Goal: Information Seeking & Learning: Learn about a topic

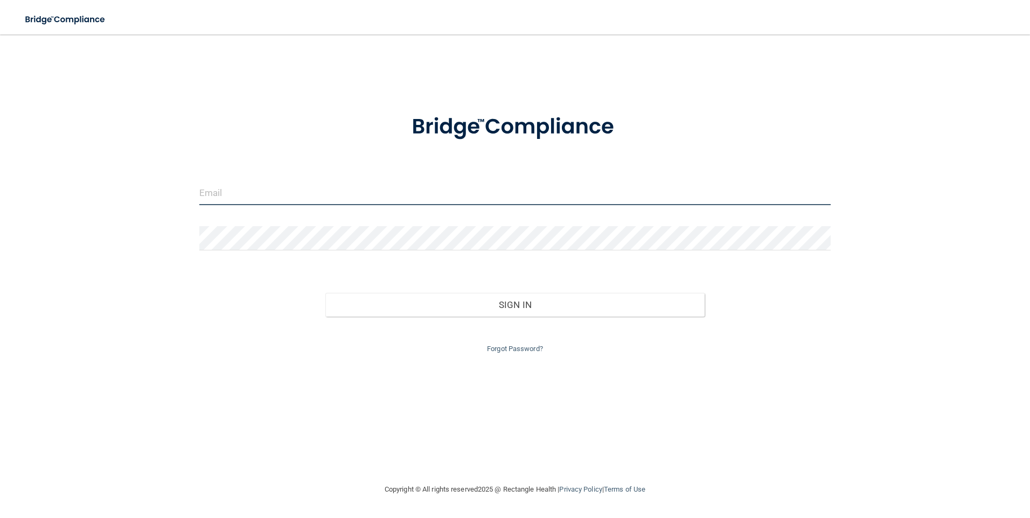
click at [328, 187] on input "email" at bounding box center [515, 193] width 632 height 24
type input "[PERSON_NAME][EMAIL_ADDRESS][PERSON_NAME][DOMAIN_NAME]"
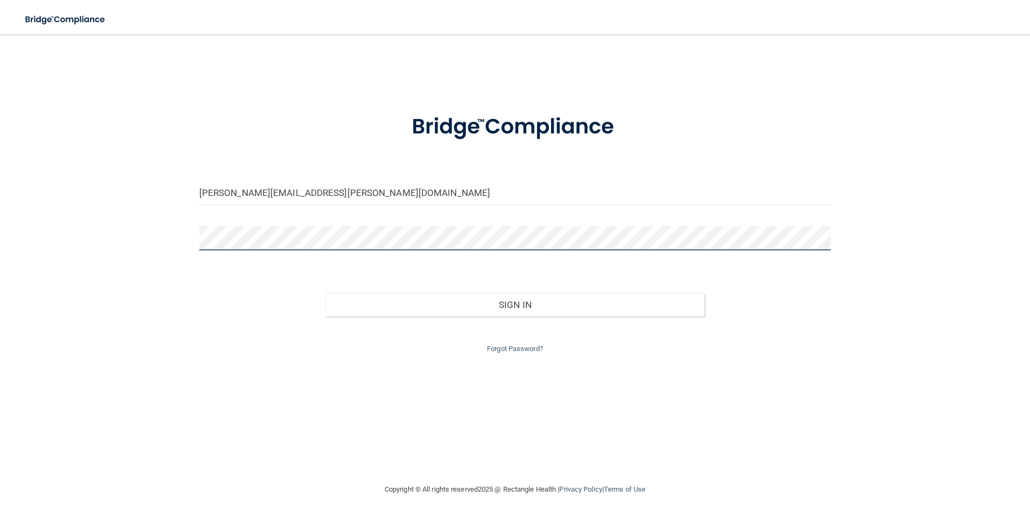
click at [325, 293] on button "Sign In" at bounding box center [514, 305] width 379 height 24
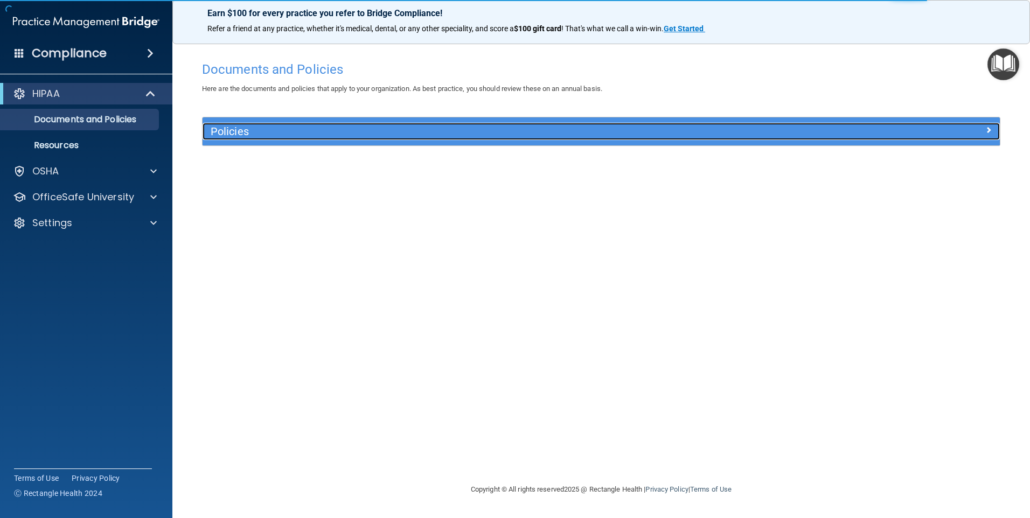
click at [294, 132] on h5 "Policies" at bounding box center [502, 131] width 582 height 12
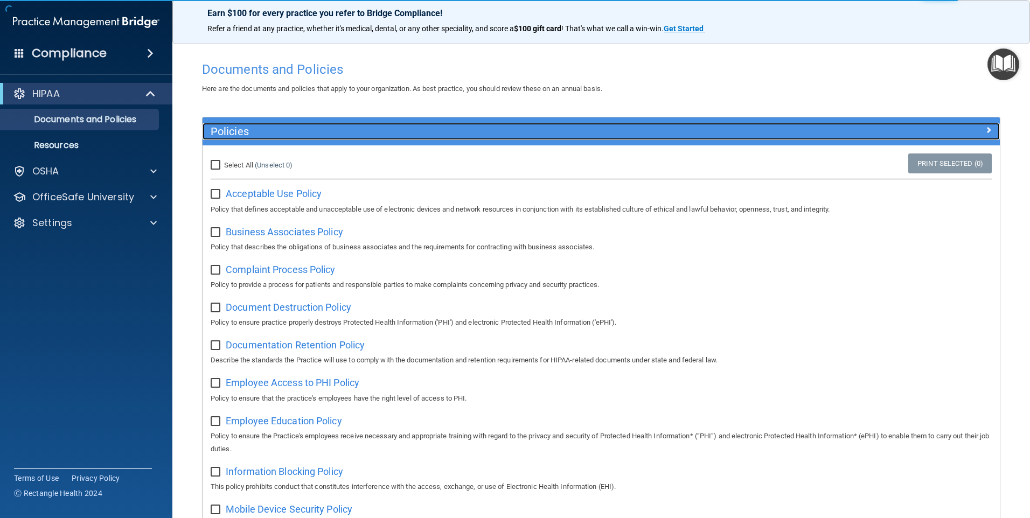
click at [294, 132] on h5 "Policies" at bounding box center [502, 131] width 582 height 12
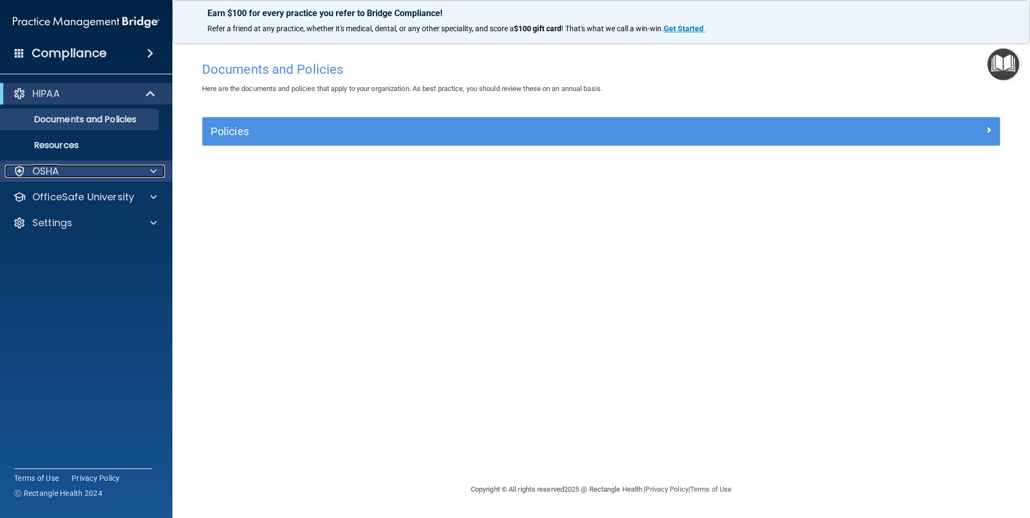
click at [68, 170] on div "OSHA" at bounding box center [72, 171] width 134 height 13
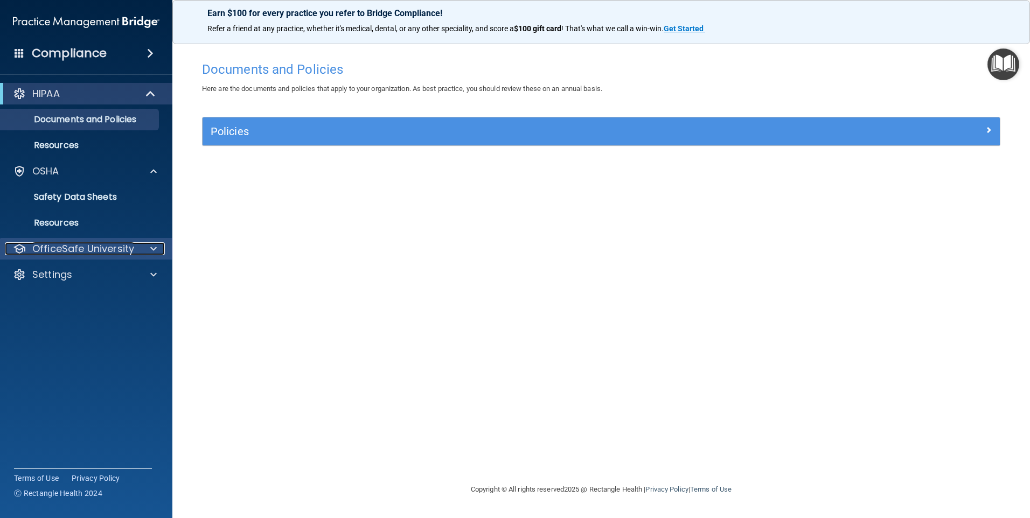
click at [81, 251] on p "OfficeSafe University" at bounding box center [83, 248] width 102 height 13
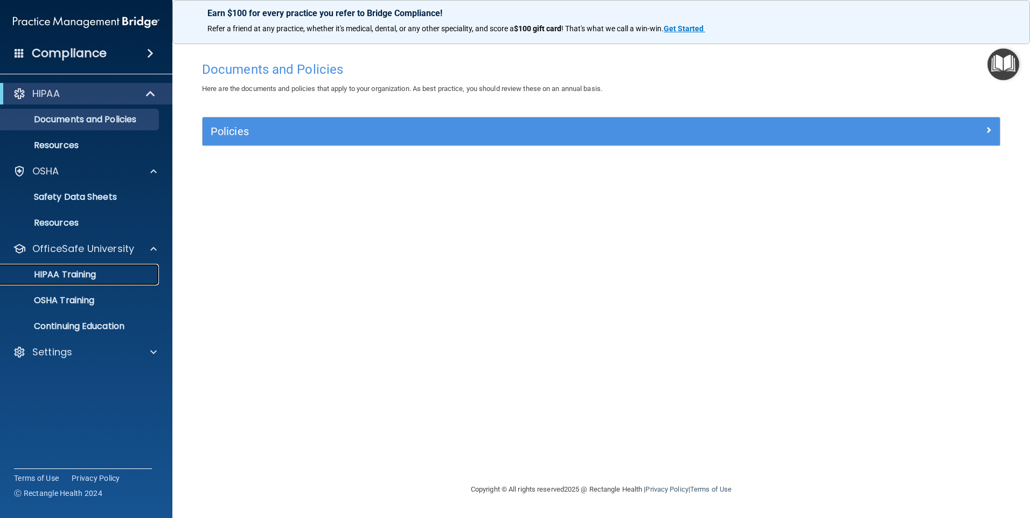
click at [69, 269] on p "HIPAA Training" at bounding box center [51, 274] width 89 height 11
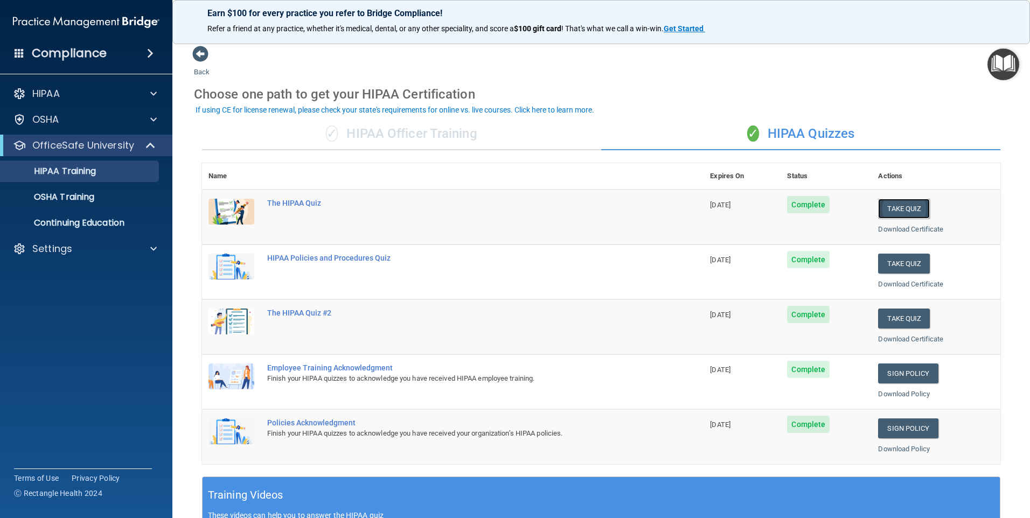
click at [887, 209] on button "Take Quiz" at bounding box center [904, 209] width 52 height 20
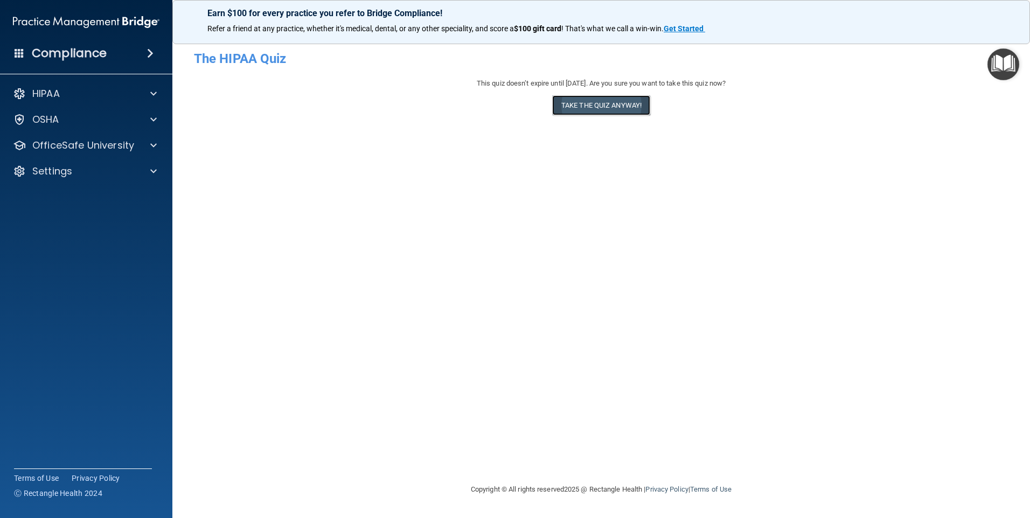
click at [609, 108] on button "Take the quiz anyway!" at bounding box center [601, 105] width 98 height 20
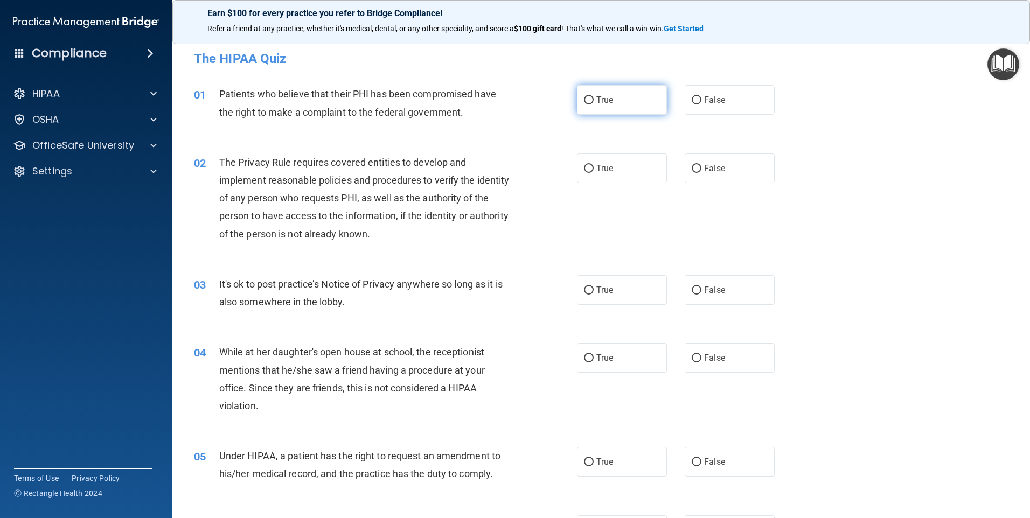
click at [609, 108] on label "True" at bounding box center [622, 100] width 90 height 30
click at [594, 104] on input "True" at bounding box center [589, 100] width 10 height 8
radio input "true"
click at [601, 166] on span "True" at bounding box center [604, 168] width 17 height 10
click at [594, 166] on input "True" at bounding box center [589, 169] width 10 height 8
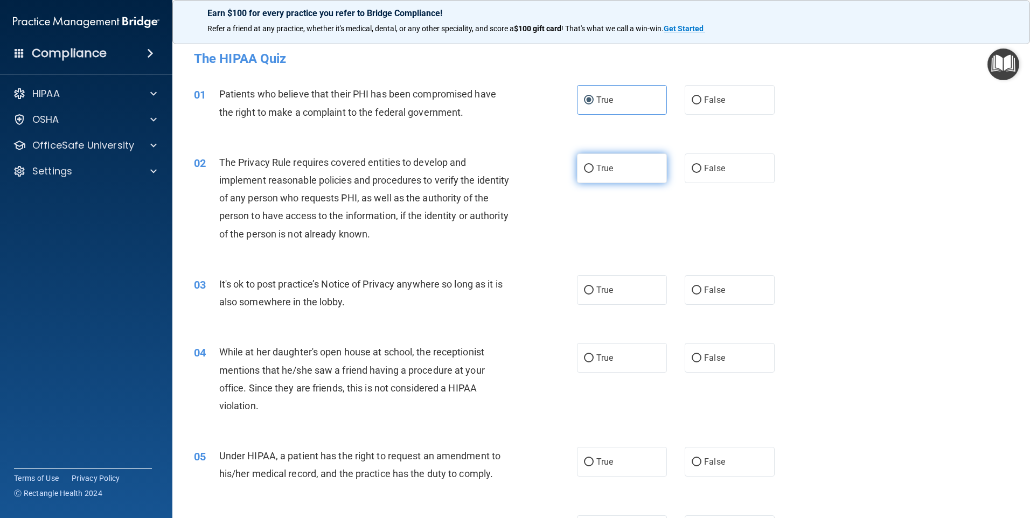
radio input "true"
click at [723, 298] on label "False" at bounding box center [730, 290] width 90 height 30
click at [701, 295] on input "False" at bounding box center [697, 291] width 10 height 8
radio input "true"
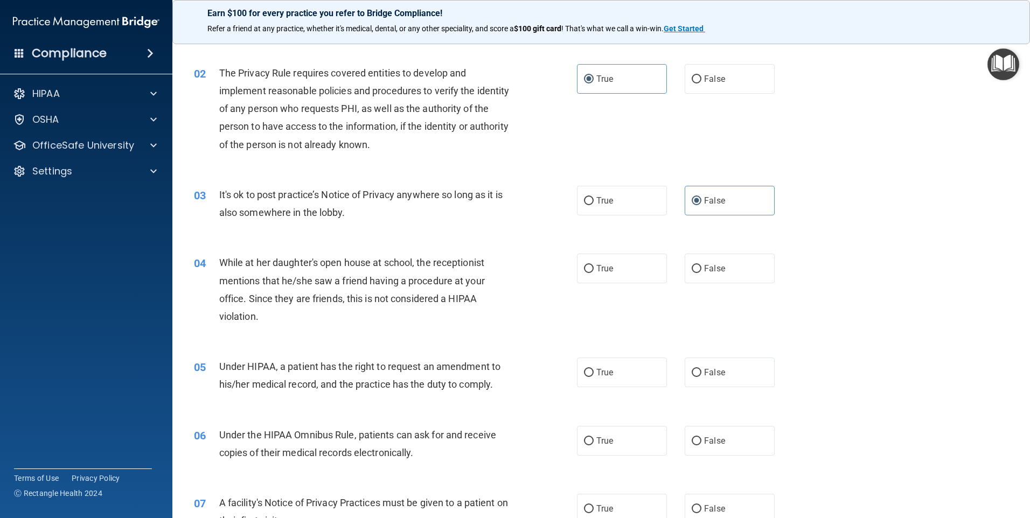
scroll to position [162, 0]
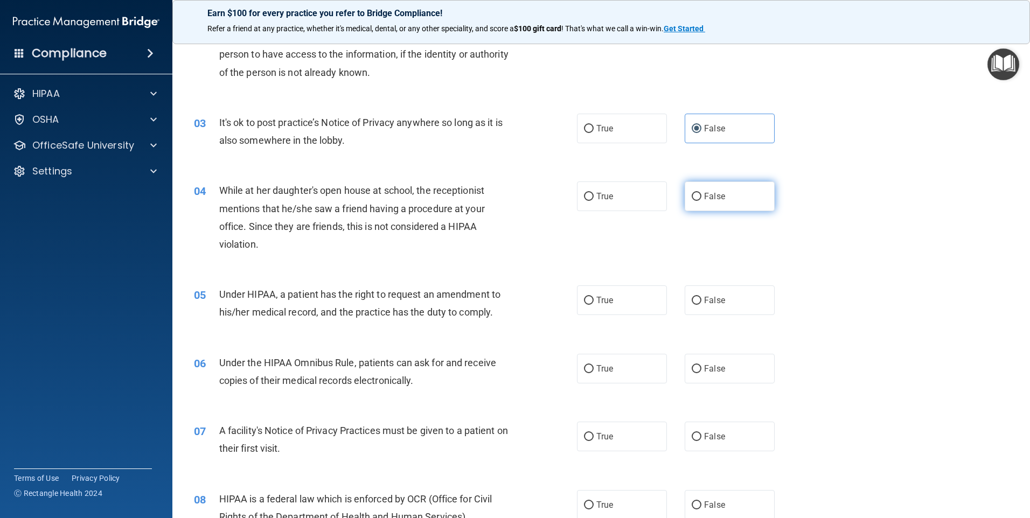
click at [716, 200] on span "False" at bounding box center [714, 196] width 21 height 10
click at [701, 200] on input "False" at bounding box center [697, 197] width 10 height 8
radio input "true"
click at [724, 296] on label "False" at bounding box center [730, 300] width 90 height 30
click at [701, 297] on input "False" at bounding box center [697, 301] width 10 height 8
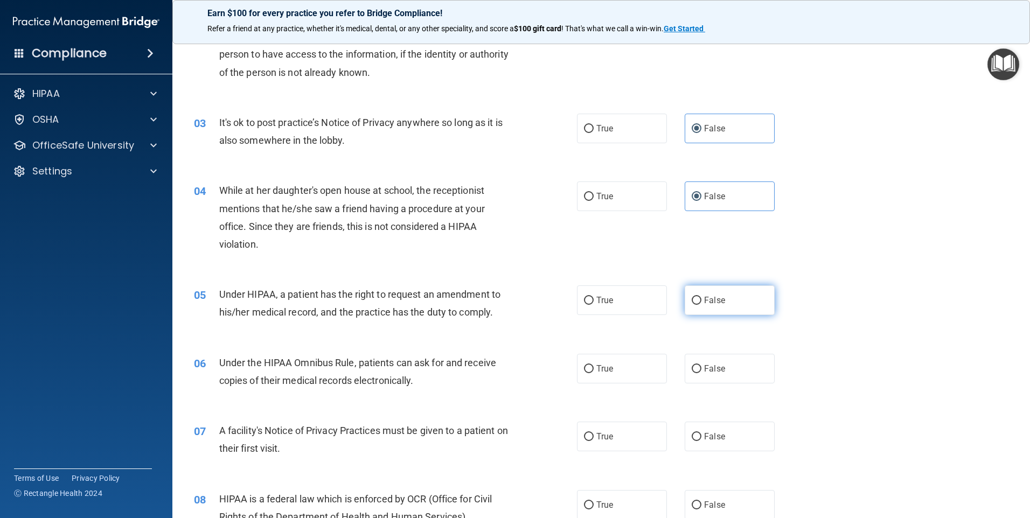
radio input "true"
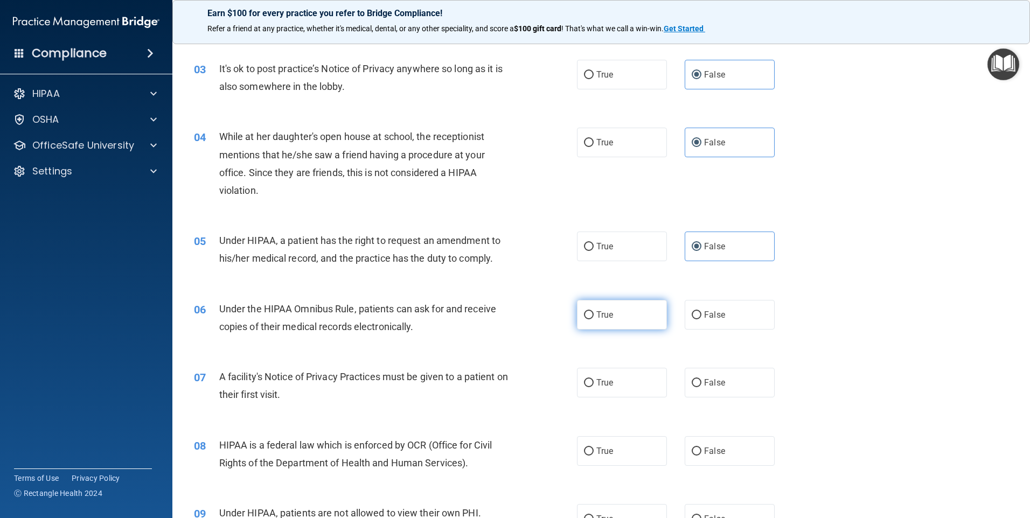
click at [587, 320] on label "True" at bounding box center [622, 315] width 90 height 30
click at [587, 319] on input "True" at bounding box center [589, 315] width 10 height 8
radio input "true"
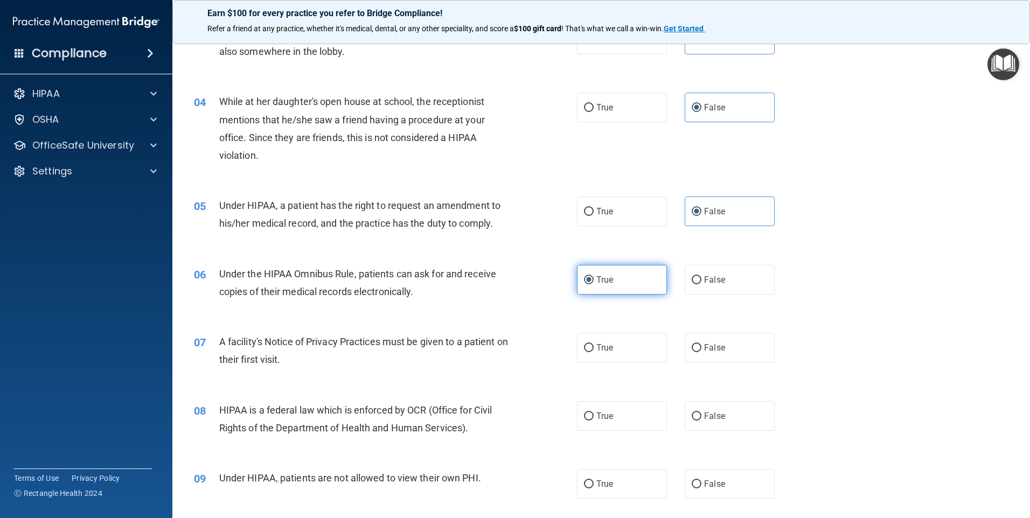
scroll to position [269, 0]
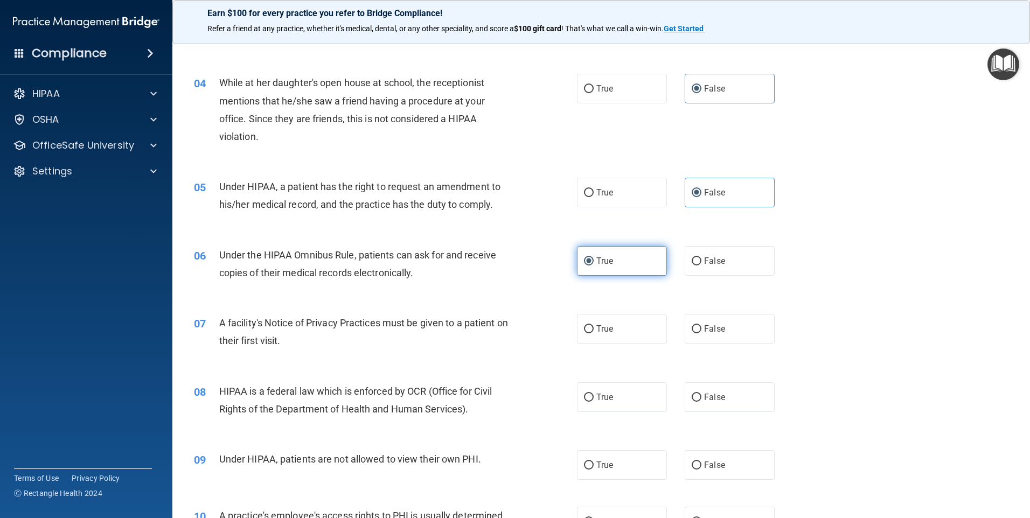
click at [588, 319] on label "True" at bounding box center [622, 329] width 90 height 30
click at [588, 325] on input "True" at bounding box center [589, 329] width 10 height 8
radio input "true"
click at [613, 403] on label "True" at bounding box center [622, 397] width 90 height 30
click at [594, 402] on input "True" at bounding box center [589, 398] width 10 height 8
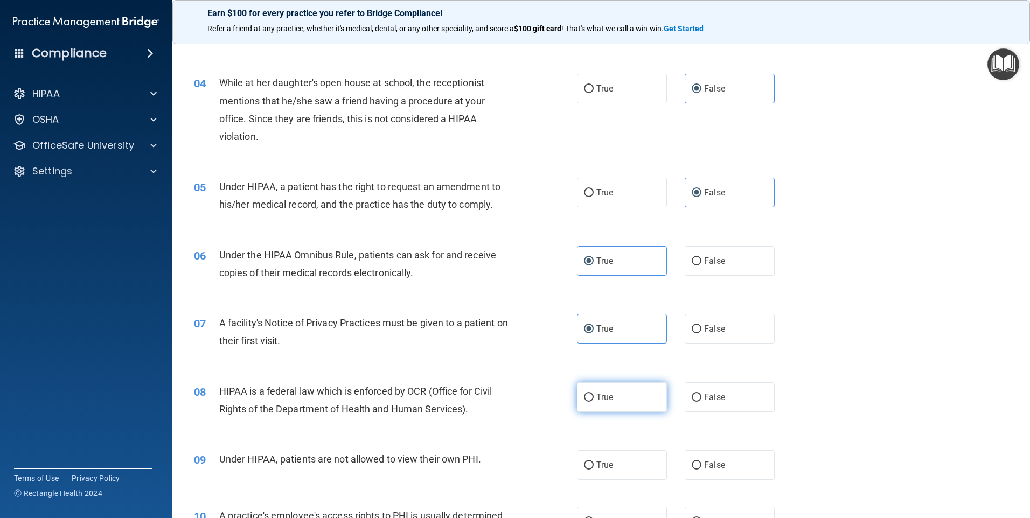
radio input "true"
click at [694, 463] on input "False" at bounding box center [697, 466] width 10 height 8
radio input "true"
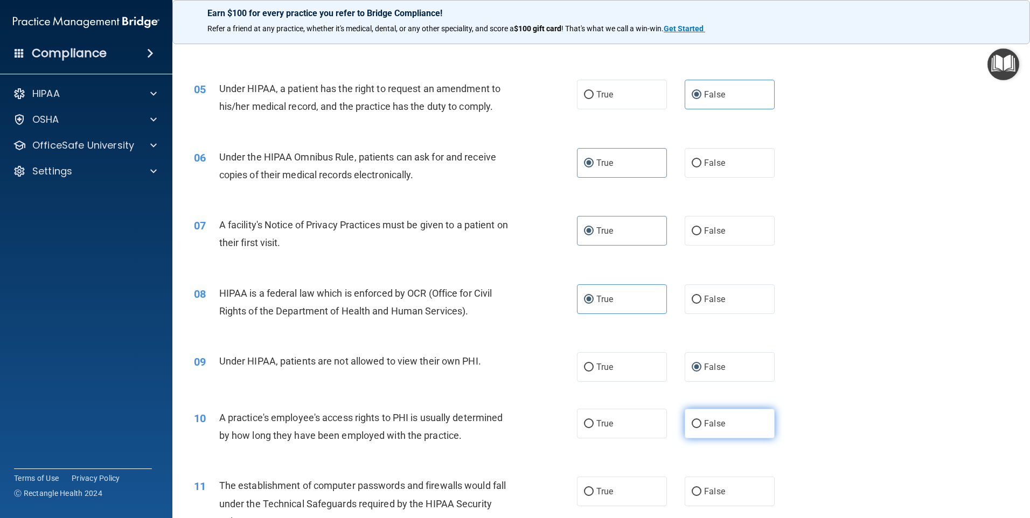
scroll to position [377, 0]
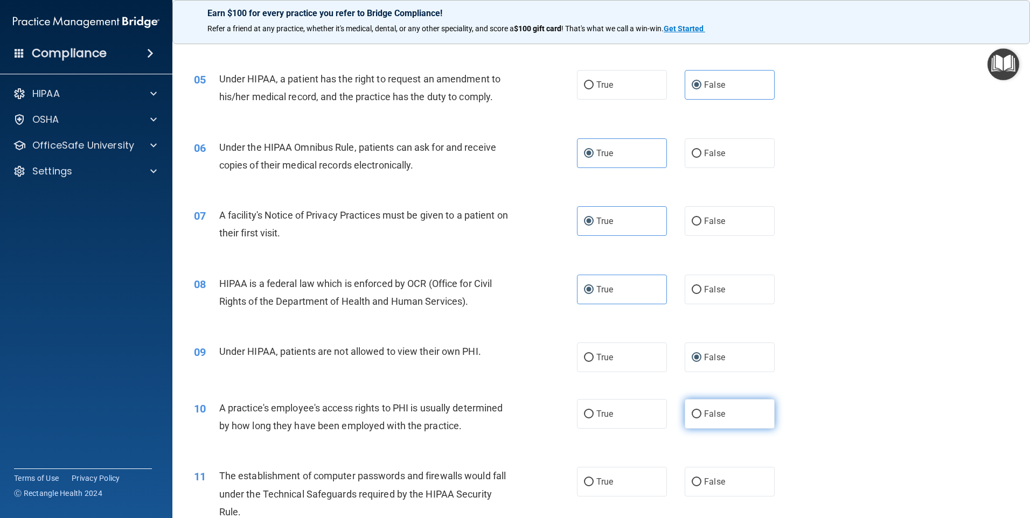
click at [692, 417] on input "False" at bounding box center [697, 414] width 10 height 8
radio input "true"
click at [640, 484] on label "True" at bounding box center [622, 482] width 90 height 30
click at [594, 484] on input "True" at bounding box center [589, 482] width 10 height 8
radio input "true"
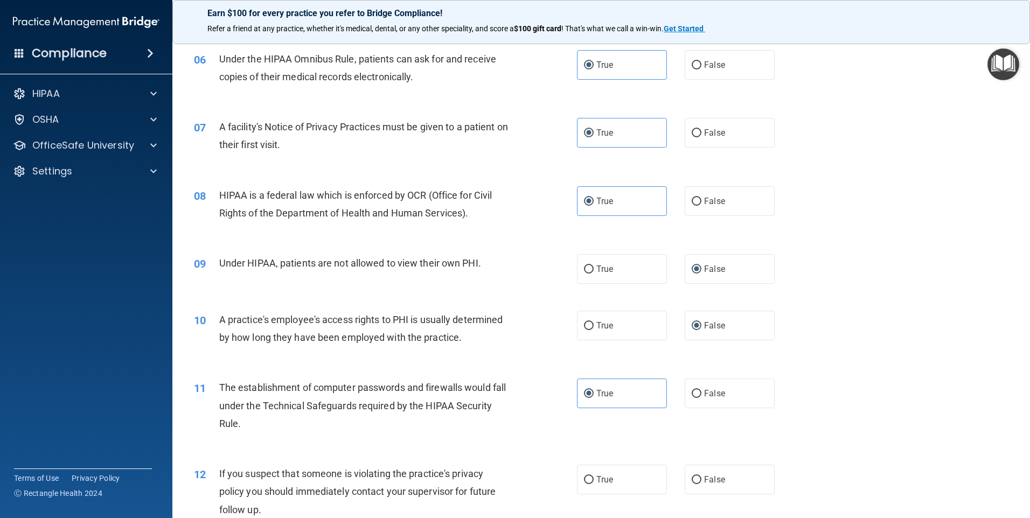
scroll to position [485, 0]
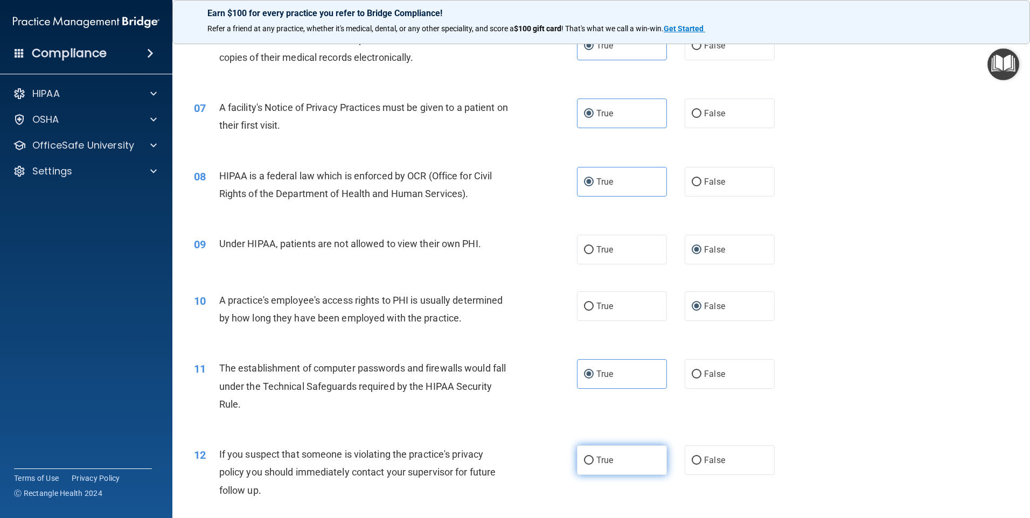
click at [613, 459] on label "True" at bounding box center [622, 460] width 90 height 30
click at [594, 459] on input "True" at bounding box center [589, 461] width 10 height 8
radio input "true"
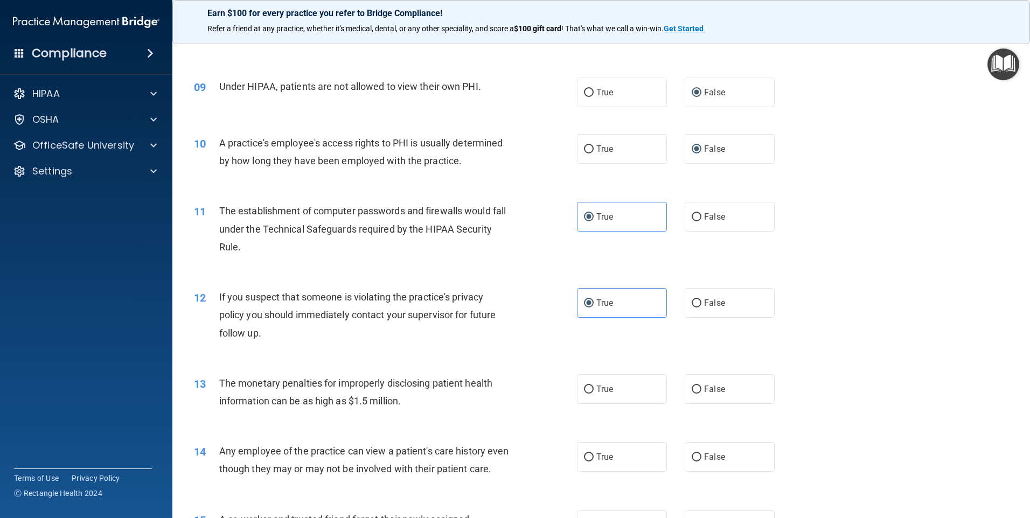
scroll to position [646, 0]
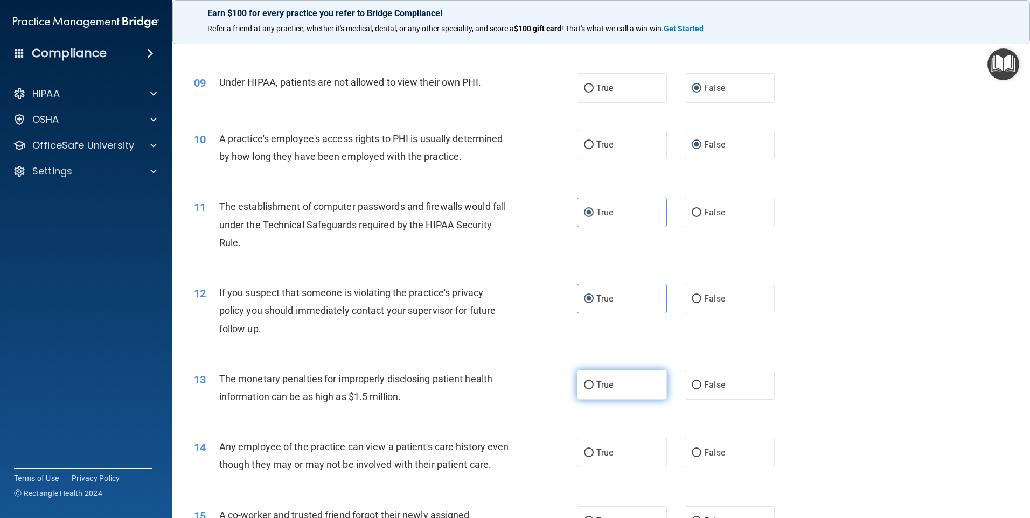
click at [599, 382] on span "True" at bounding box center [604, 385] width 17 height 10
click at [594, 382] on input "True" at bounding box center [589, 385] width 10 height 8
radio input "true"
click at [699, 453] on label "False" at bounding box center [730, 453] width 90 height 30
click at [699, 453] on input "False" at bounding box center [697, 453] width 10 height 8
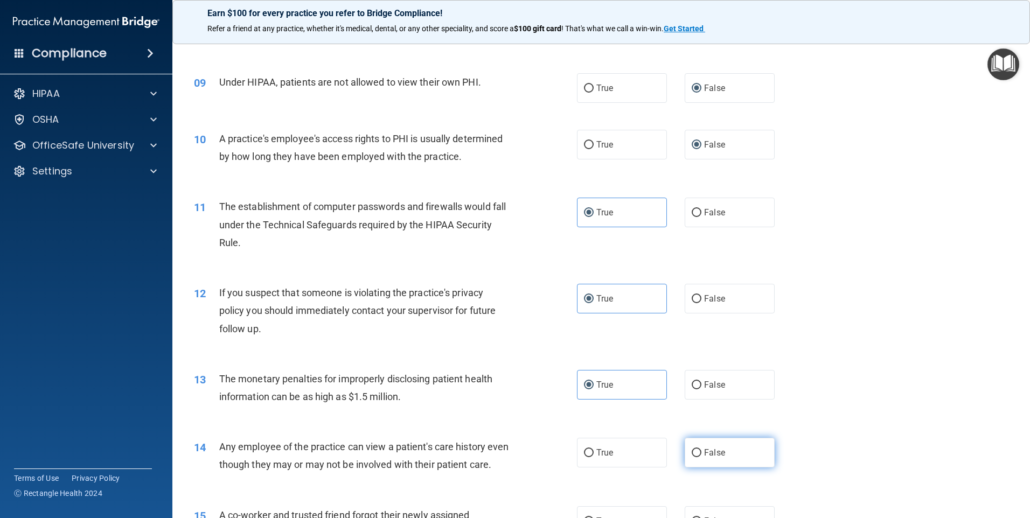
radio input "true"
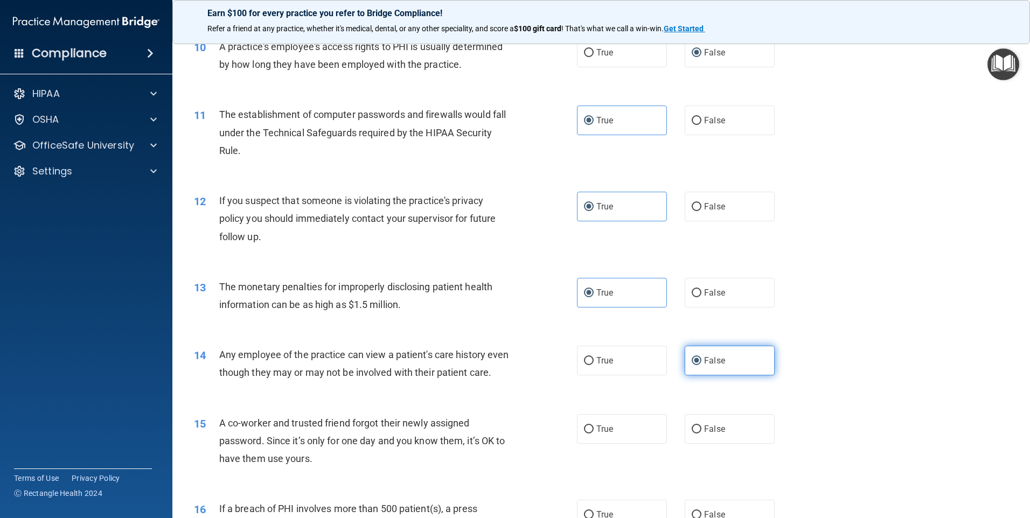
scroll to position [754, 0]
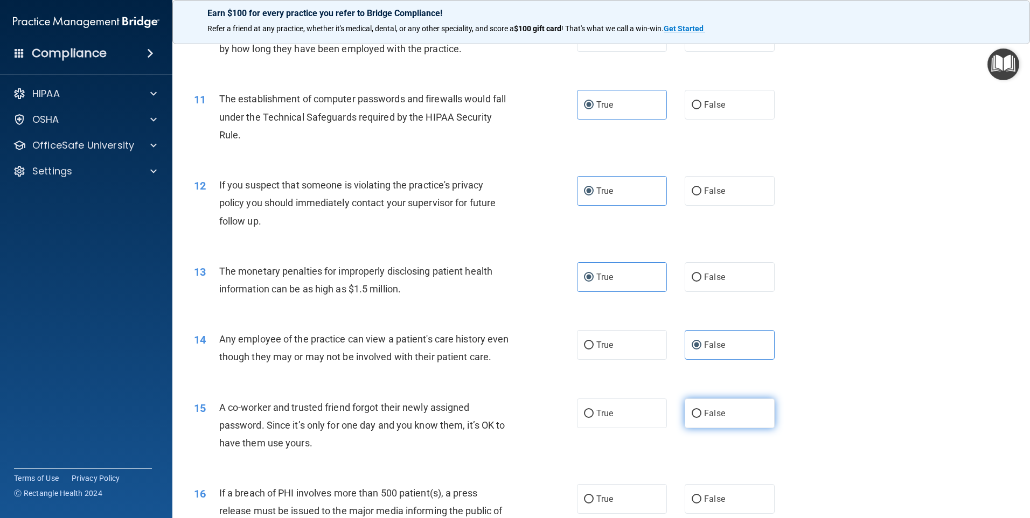
click at [704, 419] on span "False" at bounding box center [714, 413] width 21 height 10
click at [700, 418] on input "False" at bounding box center [697, 414] width 10 height 8
radio input "true"
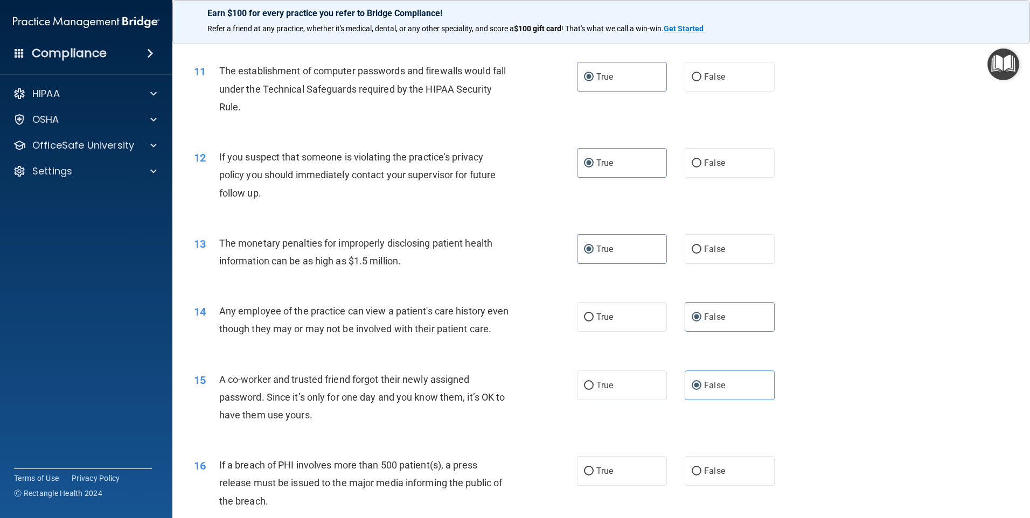
scroll to position [862, 0]
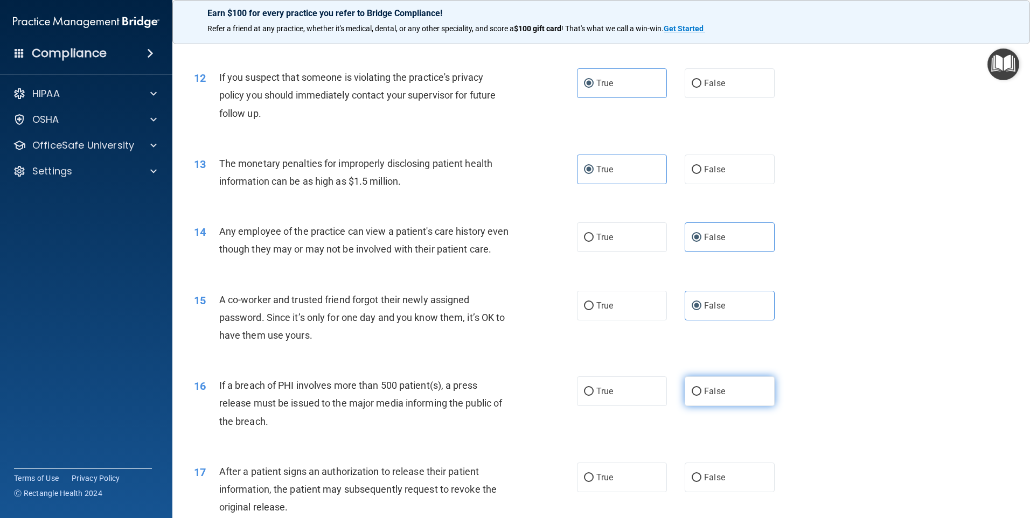
click at [692, 396] on input "False" at bounding box center [697, 392] width 10 height 8
radio input "true"
click at [631, 406] on label "True" at bounding box center [622, 391] width 90 height 30
click at [594, 396] on input "True" at bounding box center [589, 392] width 10 height 8
radio input "true"
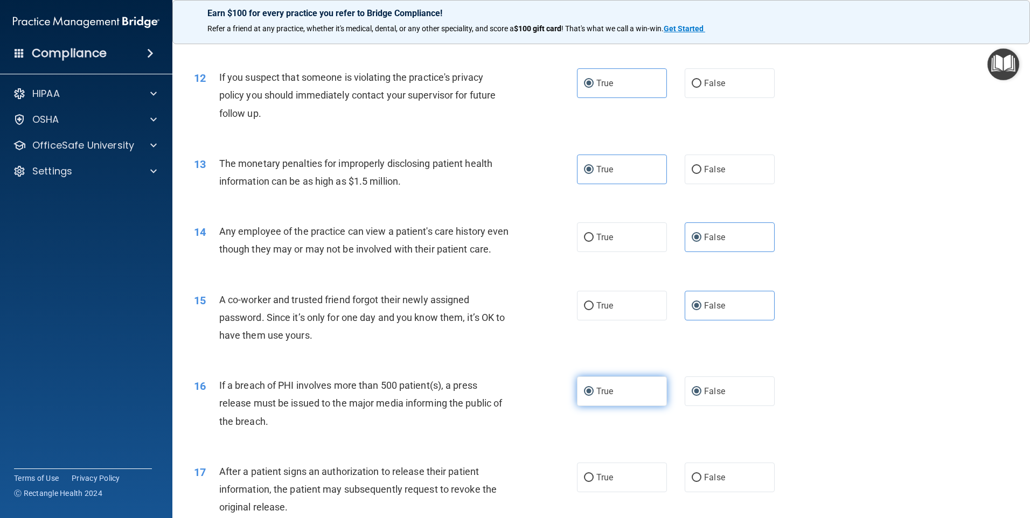
radio input "false"
click at [613, 492] on label "True" at bounding box center [622, 478] width 90 height 30
click at [594, 482] on input "True" at bounding box center [589, 478] width 10 height 8
radio input "true"
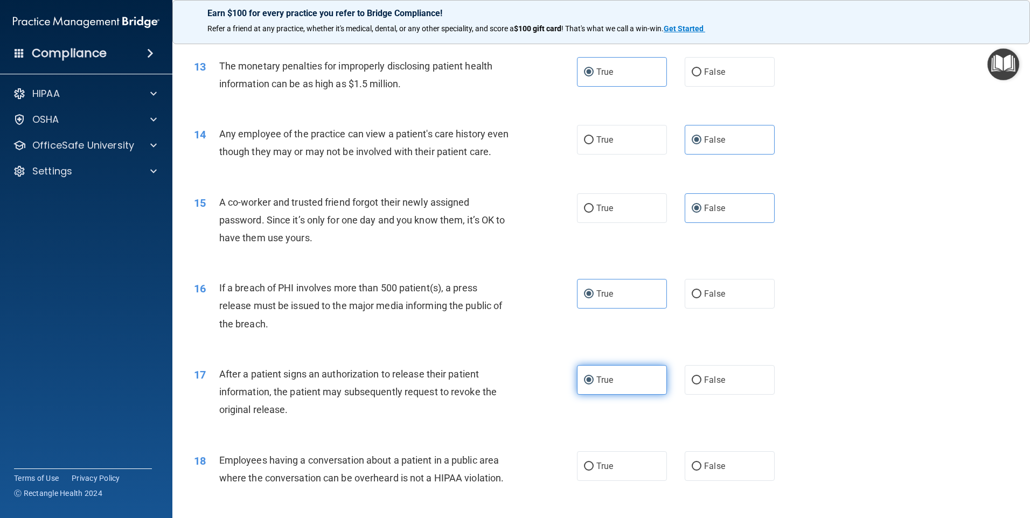
scroll to position [1023, 0]
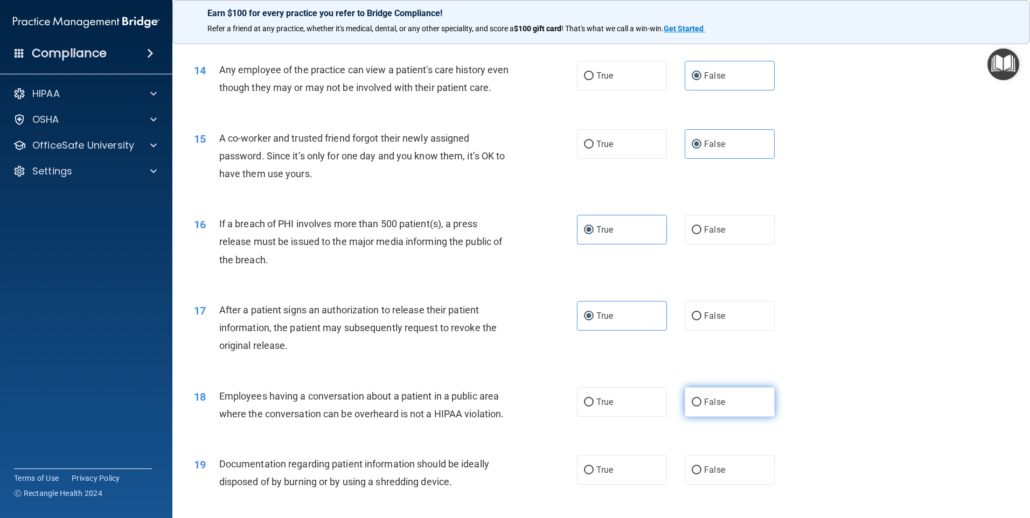
click at [693, 417] on label "False" at bounding box center [730, 402] width 90 height 30
click at [693, 407] on input "False" at bounding box center [697, 403] width 10 height 8
radio input "true"
click at [603, 475] on span "True" at bounding box center [604, 470] width 17 height 10
click at [594, 475] on input "True" at bounding box center [589, 470] width 10 height 8
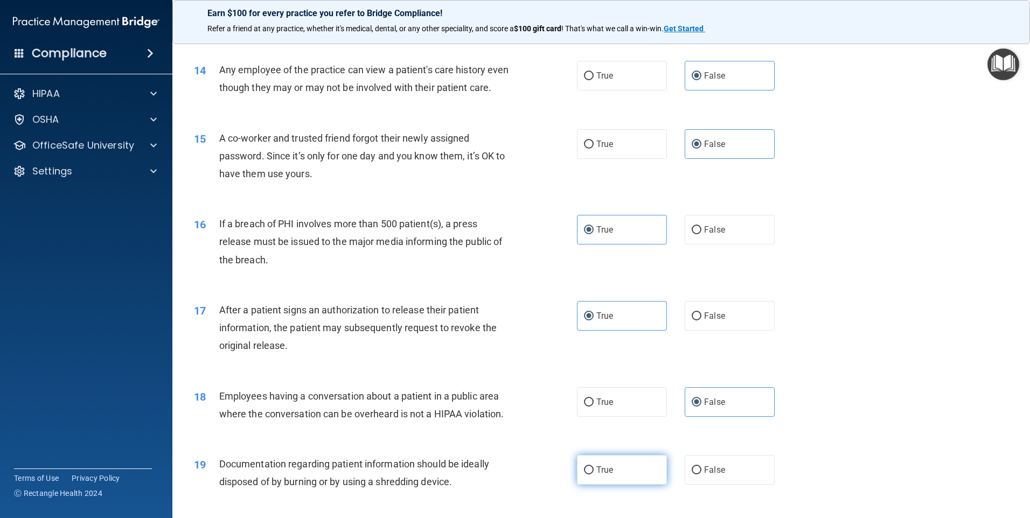
radio input "true"
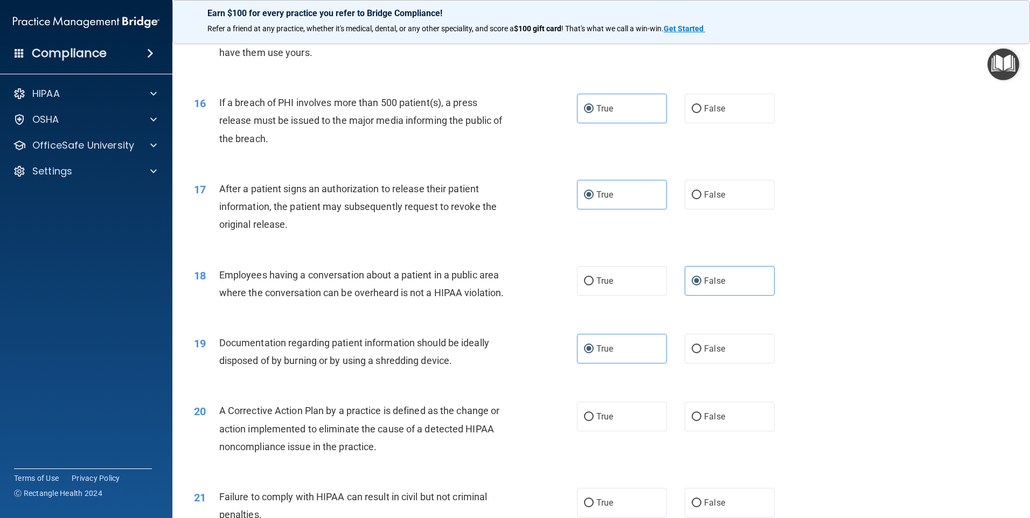
scroll to position [1185, 0]
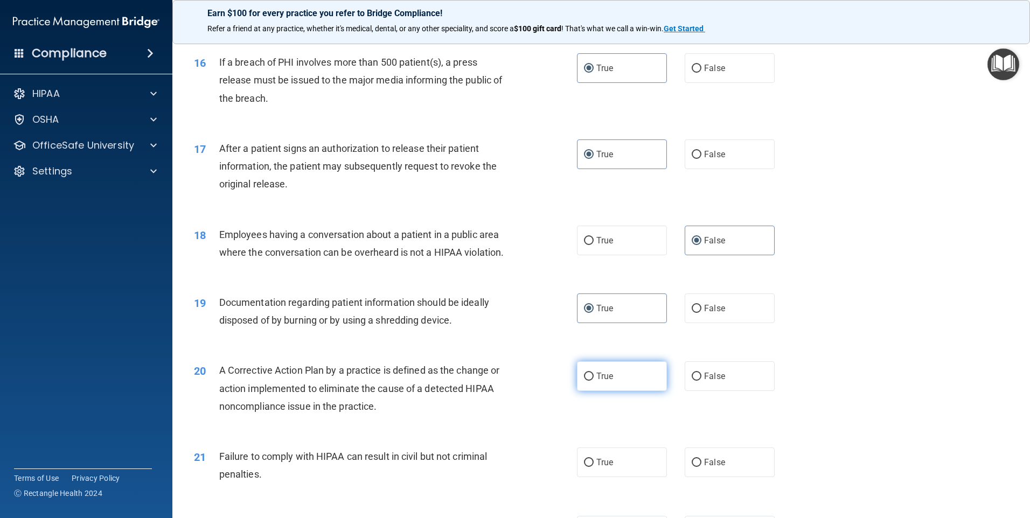
click at [590, 391] on label "True" at bounding box center [622, 376] width 90 height 30
click at [590, 381] on input "True" at bounding box center [589, 377] width 10 height 8
radio input "true"
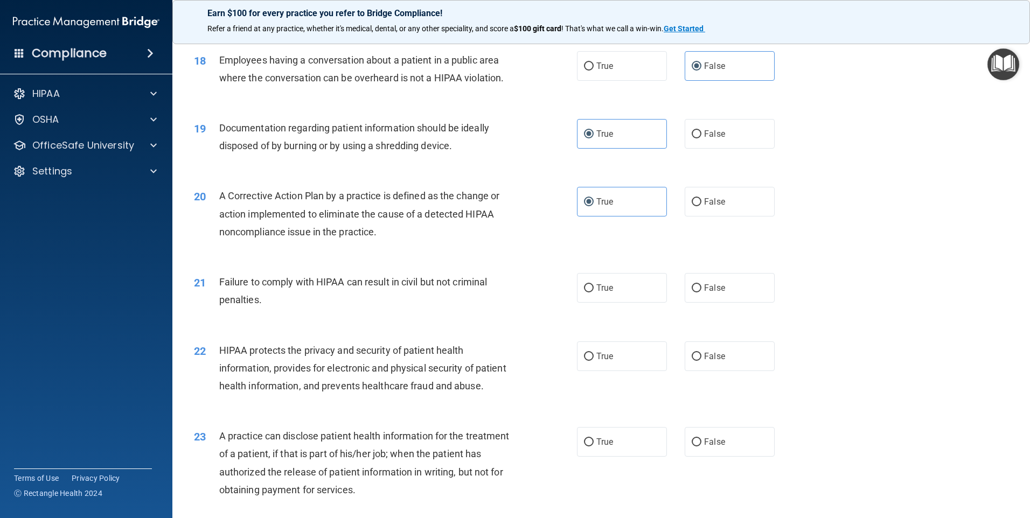
scroll to position [1400, 0]
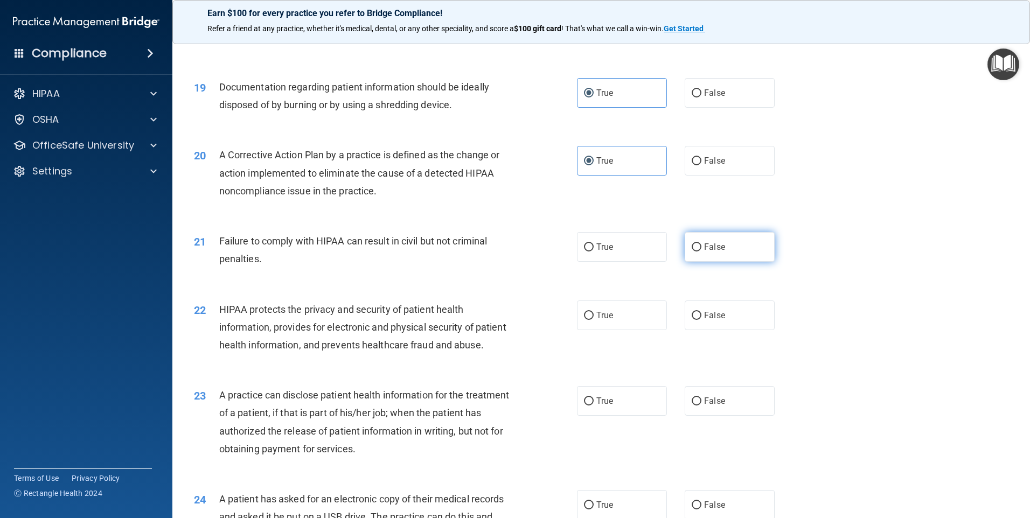
click at [710, 252] on span "False" at bounding box center [714, 247] width 21 height 10
click at [701, 252] on input "False" at bounding box center [697, 247] width 10 height 8
radio input "true"
click at [604, 320] on span "True" at bounding box center [604, 315] width 17 height 10
click at [594, 320] on input "True" at bounding box center [589, 316] width 10 height 8
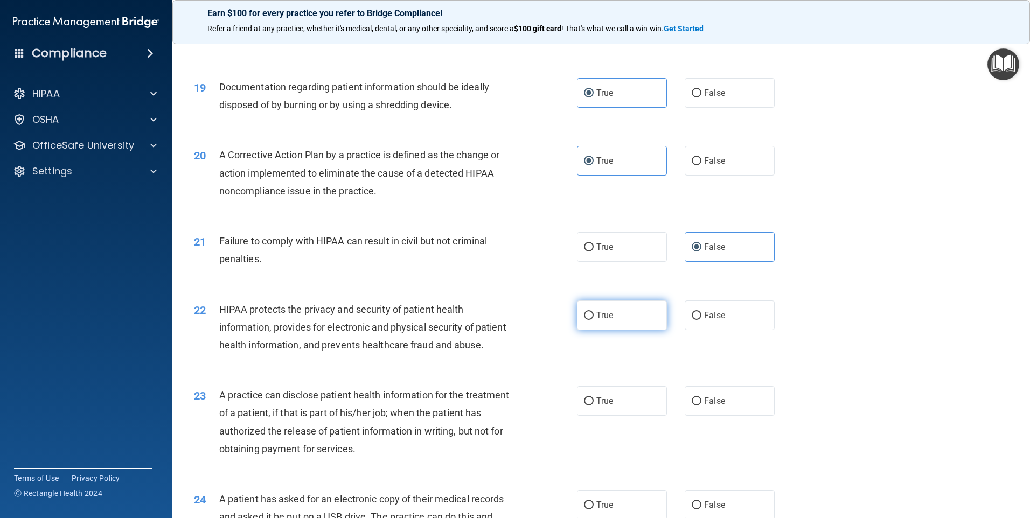
radio input "true"
click at [723, 416] on label "False" at bounding box center [730, 401] width 90 height 30
click at [701, 406] on input "False" at bounding box center [697, 401] width 10 height 8
radio input "true"
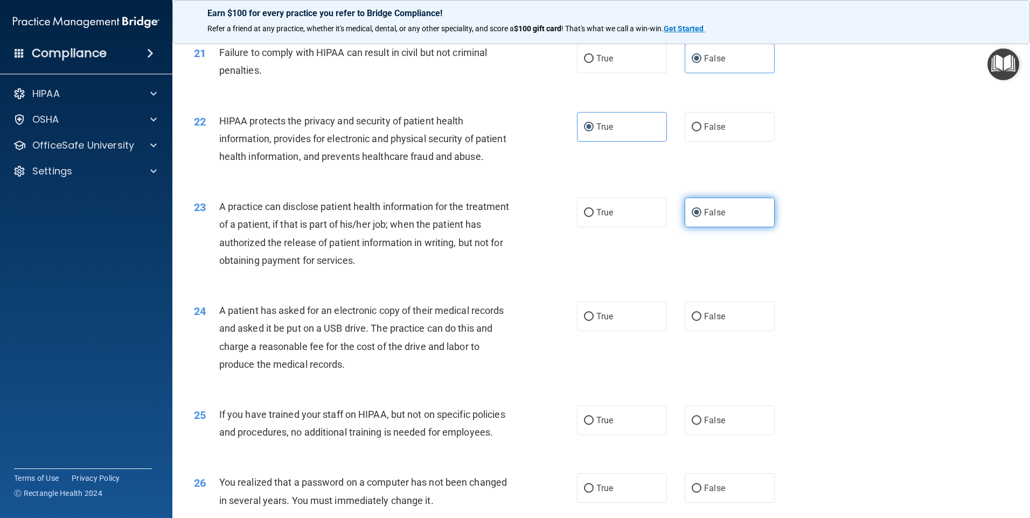
scroll to position [1616, 0]
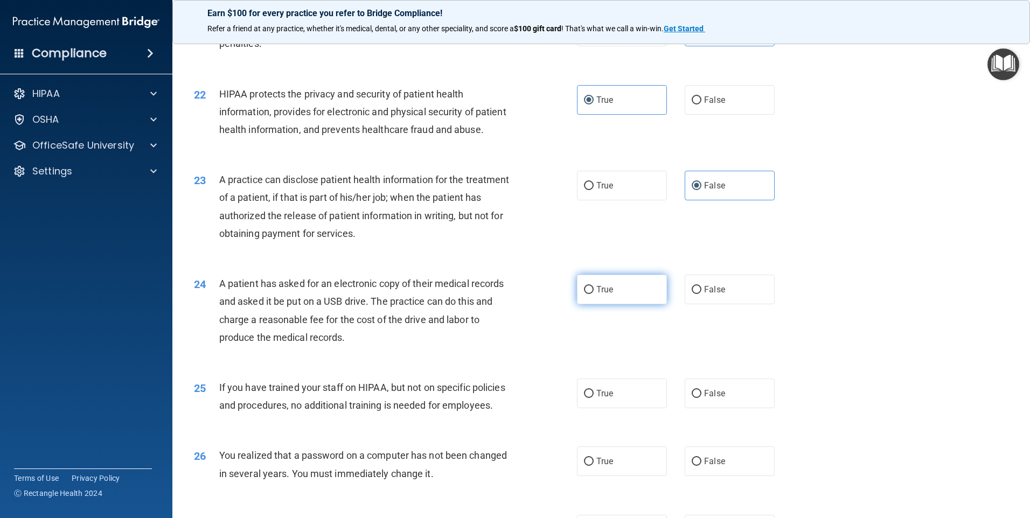
click at [613, 304] on label "True" at bounding box center [622, 290] width 90 height 30
click at [594, 294] on input "True" at bounding box center [589, 290] width 10 height 8
radio input "true"
click at [709, 399] on span "False" at bounding box center [714, 393] width 21 height 10
click at [701, 398] on input "False" at bounding box center [697, 394] width 10 height 8
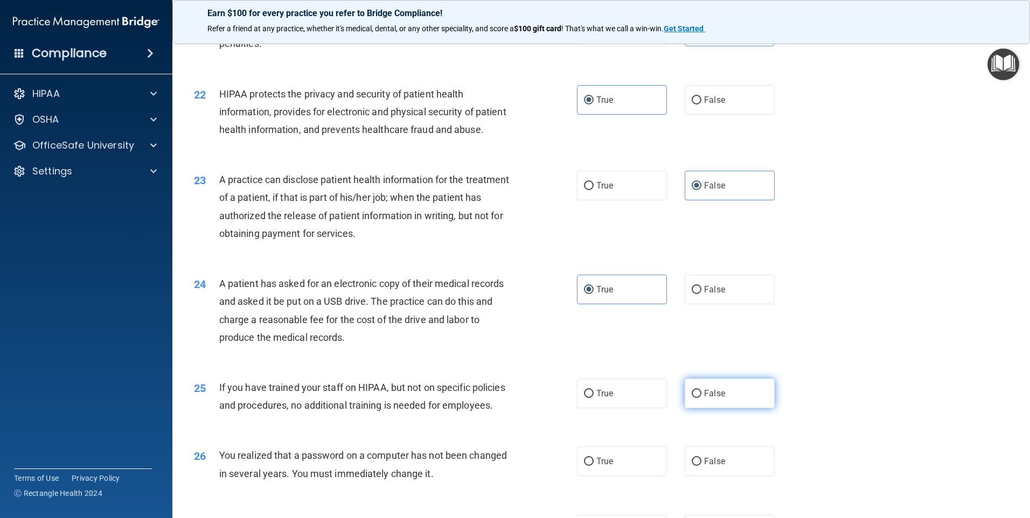
radio input "true"
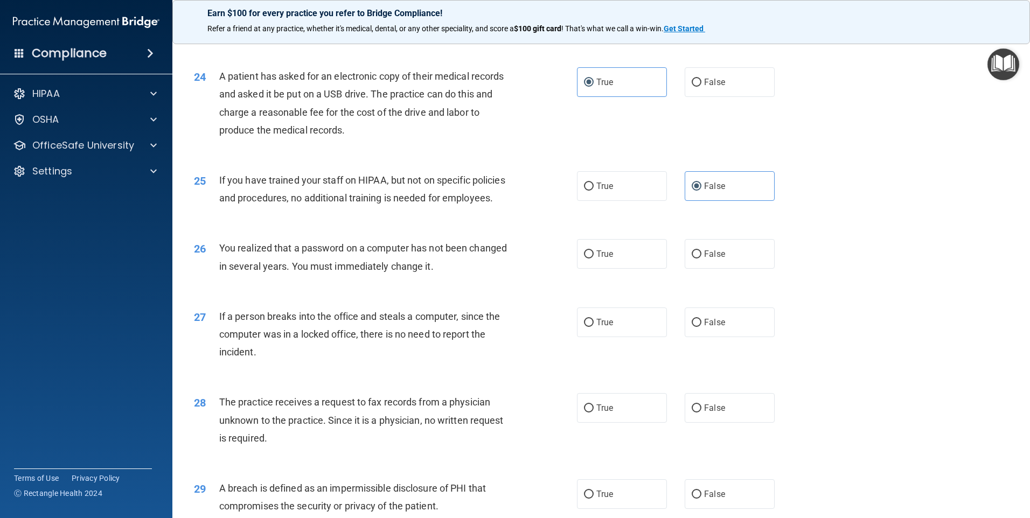
scroll to position [1831, 0]
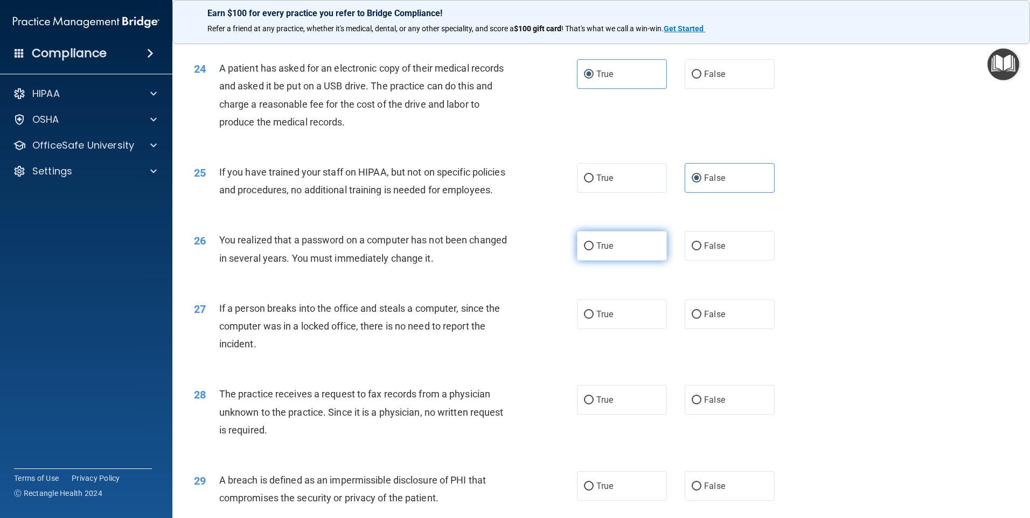
click at [617, 261] on label "True" at bounding box center [622, 246] width 90 height 30
click at [594, 250] on input "True" at bounding box center [589, 246] width 10 height 8
radio input "true"
click at [692, 319] on input "False" at bounding box center [697, 315] width 10 height 8
radio input "true"
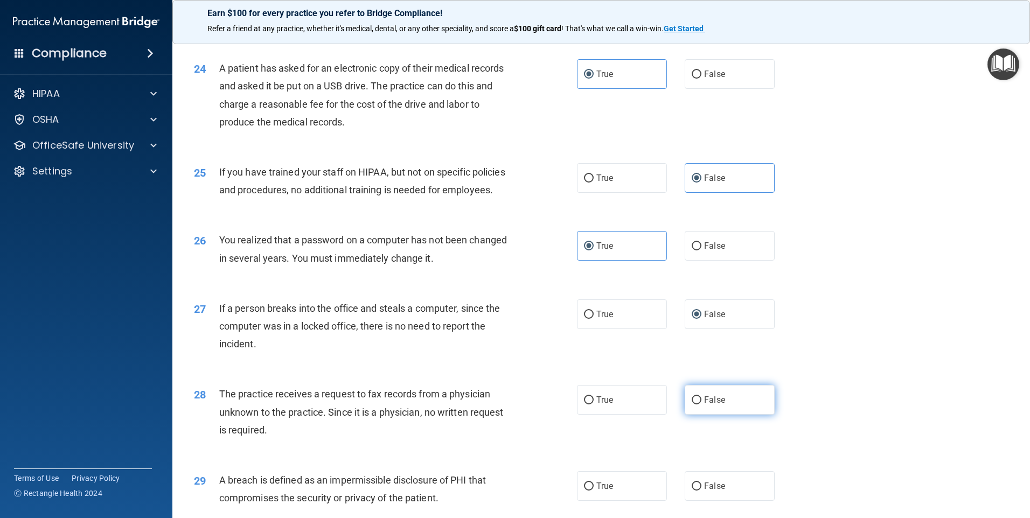
click at [719, 405] on span "False" at bounding box center [714, 400] width 21 height 10
click at [701, 404] on input "False" at bounding box center [697, 400] width 10 height 8
radio input "true"
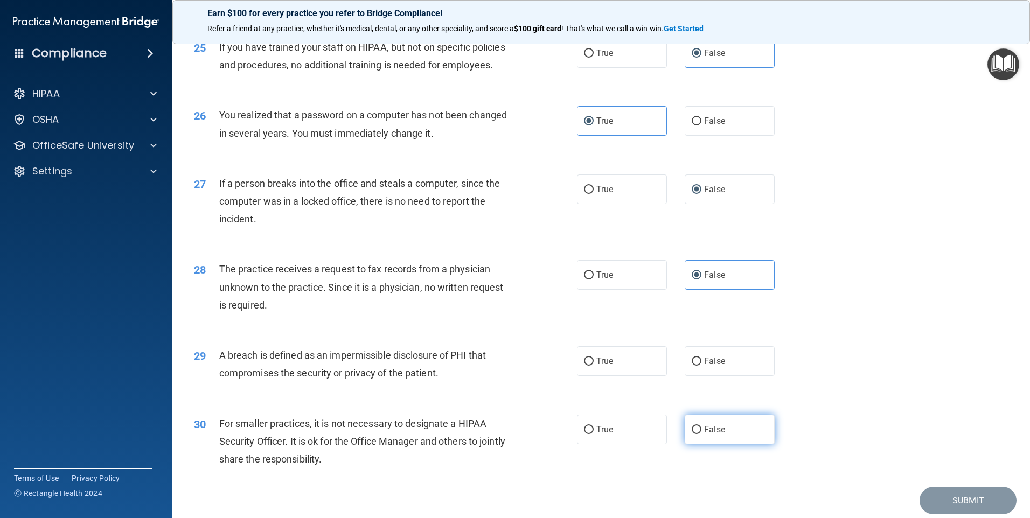
scroll to position [1993, 0]
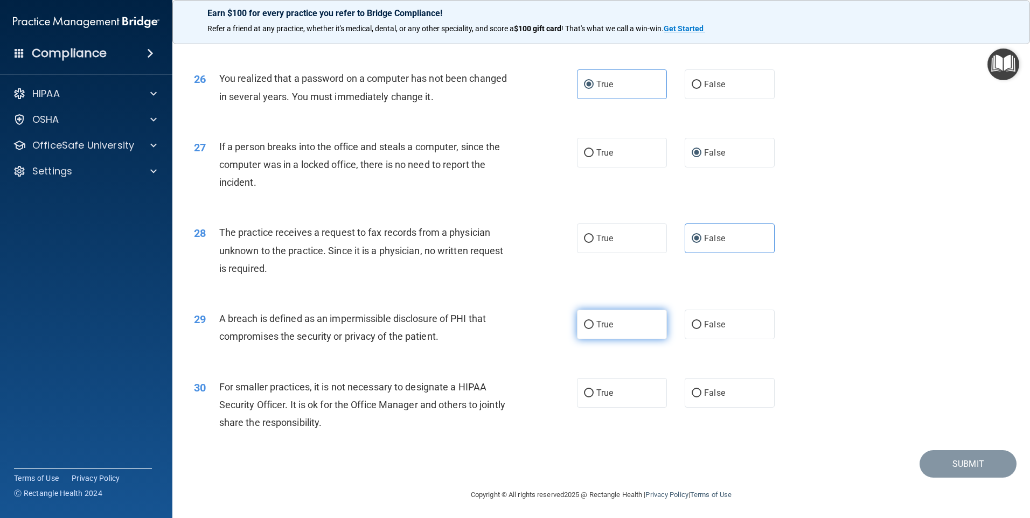
click at [611, 339] on label "True" at bounding box center [622, 325] width 90 height 30
click at [594, 329] on input "True" at bounding box center [589, 325] width 10 height 8
radio input "true"
click at [711, 408] on label "False" at bounding box center [730, 393] width 90 height 30
click at [701, 397] on input "False" at bounding box center [697, 393] width 10 height 8
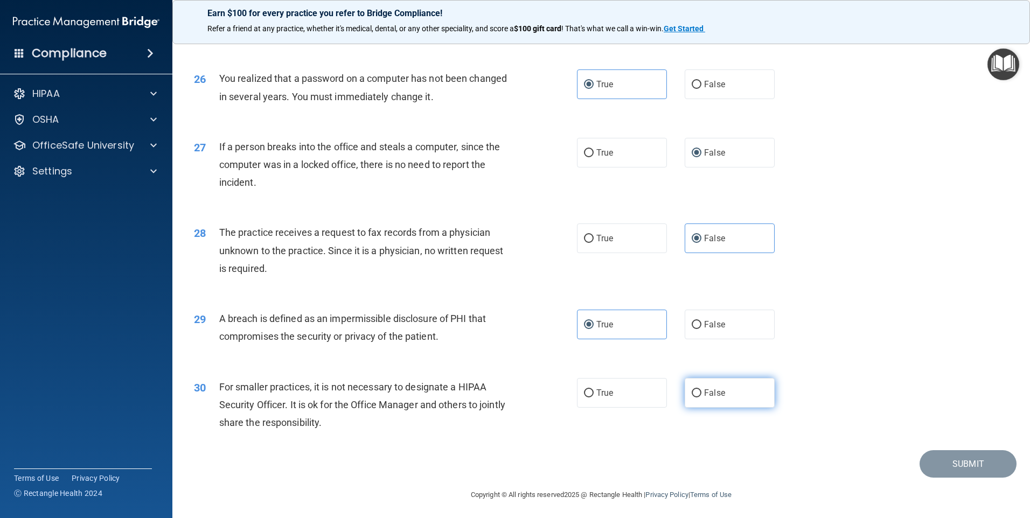
radio input "true"
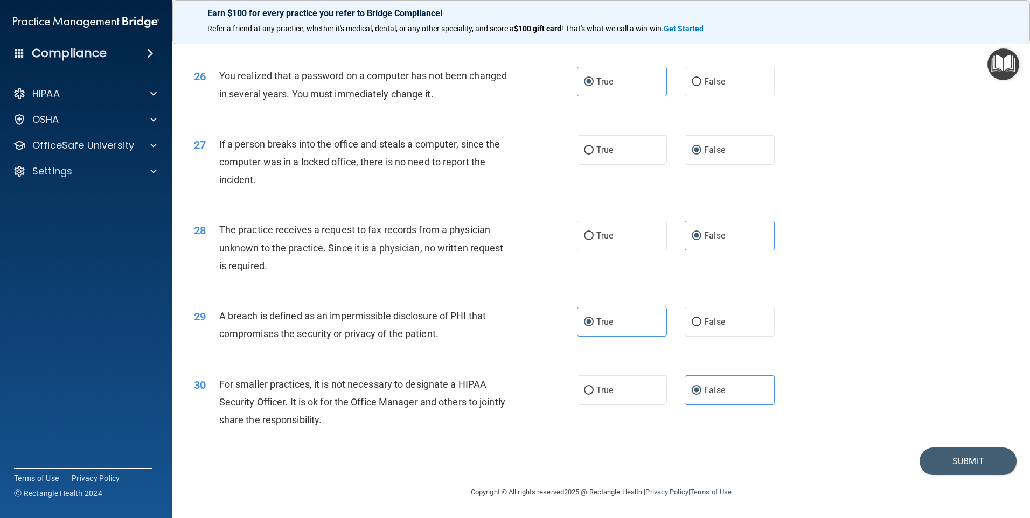
scroll to position [2049, 0]
click at [938, 459] on button "Submit" at bounding box center [967, 461] width 97 height 27
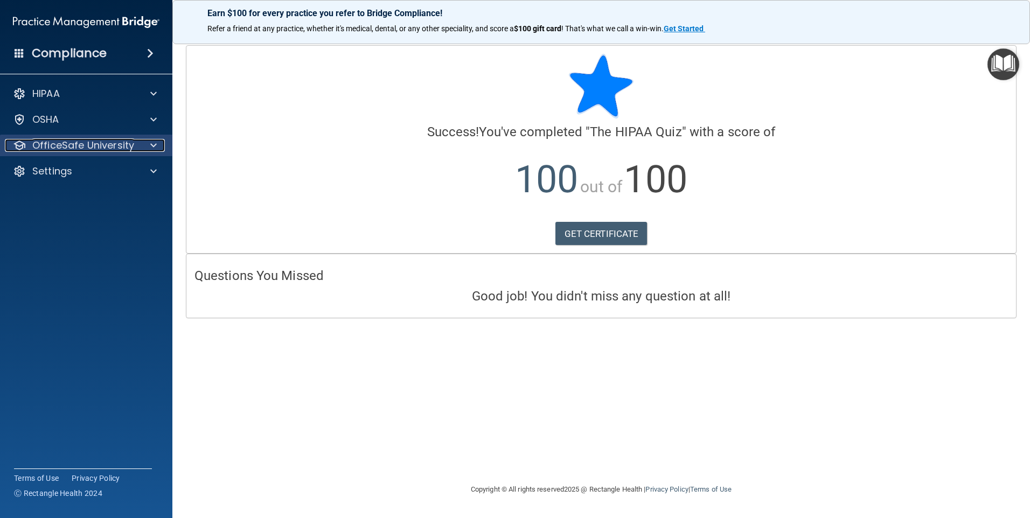
click at [52, 141] on p "OfficeSafe University" at bounding box center [83, 145] width 102 height 13
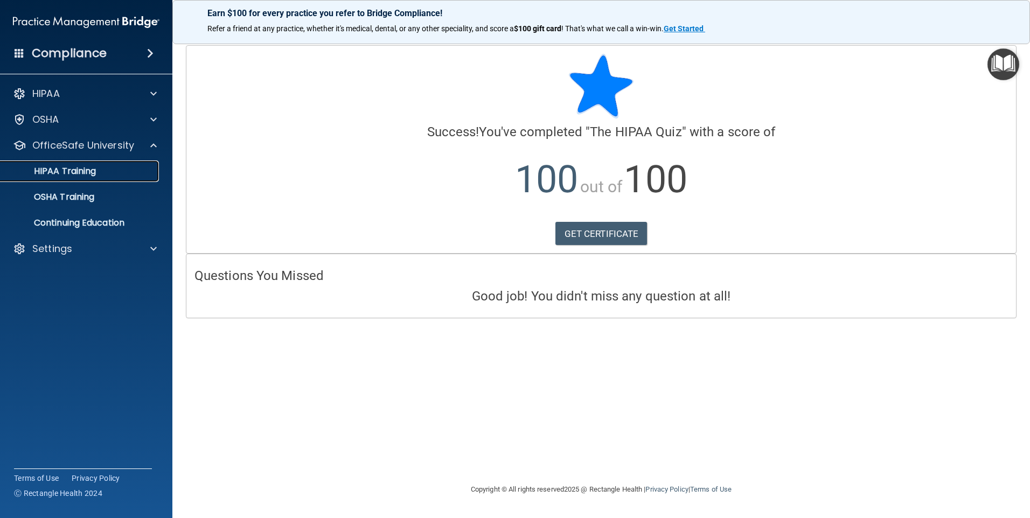
click at [86, 171] on p "HIPAA Training" at bounding box center [51, 171] width 89 height 11
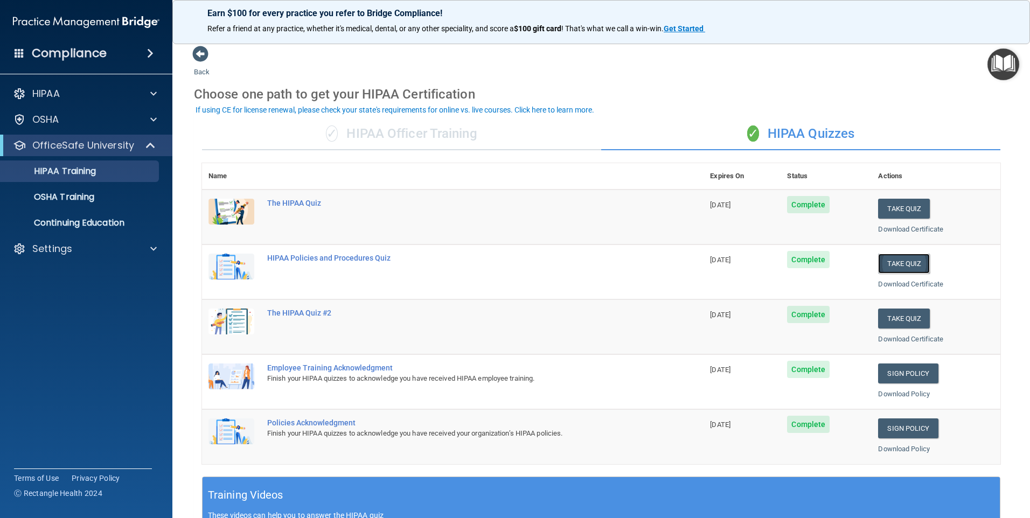
click at [894, 257] on button "Take Quiz" at bounding box center [904, 264] width 52 height 20
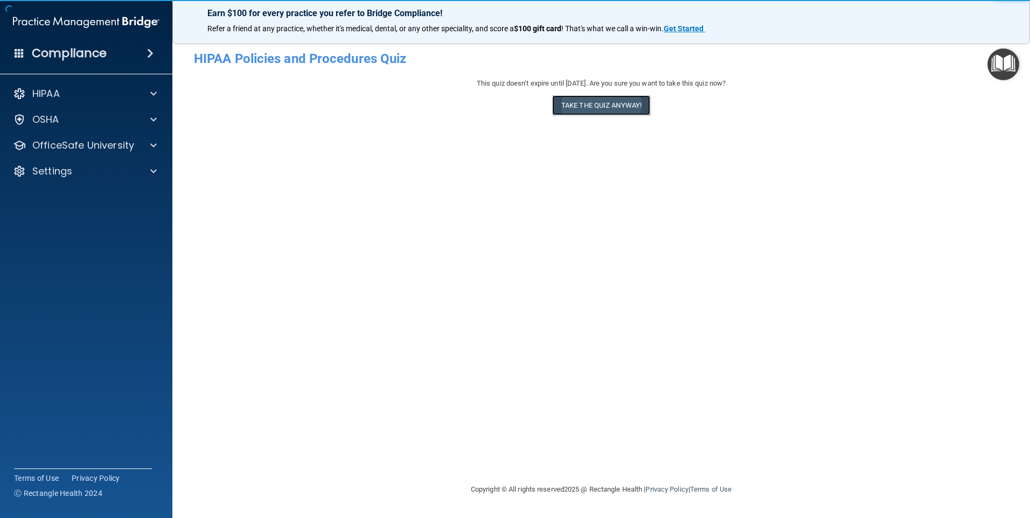
click at [578, 109] on button "Take the quiz anyway!" at bounding box center [601, 105] width 98 height 20
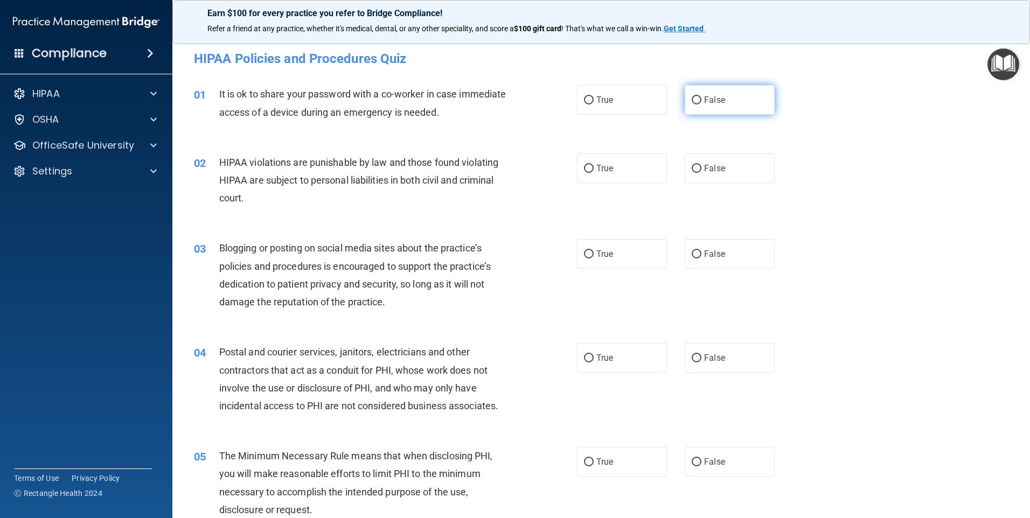
click at [698, 98] on label "False" at bounding box center [730, 100] width 90 height 30
click at [698, 98] on input "False" at bounding box center [697, 100] width 10 height 8
radio input "true"
click at [586, 171] on input "True" at bounding box center [589, 169] width 10 height 8
radio input "true"
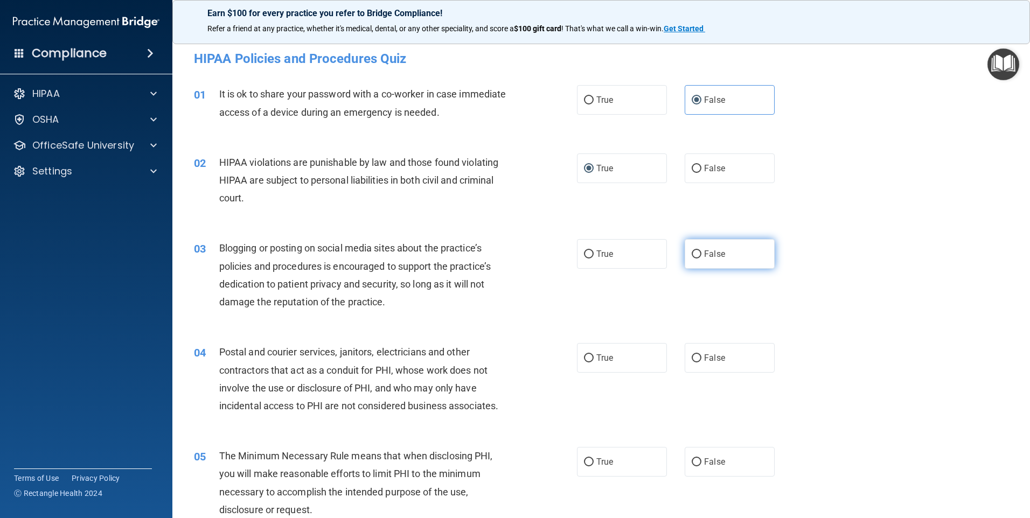
click at [717, 262] on label "False" at bounding box center [730, 254] width 90 height 30
click at [701, 259] on input "False" at bounding box center [697, 254] width 10 height 8
radio input "true"
click at [605, 358] on span "True" at bounding box center [604, 358] width 17 height 10
click at [594, 358] on input "True" at bounding box center [589, 358] width 10 height 8
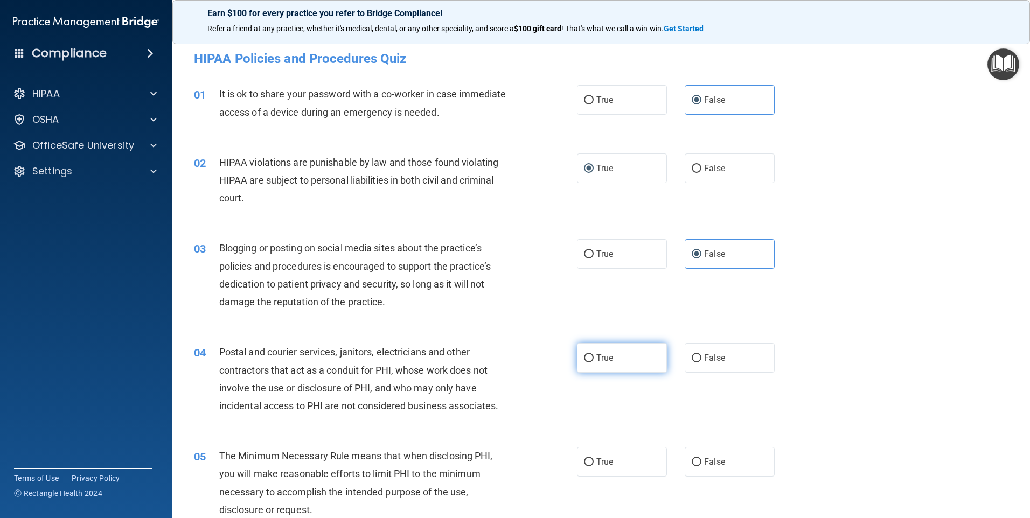
radio input "true"
click at [619, 462] on label "True" at bounding box center [622, 462] width 90 height 30
click at [594, 462] on input "True" at bounding box center [589, 462] width 10 height 8
radio input "true"
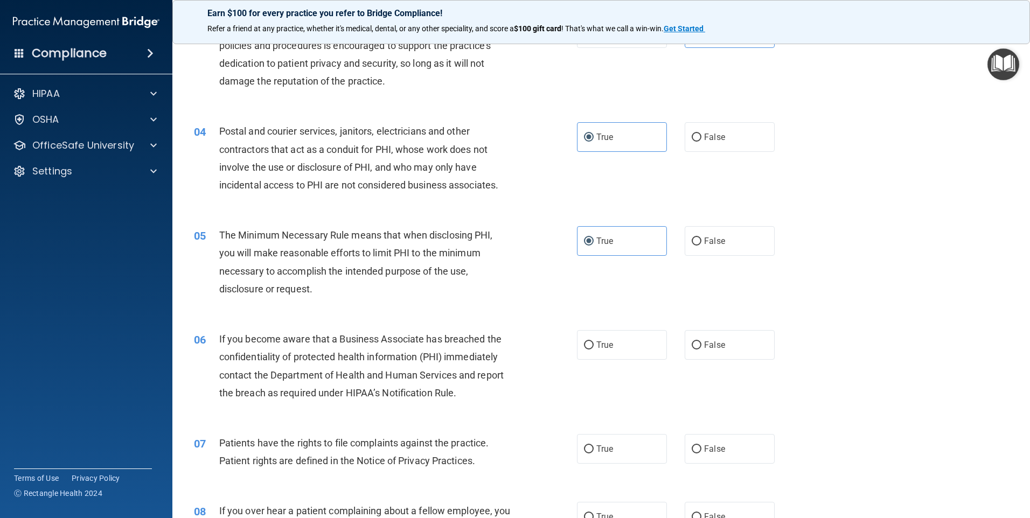
scroll to position [269, 0]
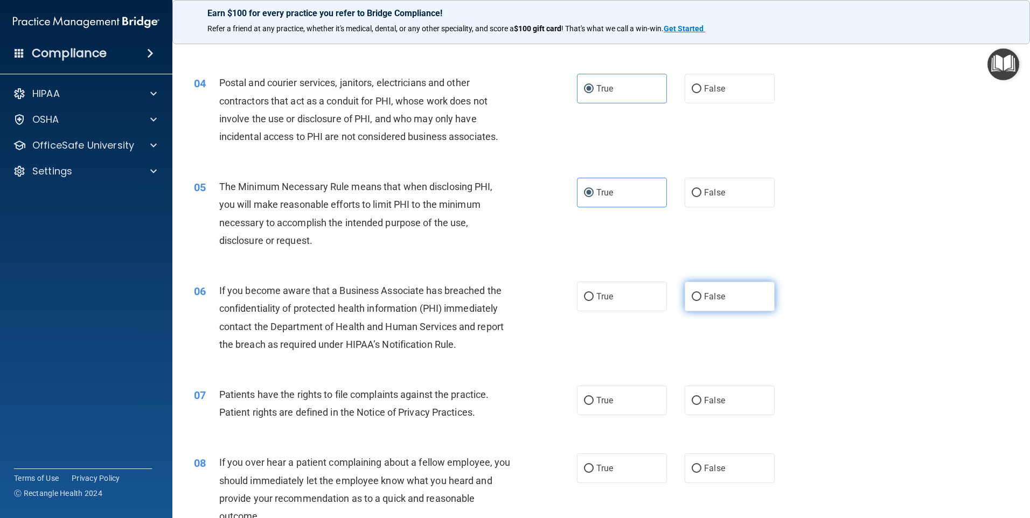
click at [704, 301] on span "False" at bounding box center [714, 296] width 21 height 10
click at [700, 301] on input "False" at bounding box center [697, 297] width 10 height 8
radio input "true"
click at [588, 399] on input "True" at bounding box center [589, 401] width 10 height 8
radio input "true"
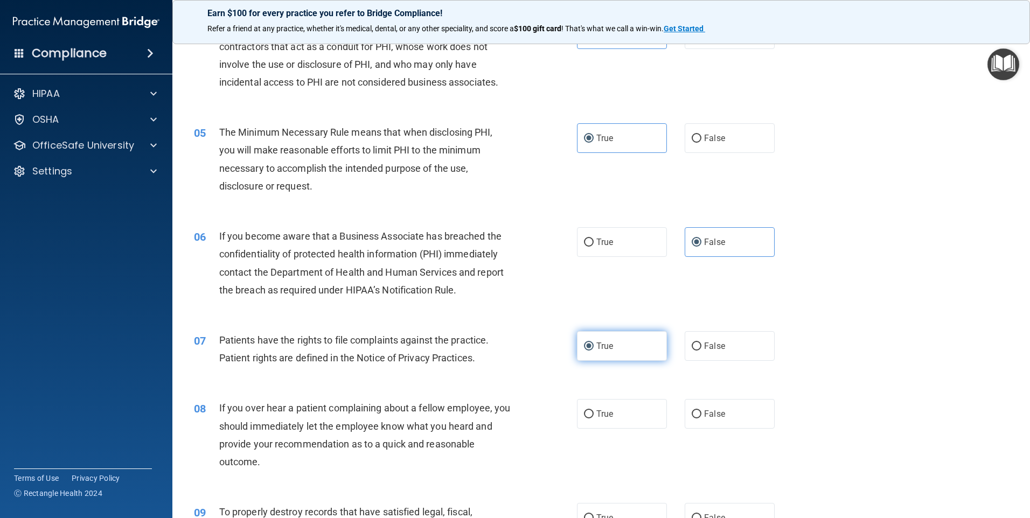
scroll to position [377, 0]
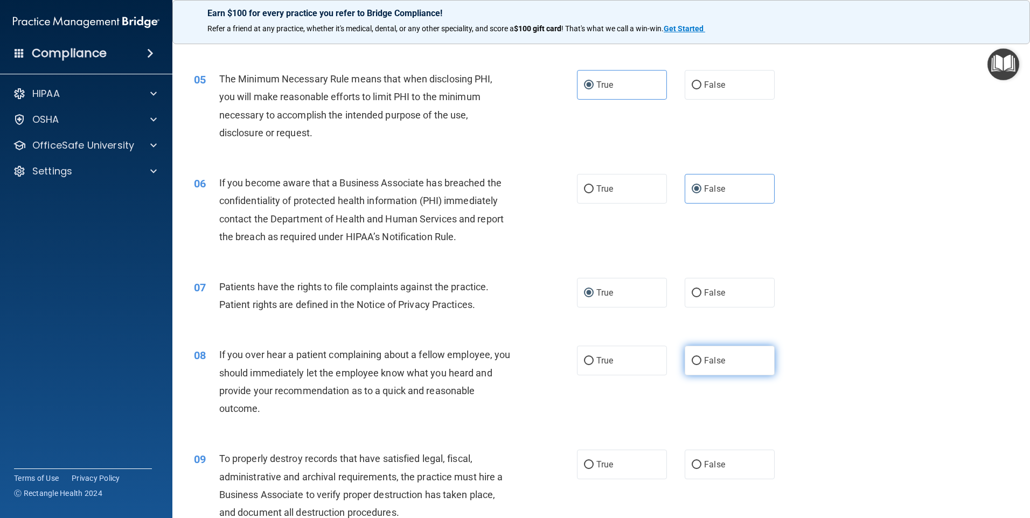
click at [713, 355] on label "False" at bounding box center [730, 361] width 90 height 30
click at [701, 357] on input "False" at bounding box center [697, 361] width 10 height 8
radio input "true"
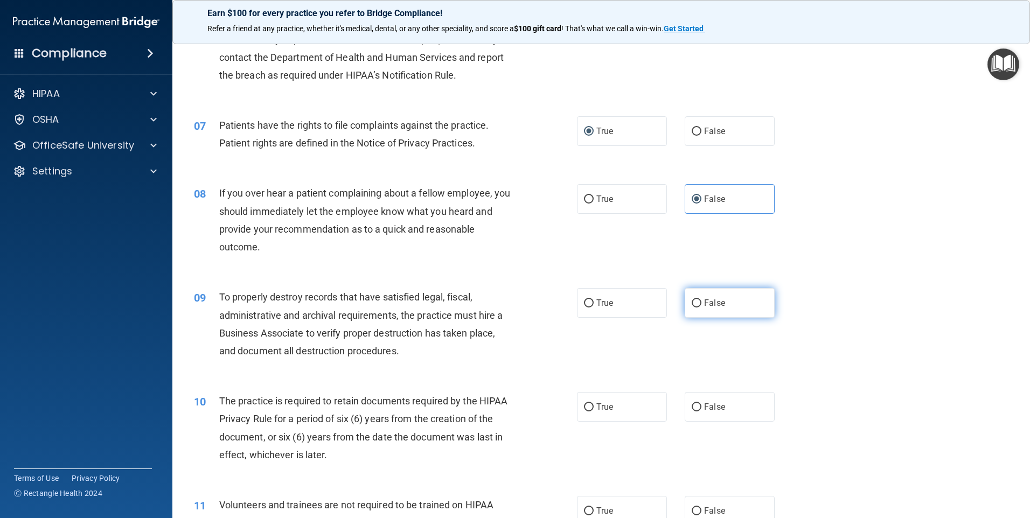
click at [699, 297] on label "False" at bounding box center [730, 303] width 90 height 30
click at [699, 299] on input "False" at bounding box center [697, 303] width 10 height 8
radio input "true"
click at [614, 418] on label "True" at bounding box center [622, 407] width 90 height 30
click at [594, 412] on input "True" at bounding box center [589, 407] width 10 height 8
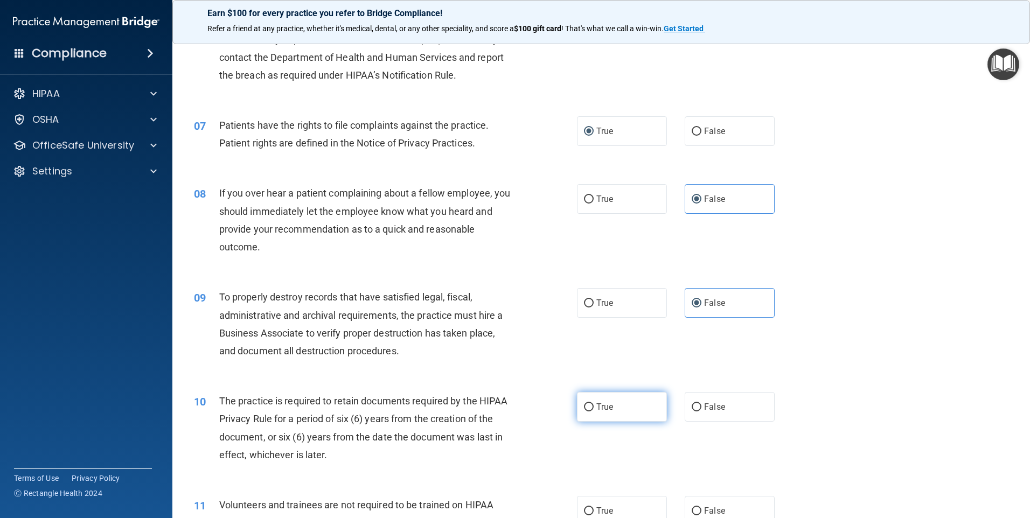
radio input "true"
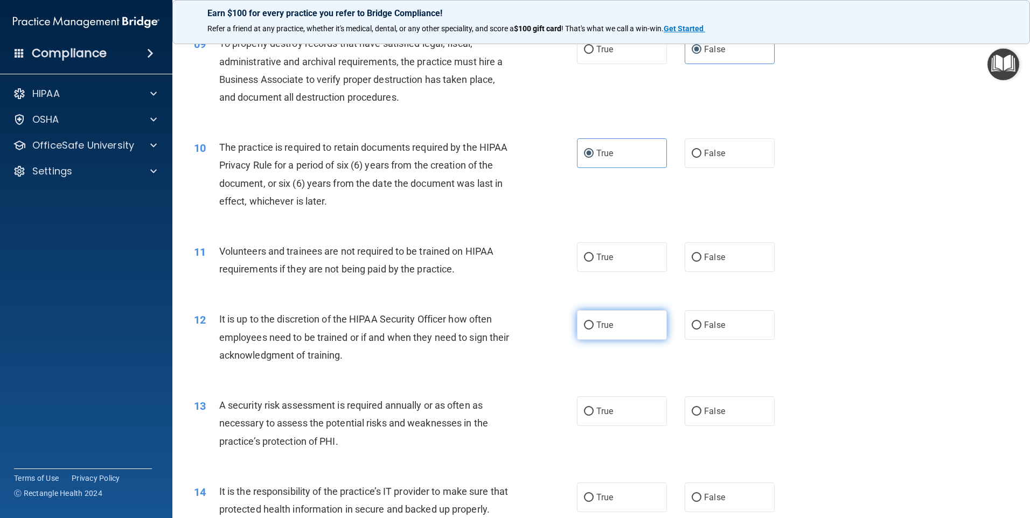
scroll to position [808, 0]
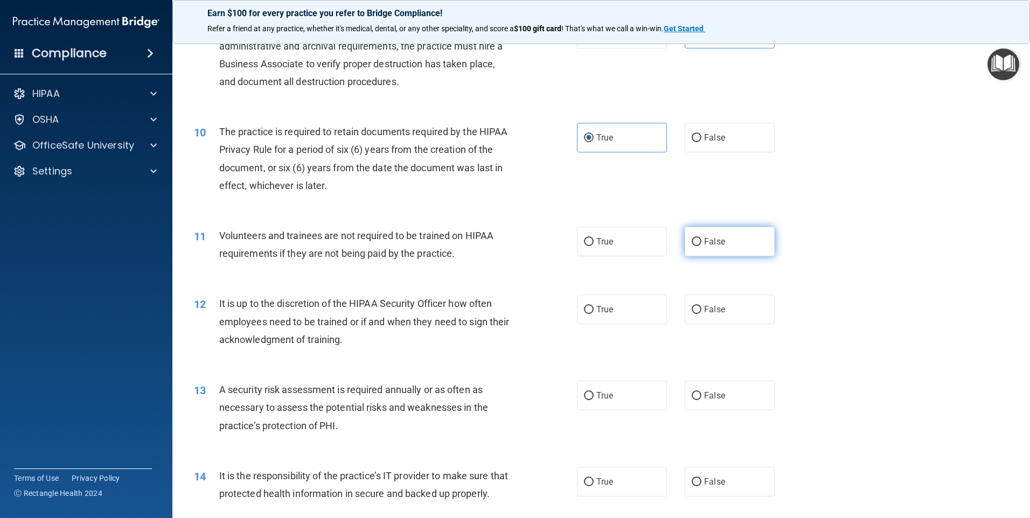
click at [704, 239] on span "False" at bounding box center [714, 241] width 21 height 10
click at [701, 239] on input "False" at bounding box center [697, 242] width 10 height 8
radio input "true"
click at [718, 313] on span "False" at bounding box center [714, 309] width 21 height 10
click at [701, 313] on input "False" at bounding box center [697, 310] width 10 height 8
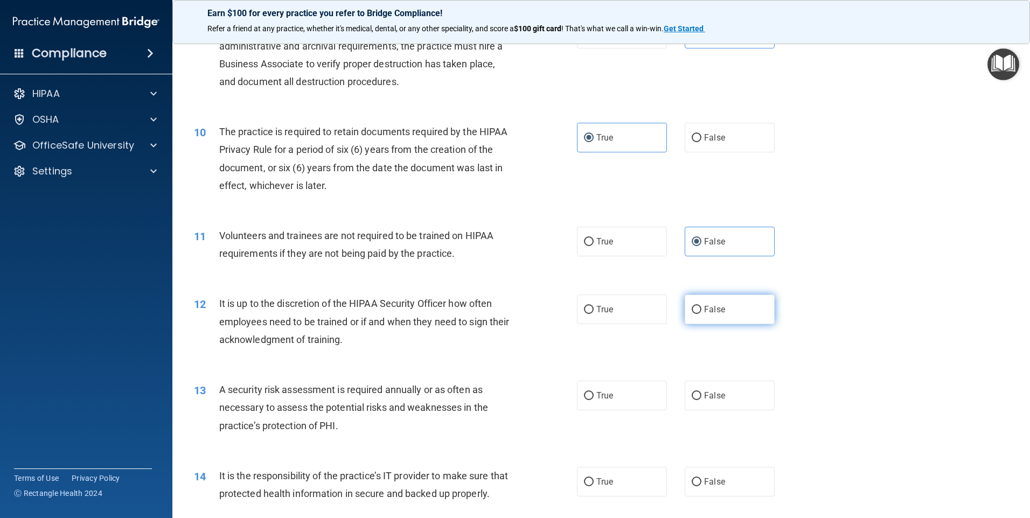
radio input "true"
click at [725, 403] on label "False" at bounding box center [730, 396] width 90 height 30
click at [701, 400] on input "False" at bounding box center [697, 396] width 10 height 8
radio input "true"
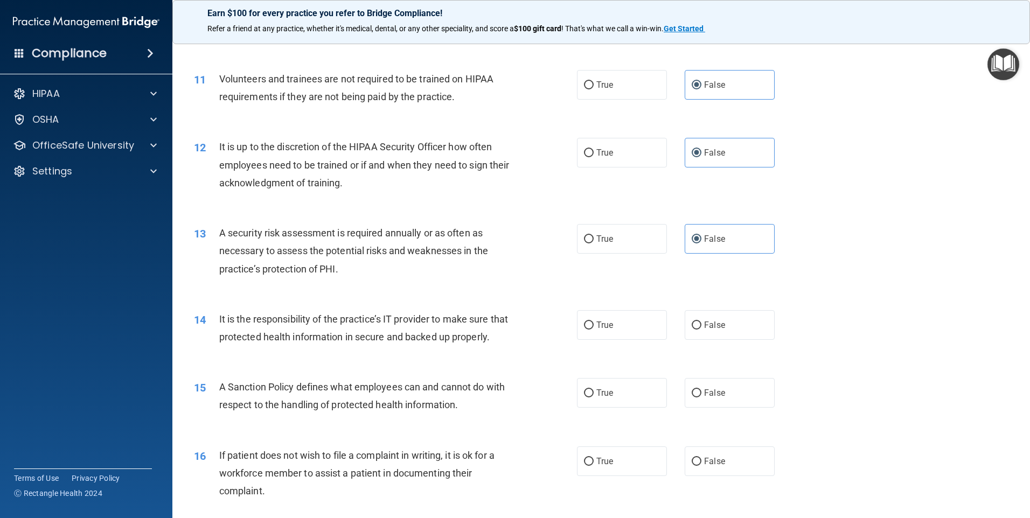
scroll to position [970, 0]
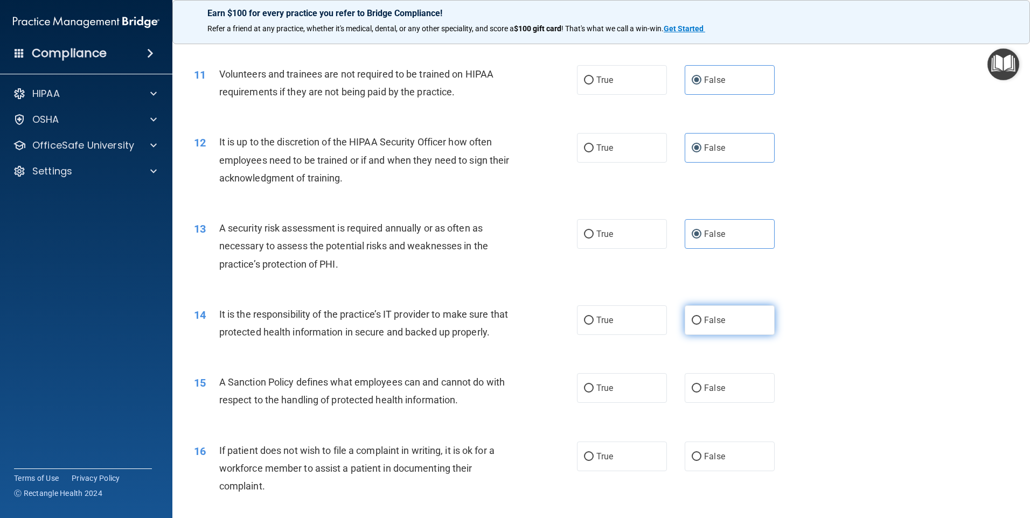
click at [706, 326] on label "False" at bounding box center [730, 320] width 90 height 30
click at [701, 325] on input "False" at bounding box center [697, 321] width 10 height 8
radio input "true"
click at [704, 393] on span "False" at bounding box center [714, 388] width 21 height 10
click at [701, 393] on input "False" at bounding box center [697, 389] width 10 height 8
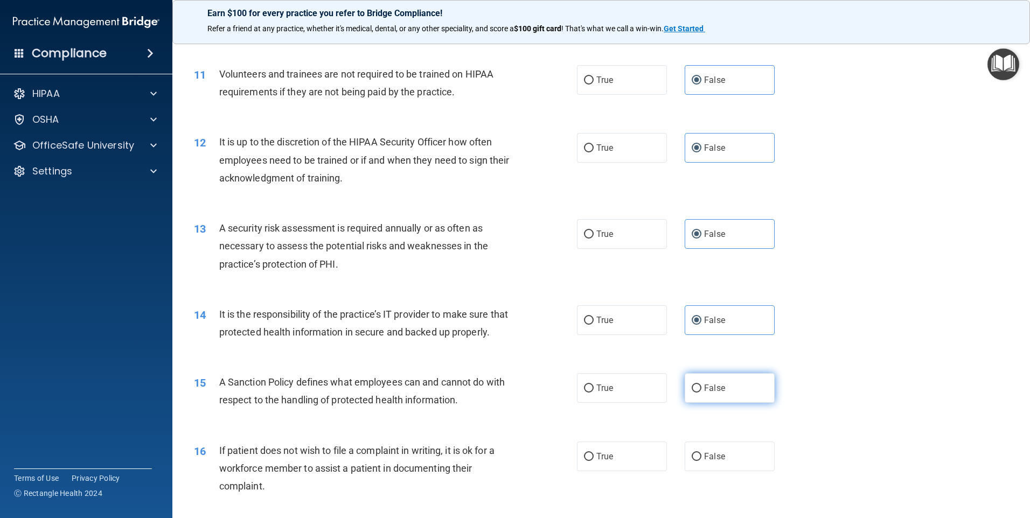
radio input "true"
click at [608, 462] on span "True" at bounding box center [604, 456] width 17 height 10
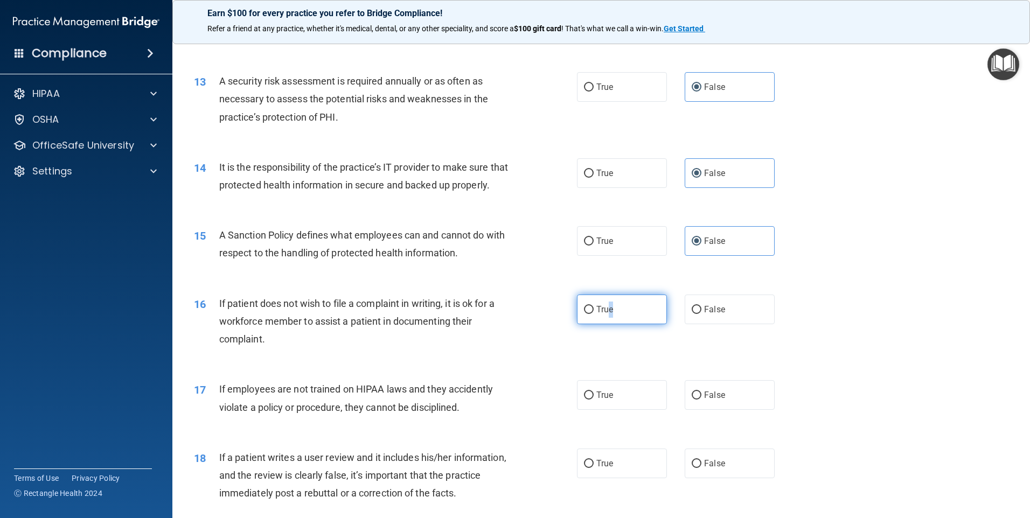
scroll to position [1131, 0]
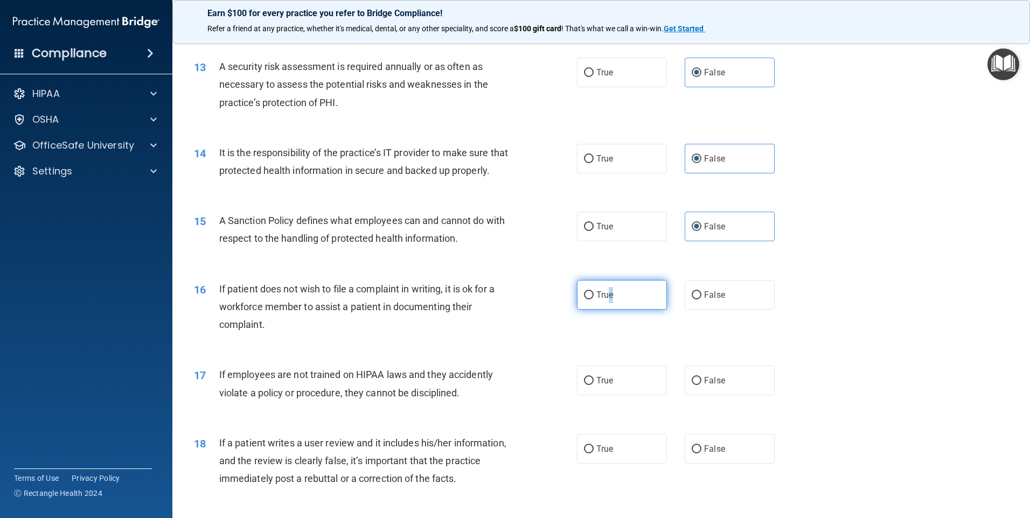
click at [584, 299] on input "True" at bounding box center [589, 295] width 10 height 8
radio input "true"
click at [701, 395] on label "False" at bounding box center [730, 381] width 90 height 30
click at [701, 385] on input "False" at bounding box center [697, 381] width 10 height 8
radio input "true"
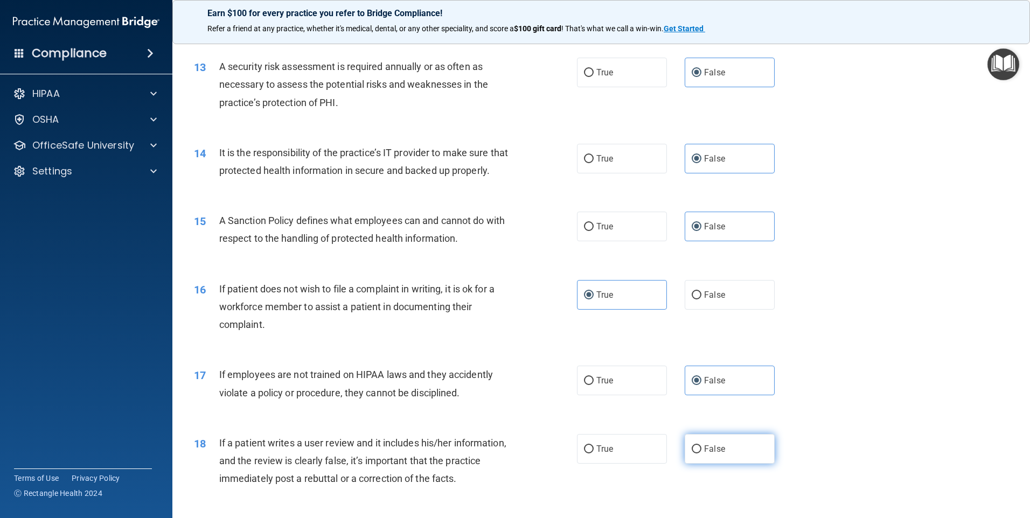
click at [701, 464] on label "False" at bounding box center [730, 449] width 90 height 30
click at [701, 454] on input "False" at bounding box center [697, 449] width 10 height 8
radio input "true"
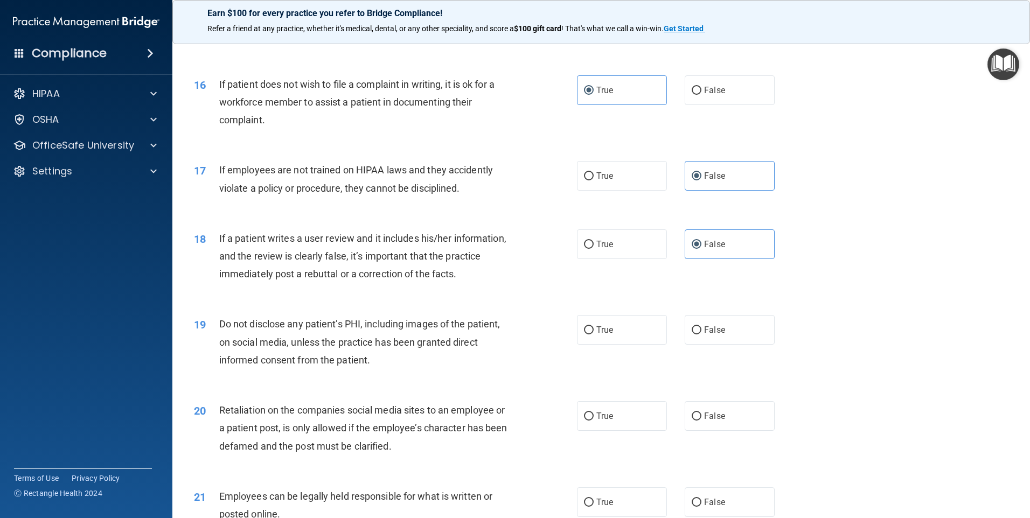
scroll to position [1347, 0]
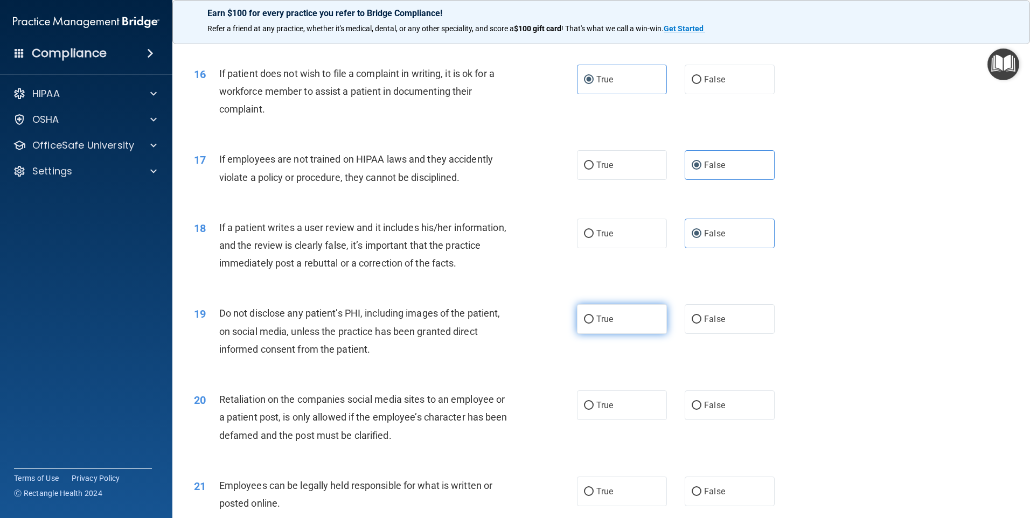
click at [587, 324] on input "True" at bounding box center [589, 320] width 10 height 8
radio input "true"
click at [704, 410] on span "False" at bounding box center [714, 405] width 21 height 10
click at [699, 410] on input "False" at bounding box center [697, 406] width 10 height 8
radio input "true"
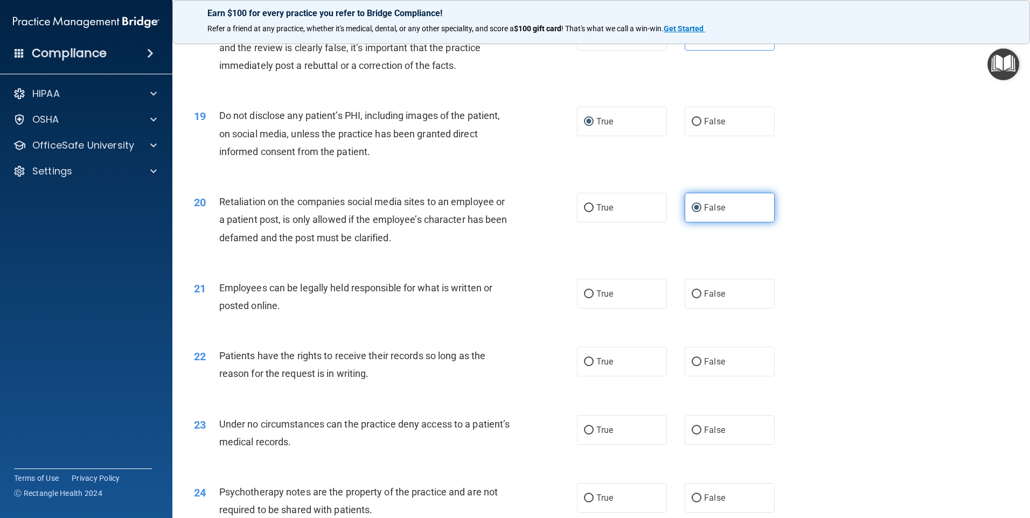
scroll to position [1562, 0]
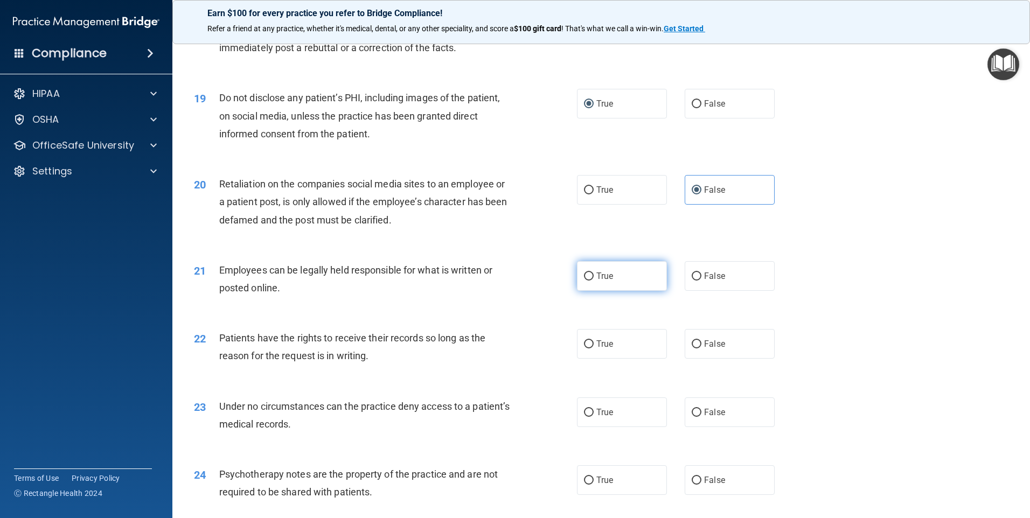
click at [587, 281] on input "True" at bounding box center [589, 277] width 10 height 8
radio input "true"
click at [698, 359] on label "False" at bounding box center [730, 344] width 90 height 30
click at [698, 348] on input "False" at bounding box center [697, 344] width 10 height 8
radio input "true"
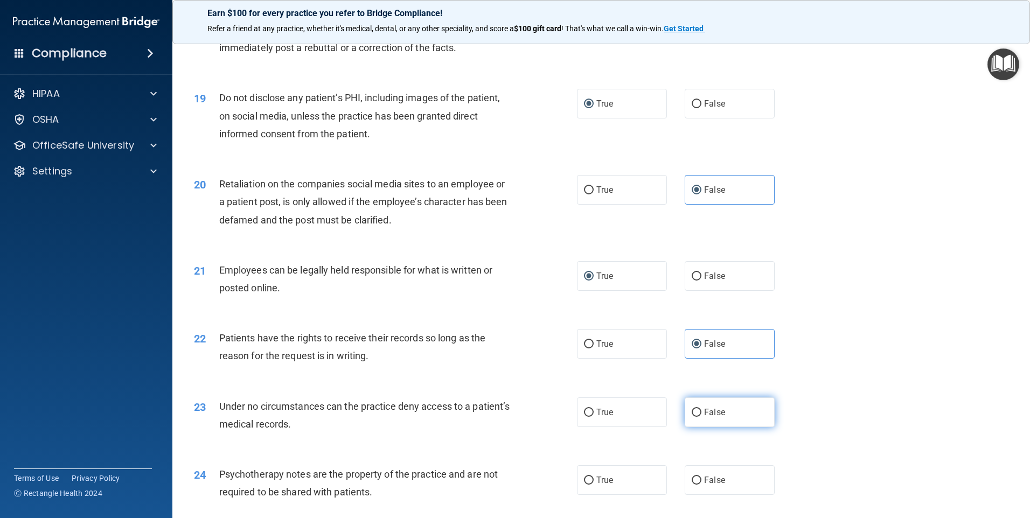
click at [686, 427] on label "False" at bounding box center [730, 412] width 90 height 30
click at [692, 417] on input "False" at bounding box center [697, 413] width 10 height 8
radio input "true"
click at [597, 417] on span "True" at bounding box center [604, 412] width 17 height 10
click at [594, 417] on input "True" at bounding box center [589, 413] width 10 height 8
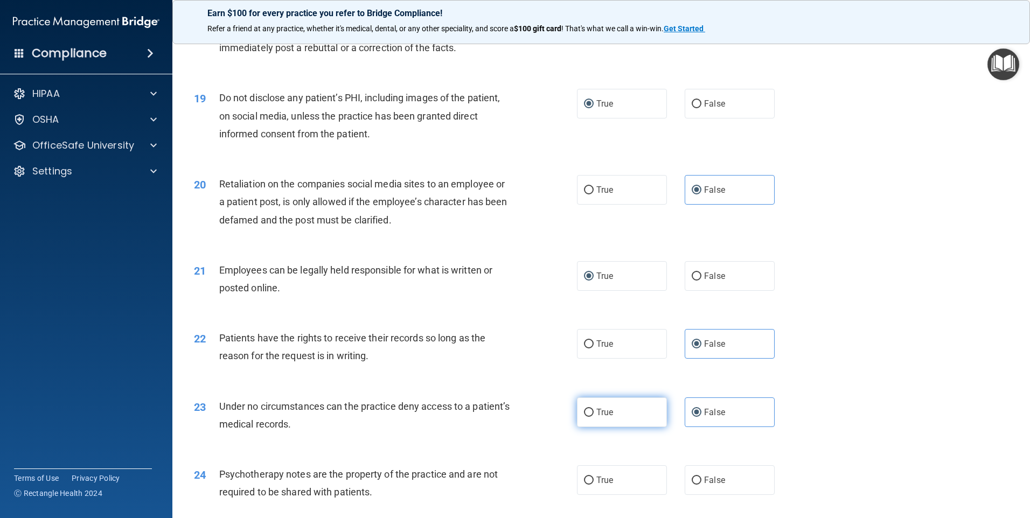
radio input "true"
click at [738, 427] on label "False" at bounding box center [730, 412] width 90 height 30
click at [701, 417] on input "False" at bounding box center [697, 413] width 10 height 8
radio input "true"
radio input "false"
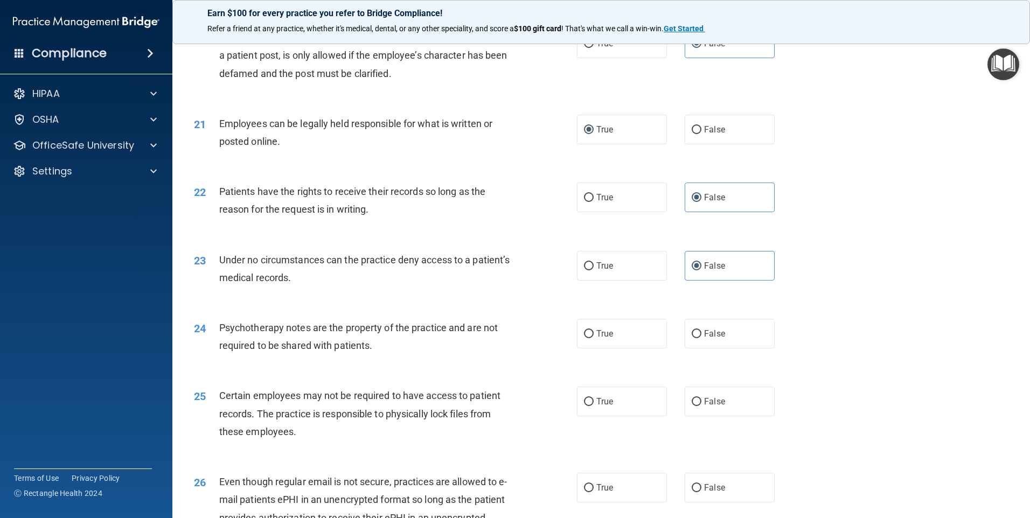
scroll to position [1724, 0]
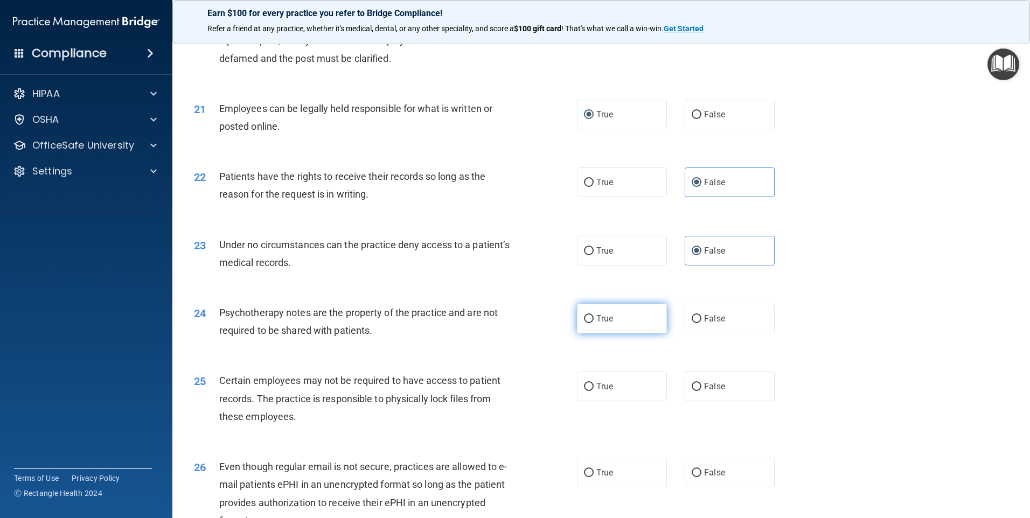
click at [591, 332] on label "True" at bounding box center [622, 319] width 90 height 30
click at [591, 323] on input "True" at bounding box center [589, 319] width 10 height 8
radio input "true"
click at [596, 392] on span "True" at bounding box center [604, 386] width 17 height 10
click at [594, 391] on input "True" at bounding box center [589, 387] width 10 height 8
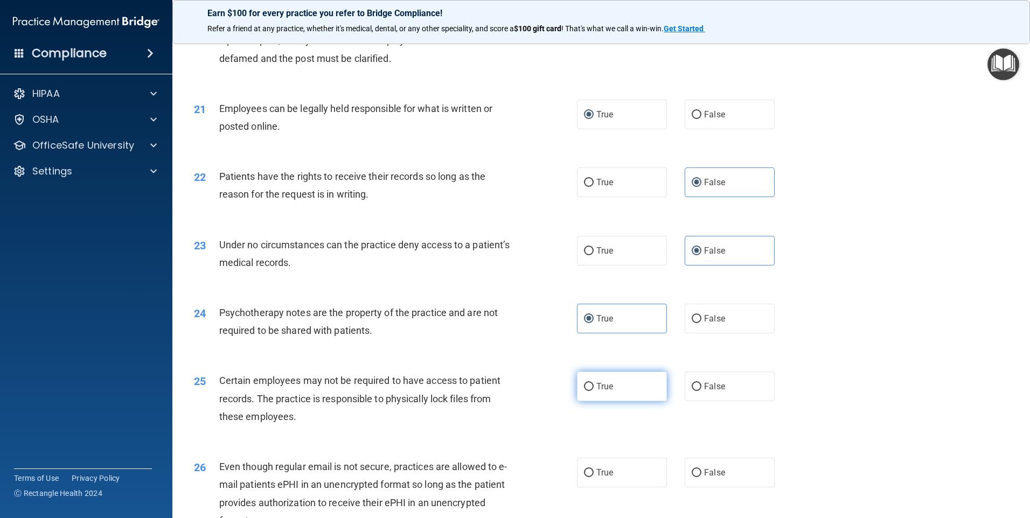
radio input "true"
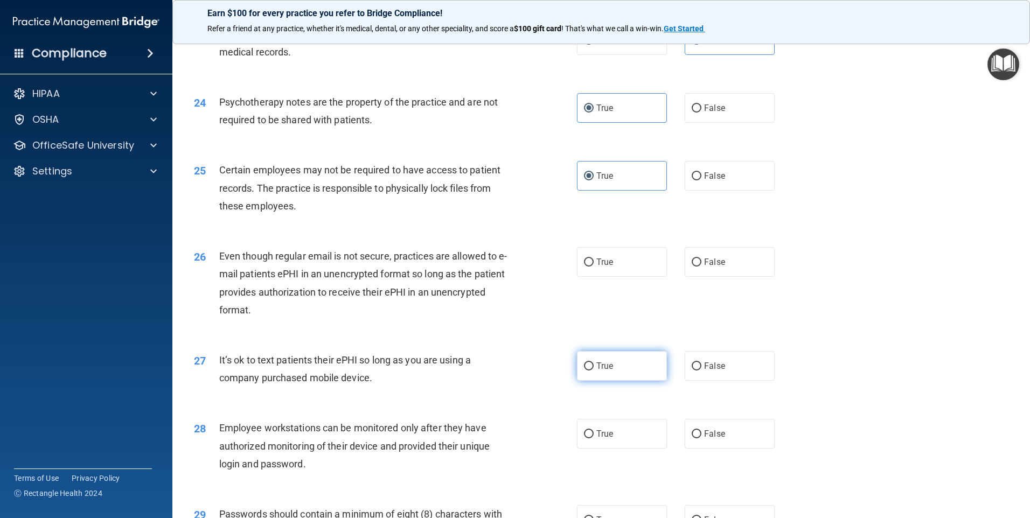
scroll to position [1939, 0]
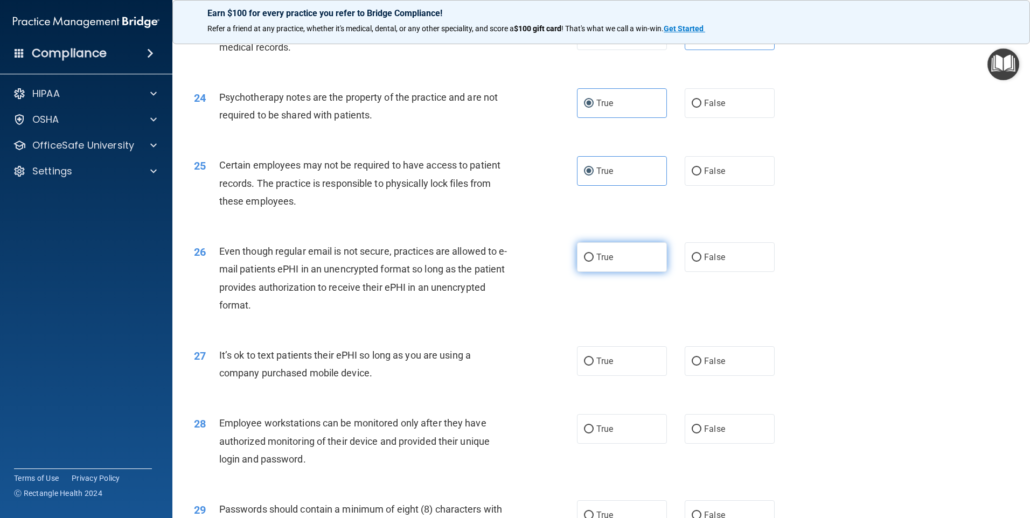
click at [590, 272] on label "True" at bounding box center [622, 257] width 90 height 30
click at [590, 262] on input "True" at bounding box center [589, 258] width 10 height 8
radio input "true"
click at [704, 366] on span "False" at bounding box center [714, 361] width 21 height 10
click at [700, 366] on input "False" at bounding box center [697, 362] width 10 height 8
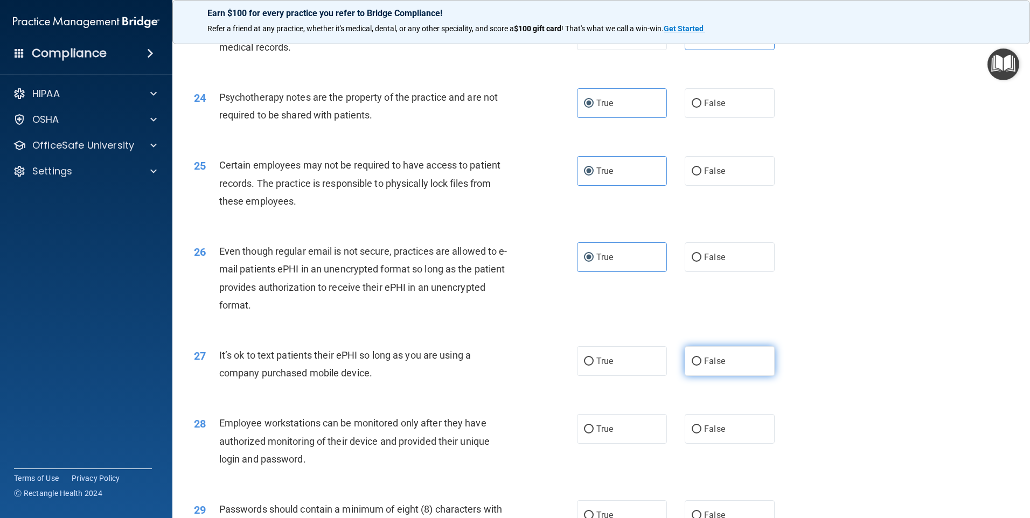
radio input "true"
click at [704, 434] on span "False" at bounding box center [714, 429] width 21 height 10
click at [701, 434] on input "False" at bounding box center [697, 430] width 10 height 8
radio input "true"
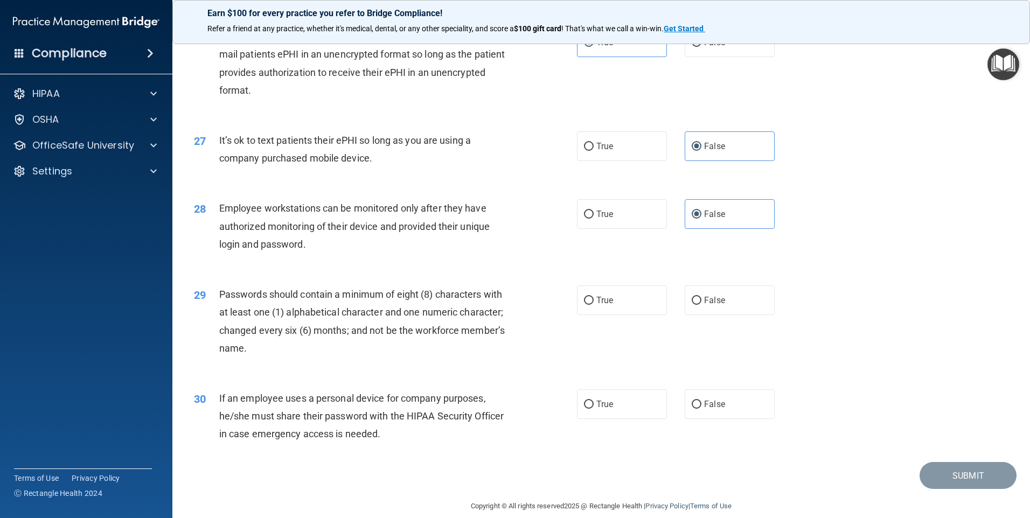
scroll to position [2154, 0]
click at [587, 304] on input "True" at bounding box center [589, 300] width 10 height 8
radio input "true"
click at [692, 408] on input "False" at bounding box center [697, 404] width 10 height 8
radio input "true"
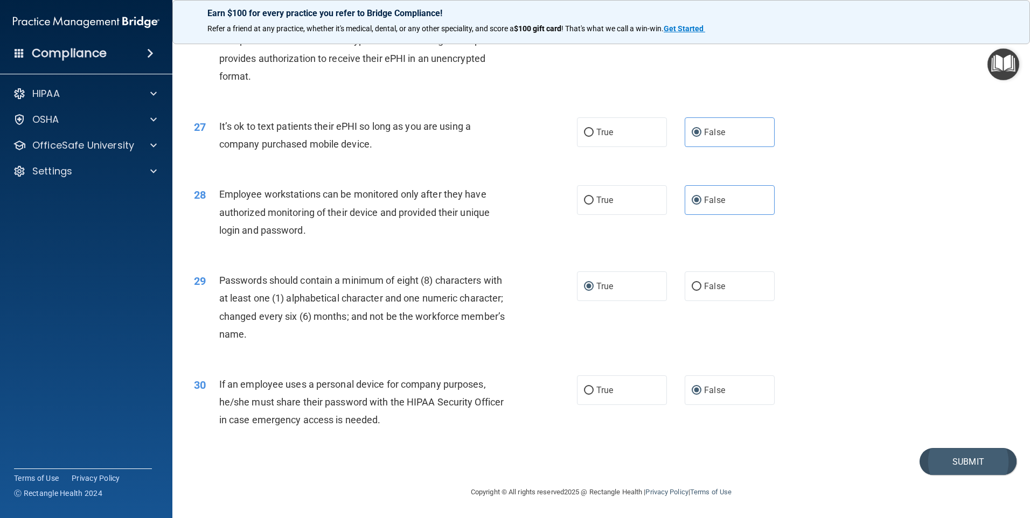
scroll to position [2186, 0]
click at [971, 459] on button "Submit" at bounding box center [967, 461] width 97 height 27
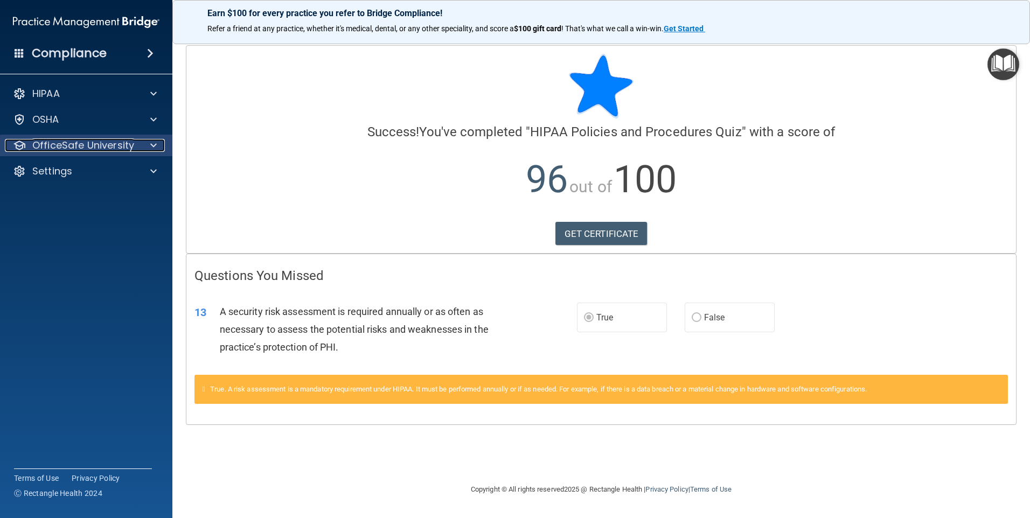
click at [65, 146] on p "OfficeSafe University" at bounding box center [83, 145] width 102 height 13
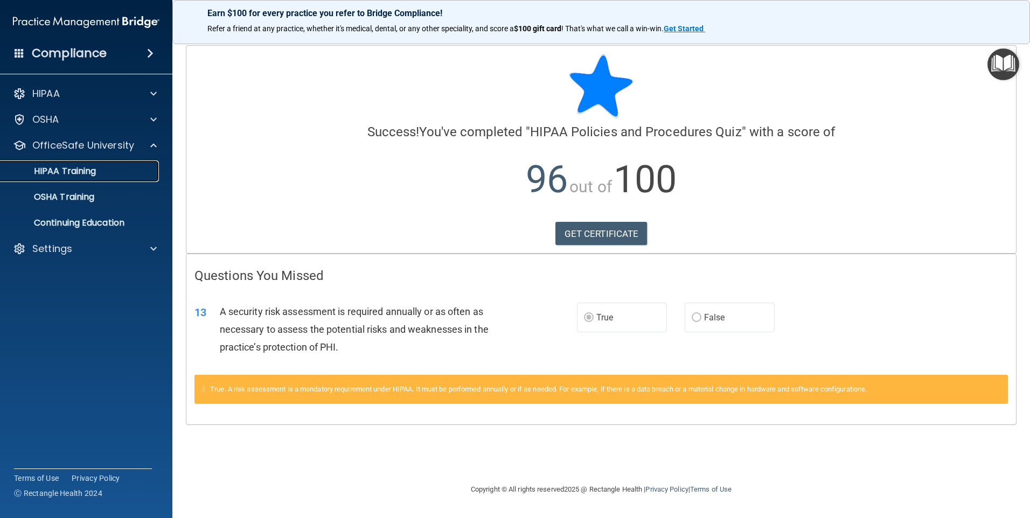
click at [73, 166] on p "HIPAA Training" at bounding box center [51, 171] width 89 height 11
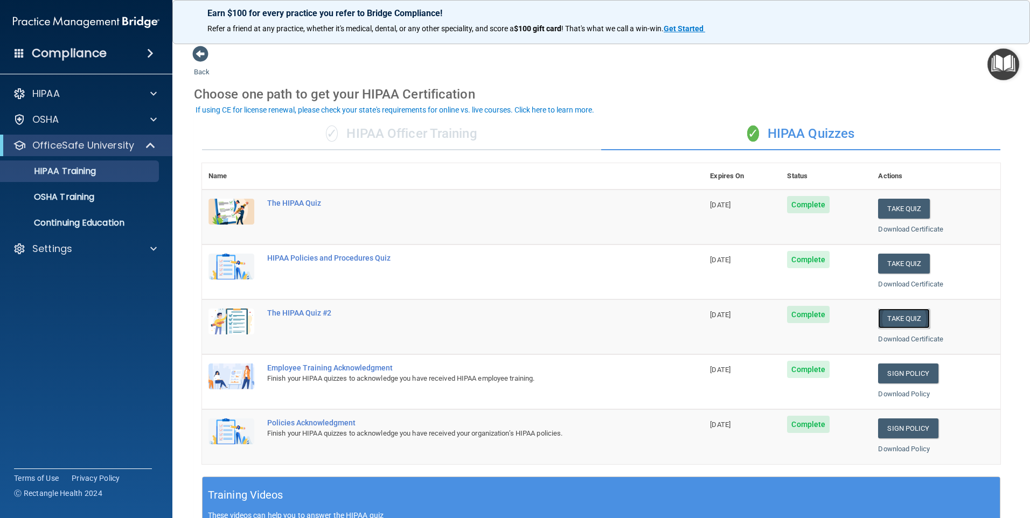
click at [885, 319] on button "Take Quiz" at bounding box center [904, 319] width 52 height 20
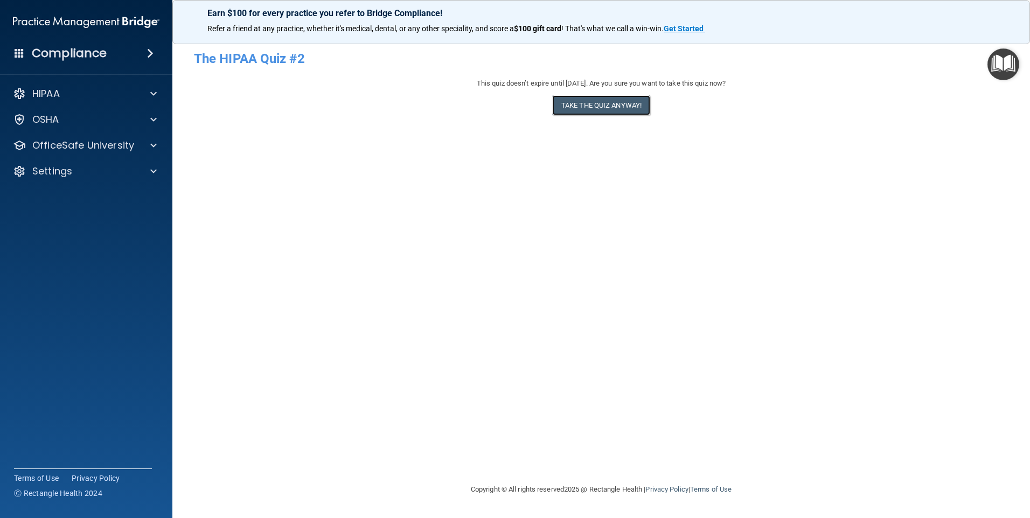
click at [616, 106] on button "Take the quiz anyway!" at bounding box center [601, 105] width 98 height 20
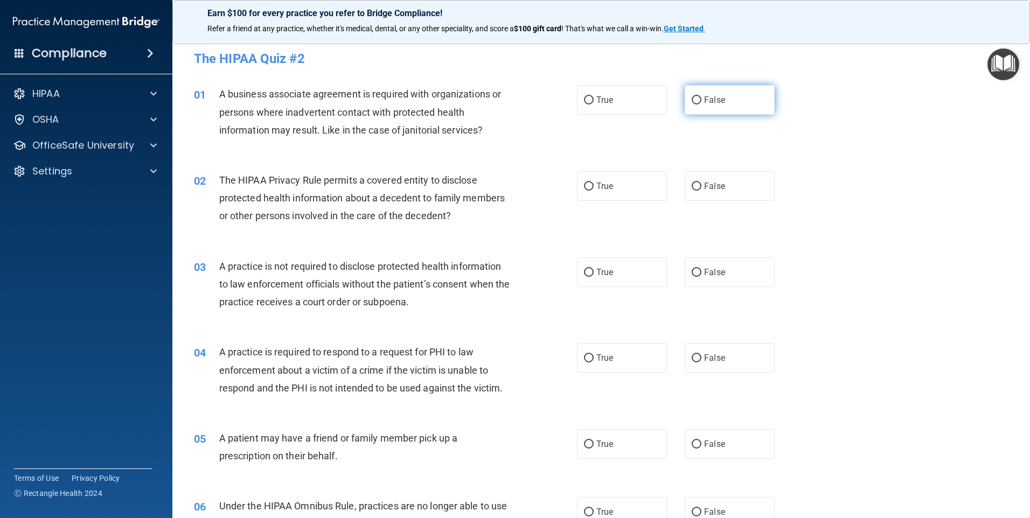
click at [699, 104] on label "False" at bounding box center [730, 100] width 90 height 30
click at [699, 104] on input "False" at bounding box center [697, 100] width 10 height 8
radio input "true"
click at [604, 189] on span "True" at bounding box center [604, 186] width 17 height 10
click at [594, 189] on input "True" at bounding box center [589, 187] width 10 height 8
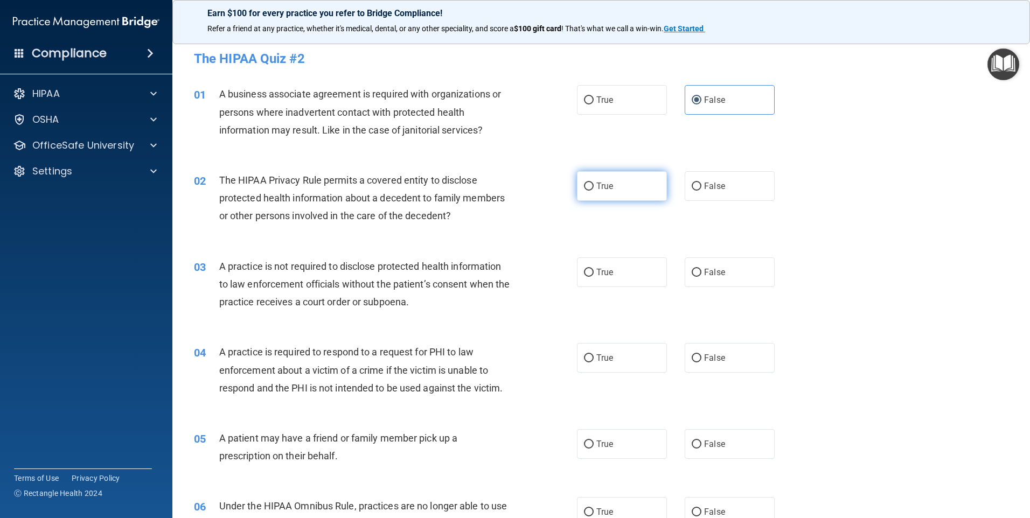
radio input "true"
click at [698, 271] on label "False" at bounding box center [730, 272] width 90 height 30
click at [698, 271] on input "False" at bounding box center [697, 273] width 10 height 8
radio input "true"
click at [587, 355] on input "True" at bounding box center [589, 358] width 10 height 8
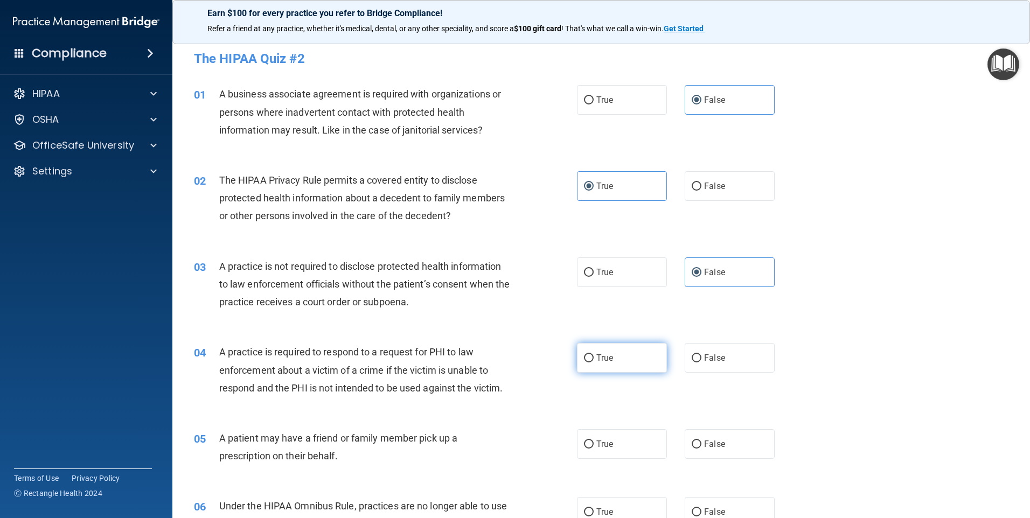
radio input "true"
click at [596, 447] on span "True" at bounding box center [604, 444] width 17 height 10
click at [594, 447] on input "True" at bounding box center [589, 445] width 10 height 8
radio input "true"
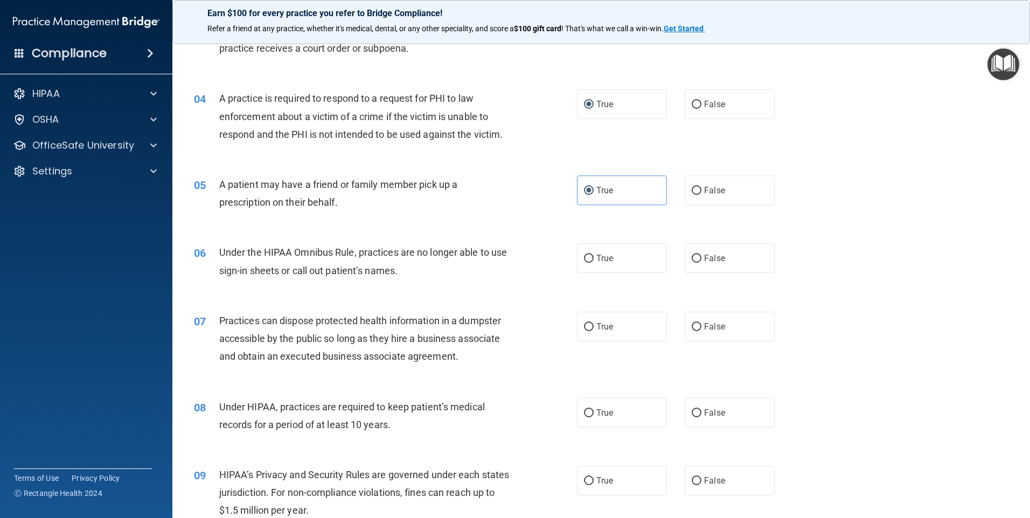
scroll to position [269, 0]
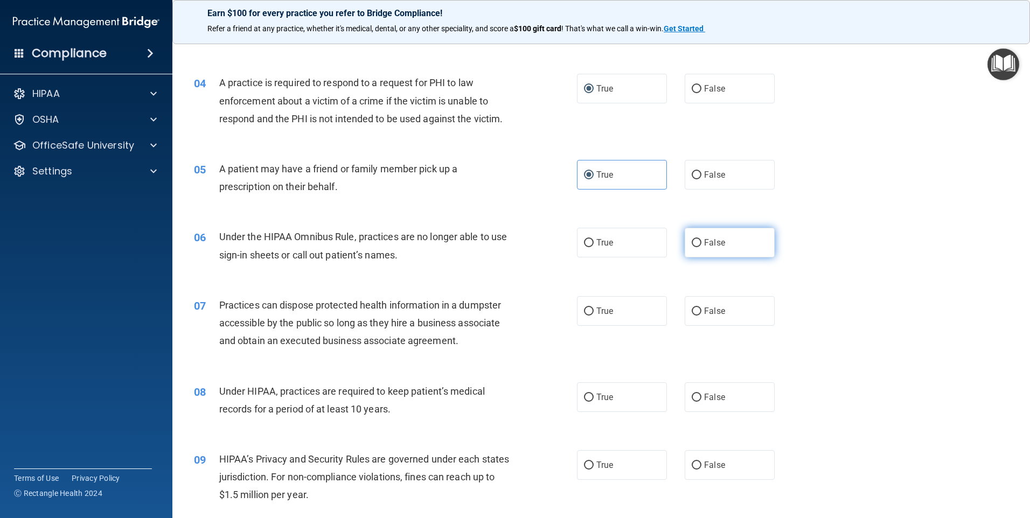
click at [704, 240] on span "False" at bounding box center [714, 243] width 21 height 10
click at [699, 240] on input "False" at bounding box center [697, 243] width 10 height 8
radio input "true"
click at [713, 317] on label "False" at bounding box center [730, 311] width 90 height 30
click at [701, 316] on input "False" at bounding box center [697, 312] width 10 height 8
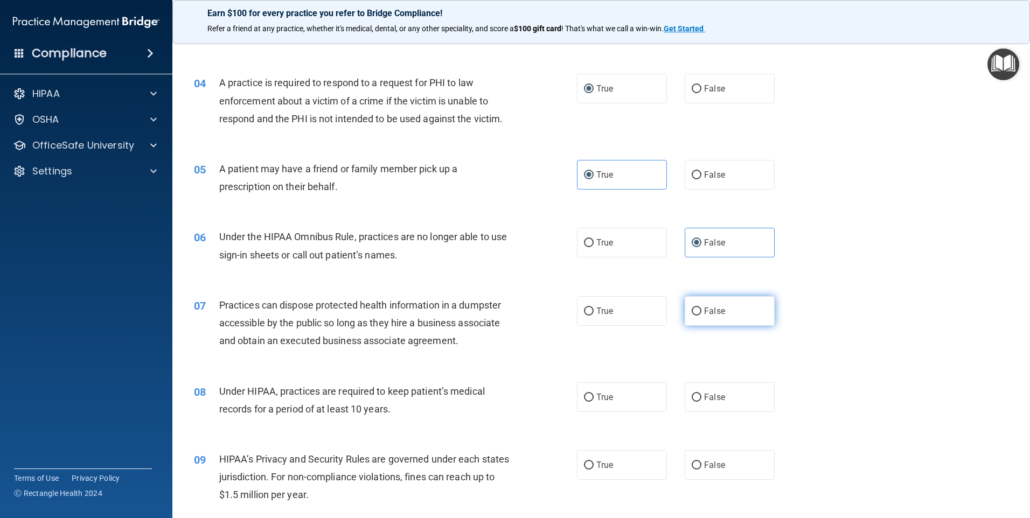
radio input "true"
click at [710, 396] on span "False" at bounding box center [714, 397] width 21 height 10
click at [701, 396] on input "False" at bounding box center [697, 398] width 10 height 8
radio input "true"
click at [707, 466] on span "False" at bounding box center [714, 465] width 21 height 10
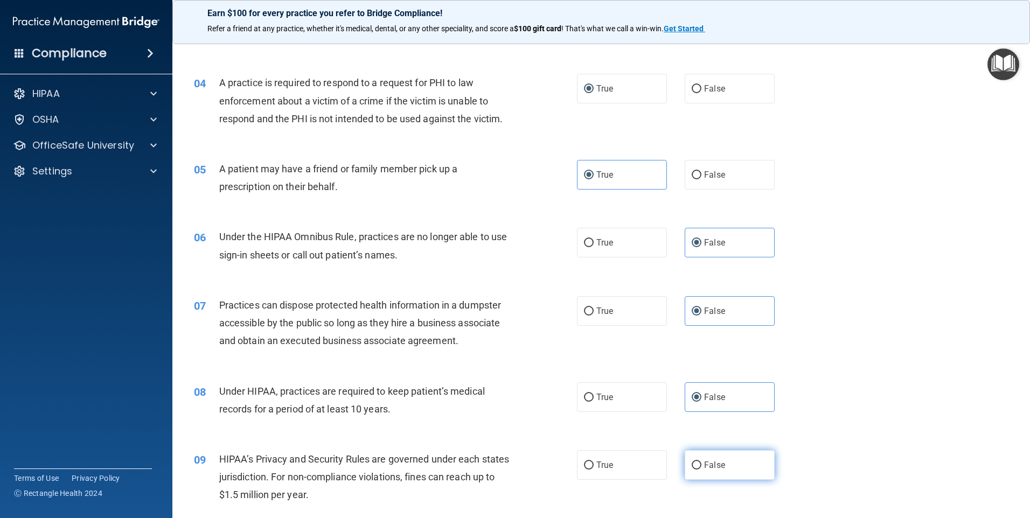
click at [701, 466] on input "False" at bounding box center [697, 466] width 10 height 8
radio input "true"
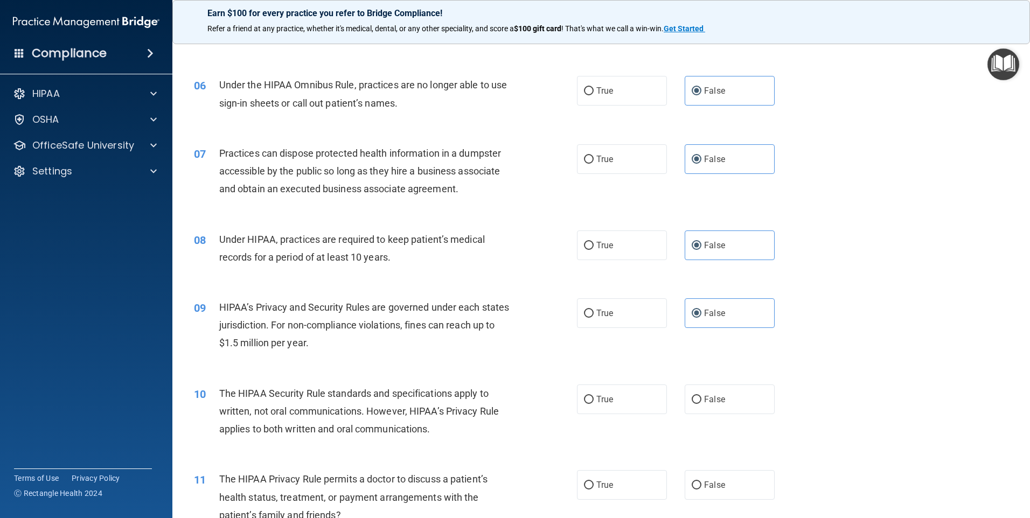
scroll to position [431, 0]
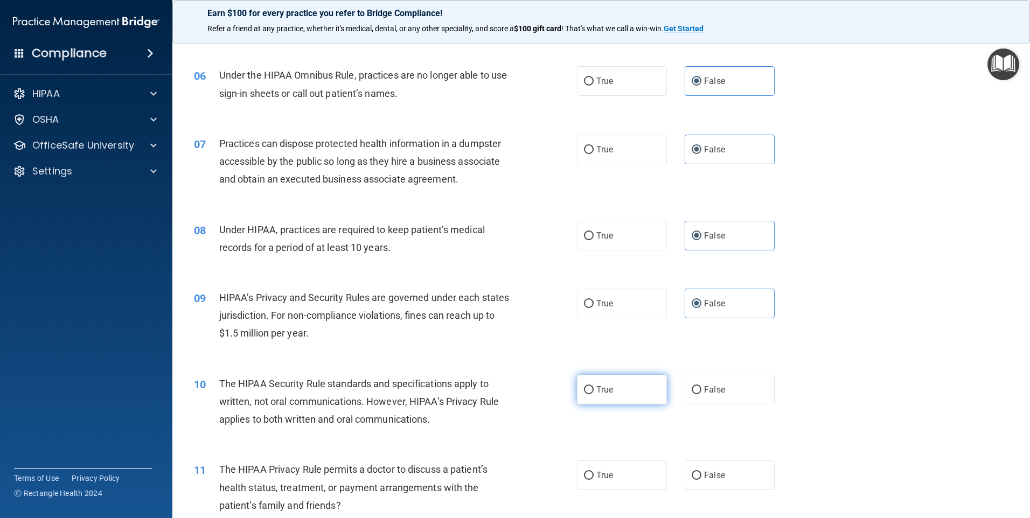
click at [609, 397] on label "True" at bounding box center [622, 390] width 90 height 30
click at [594, 394] on input "True" at bounding box center [589, 390] width 10 height 8
radio input "true"
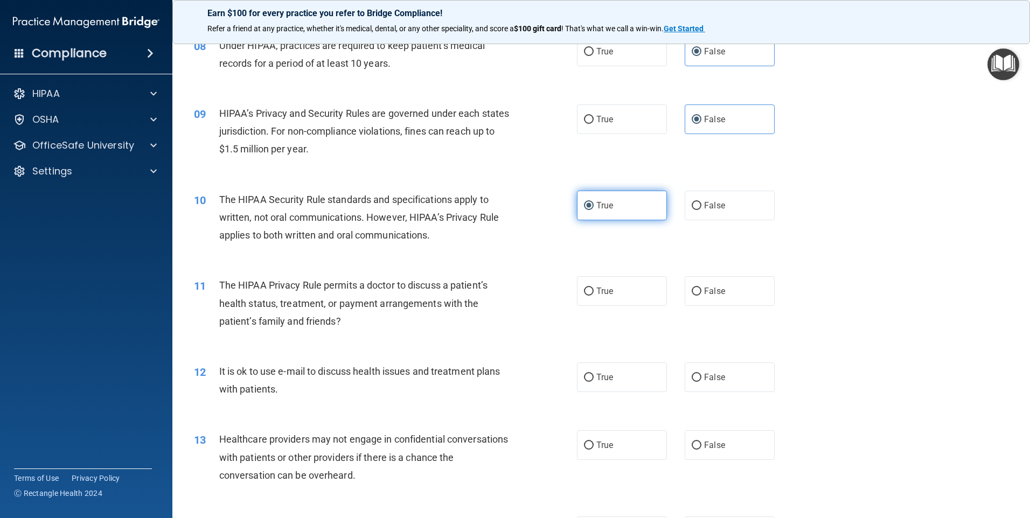
scroll to position [646, 0]
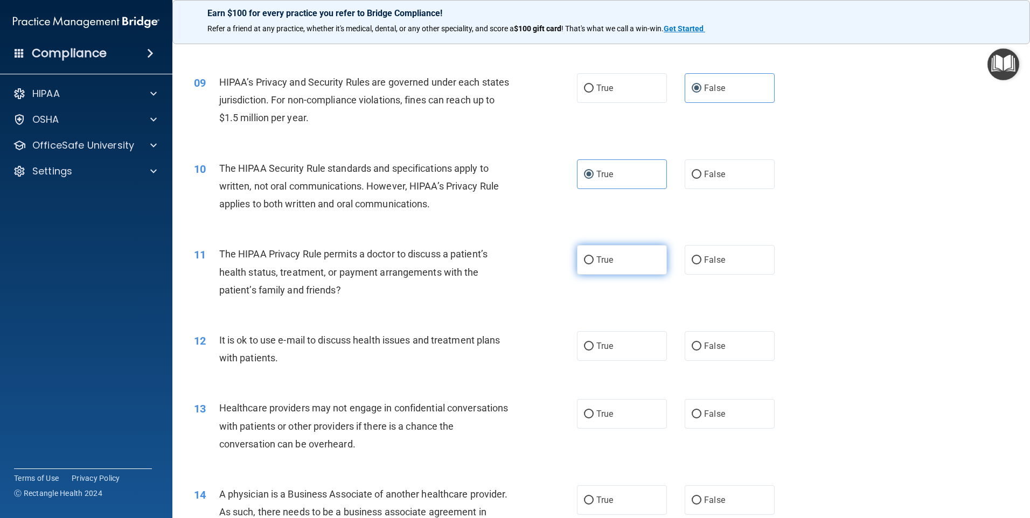
click at [588, 257] on input "True" at bounding box center [589, 260] width 10 height 8
radio input "true"
click at [605, 348] on span "True" at bounding box center [604, 346] width 17 height 10
click at [594, 348] on input "True" at bounding box center [589, 347] width 10 height 8
radio input "true"
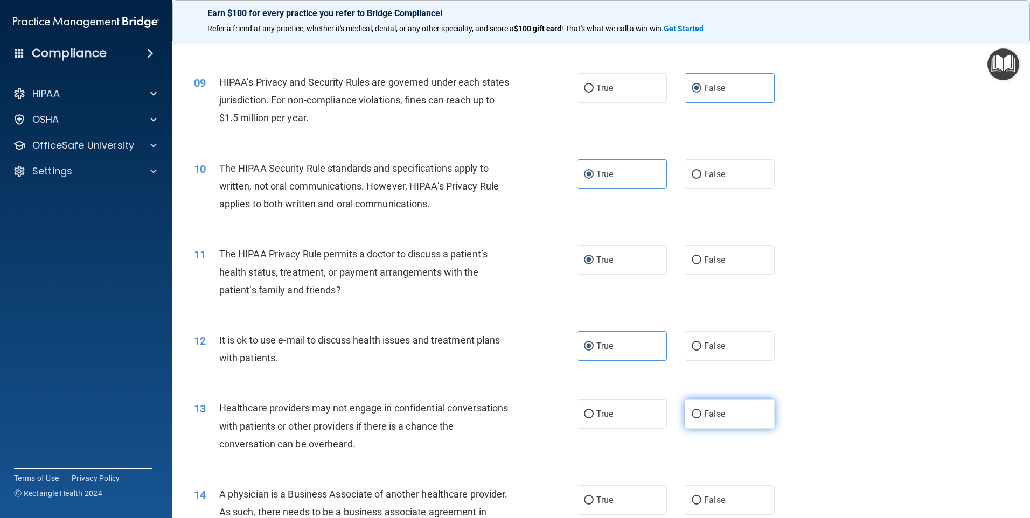
click at [721, 420] on label "False" at bounding box center [730, 414] width 90 height 30
click at [701, 419] on input "False" at bounding box center [697, 414] width 10 height 8
radio input "true"
click at [724, 501] on label "False" at bounding box center [730, 500] width 90 height 30
click at [701, 501] on input "False" at bounding box center [697, 501] width 10 height 8
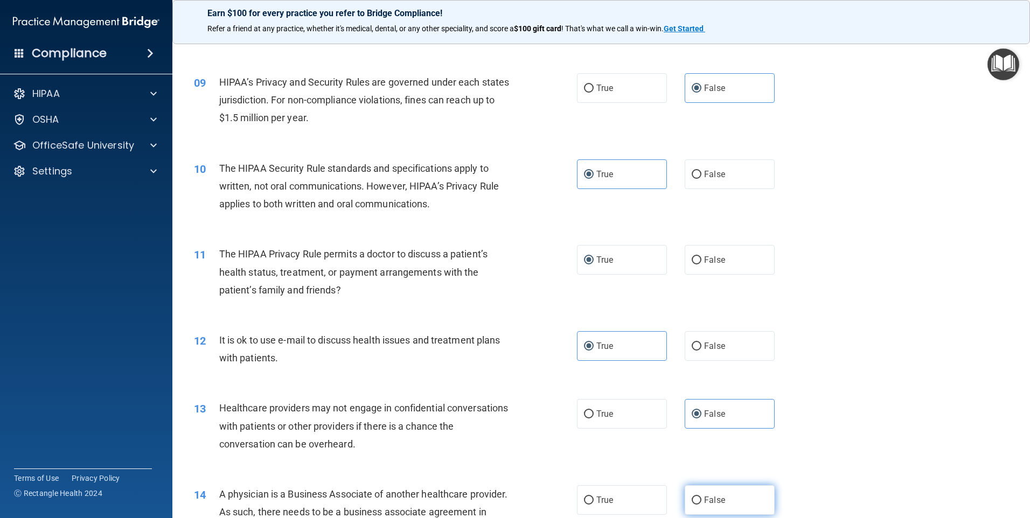
radio input "true"
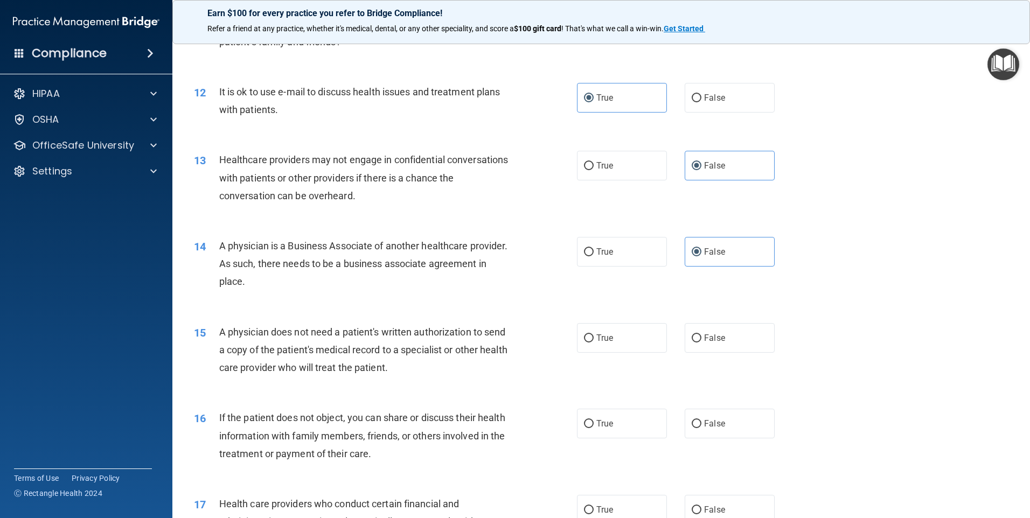
scroll to position [916, 0]
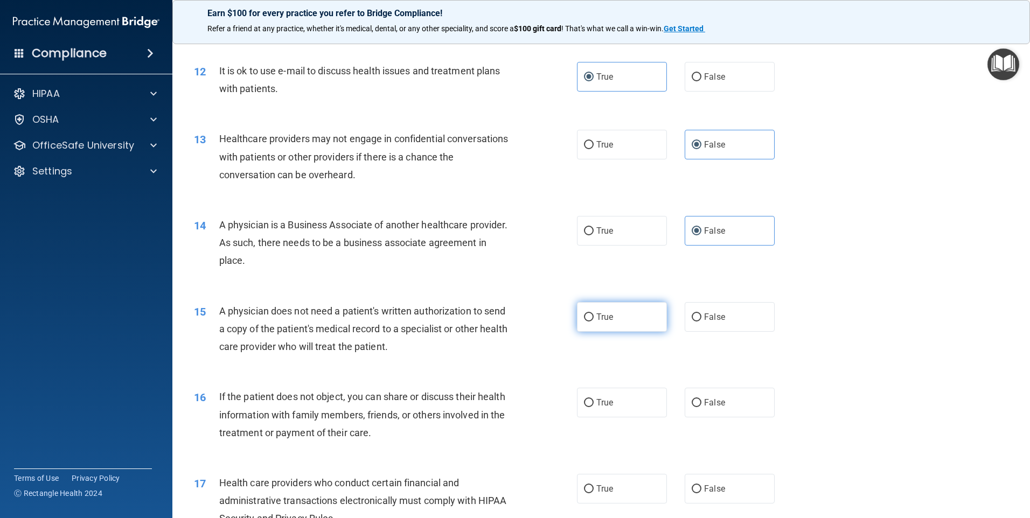
click at [599, 321] on span "True" at bounding box center [604, 317] width 17 height 10
click at [594, 321] on input "True" at bounding box center [589, 317] width 10 height 8
radio input "true"
click at [610, 406] on label "True" at bounding box center [622, 403] width 90 height 30
click at [594, 406] on input "True" at bounding box center [589, 403] width 10 height 8
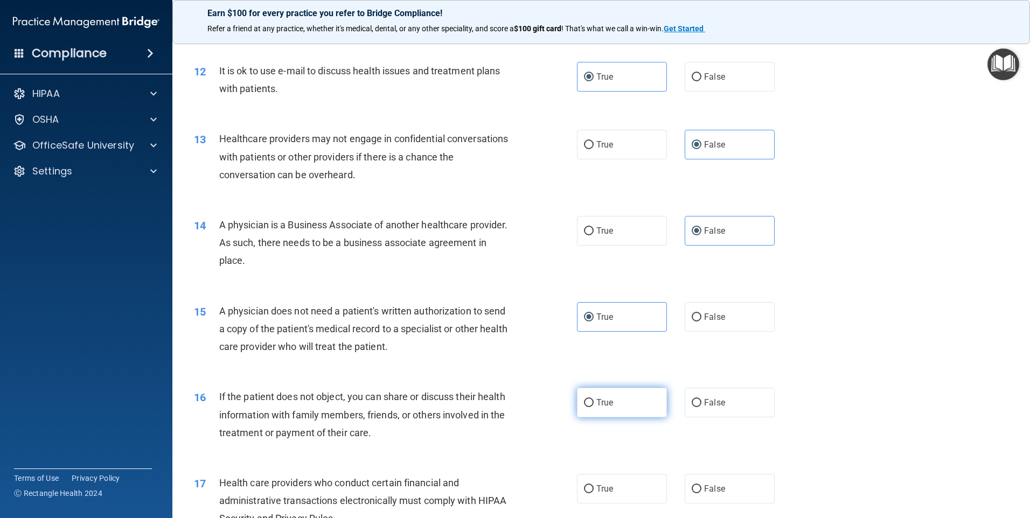
radio input "true"
click at [601, 490] on span "True" at bounding box center [604, 489] width 17 height 10
click at [594, 490] on input "True" at bounding box center [589, 489] width 10 height 8
radio input "true"
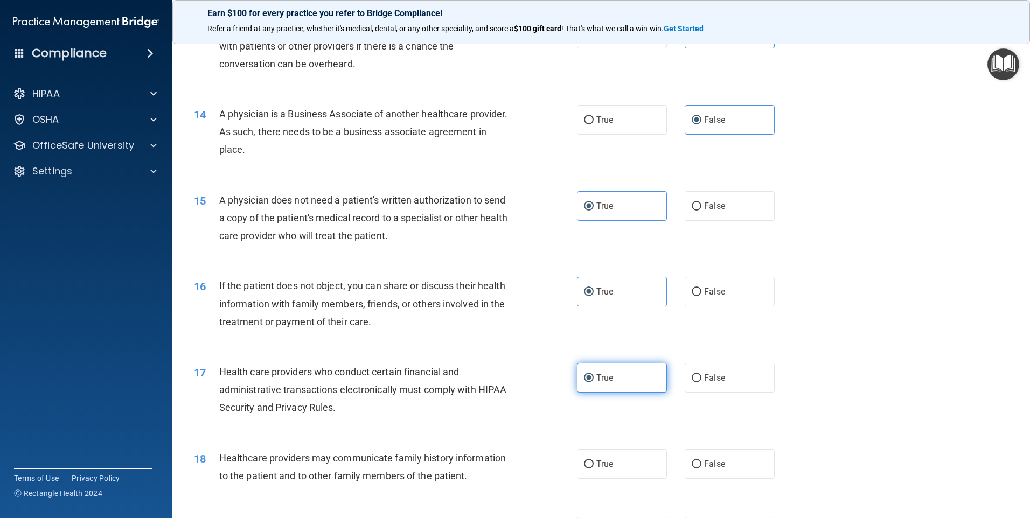
scroll to position [1131, 0]
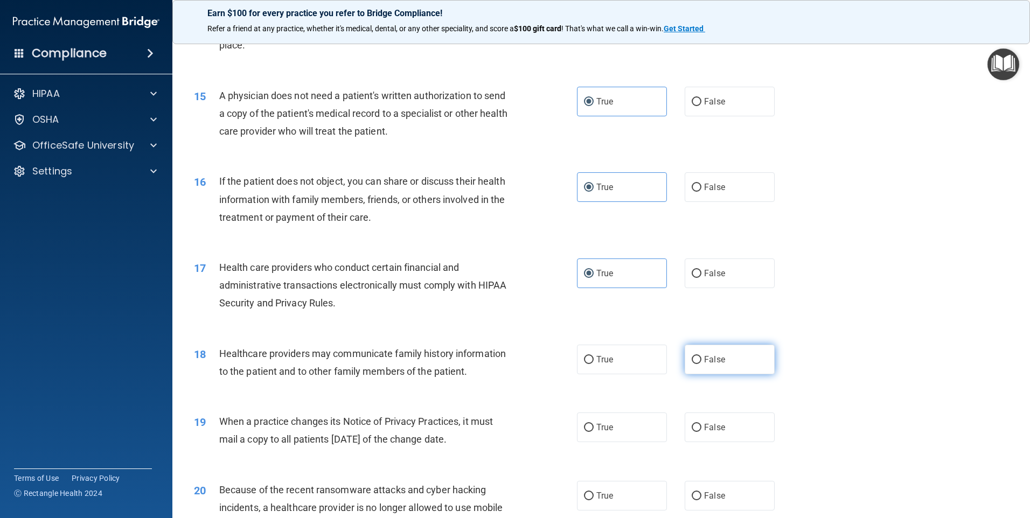
click at [693, 347] on label "False" at bounding box center [730, 360] width 90 height 30
click at [693, 356] on input "False" at bounding box center [697, 360] width 10 height 8
radio input "true"
click at [708, 435] on label "False" at bounding box center [730, 428] width 90 height 30
click at [701, 432] on input "False" at bounding box center [697, 428] width 10 height 8
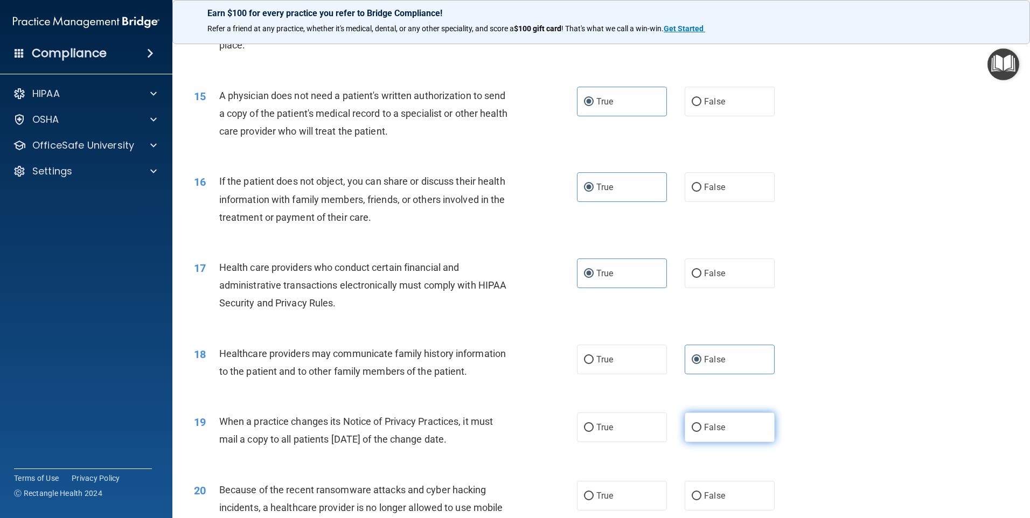
radio input "true"
click at [708, 498] on span "False" at bounding box center [714, 496] width 21 height 10
click at [701, 498] on input "False" at bounding box center [697, 496] width 10 height 8
radio input "true"
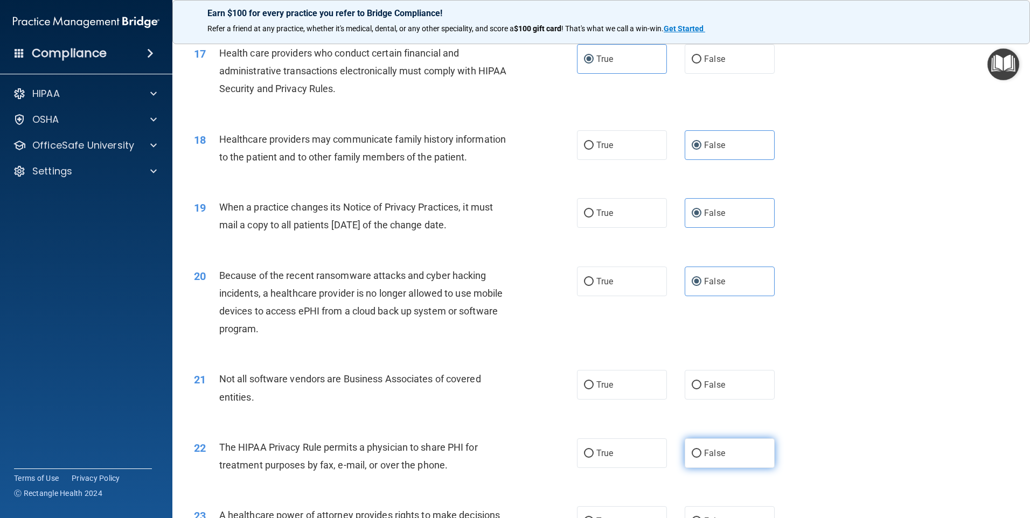
scroll to position [1347, 0]
click at [624, 389] on label "True" at bounding box center [622, 384] width 90 height 30
click at [594, 388] on input "True" at bounding box center [589, 384] width 10 height 8
radio input "true"
click at [634, 447] on label "True" at bounding box center [622, 452] width 90 height 30
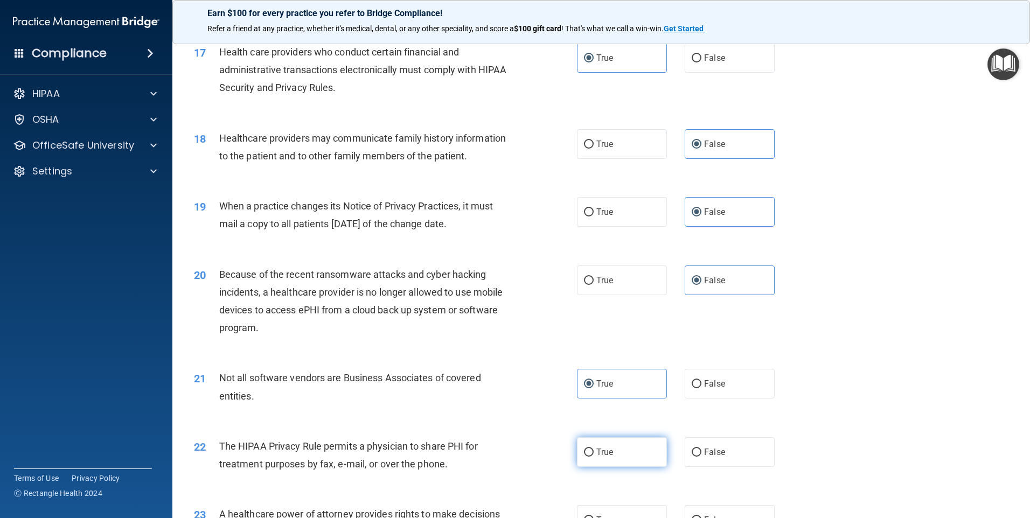
click at [594, 449] on input "True" at bounding box center [589, 453] width 10 height 8
radio input "true"
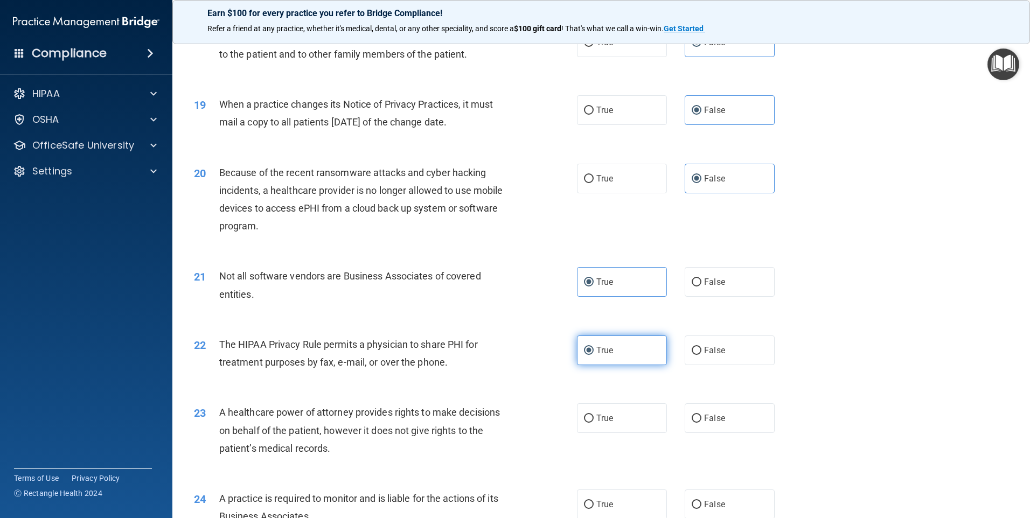
scroll to position [1508, 0]
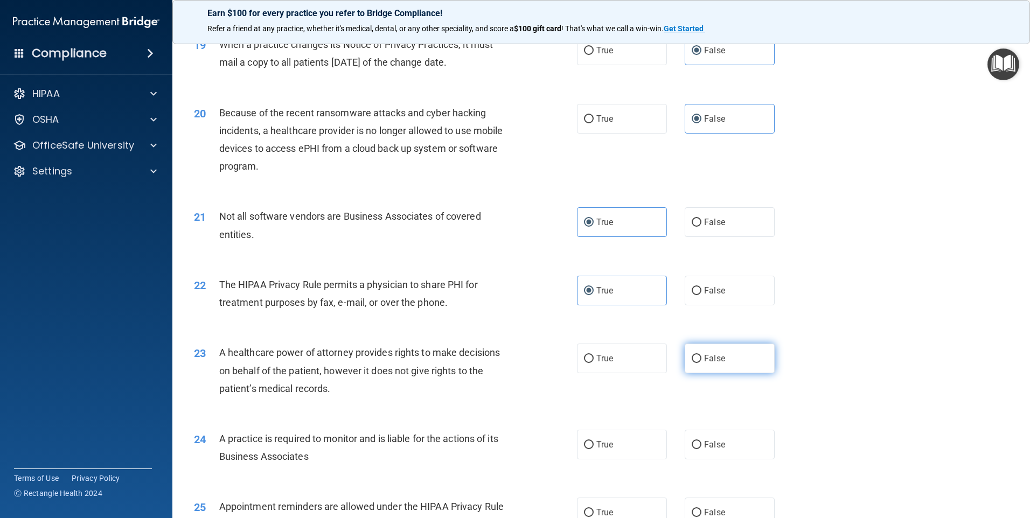
click at [704, 361] on span "False" at bounding box center [714, 358] width 21 height 10
click at [701, 361] on input "False" at bounding box center [697, 359] width 10 height 8
radio input "true"
click at [692, 446] on input "False" at bounding box center [697, 445] width 10 height 8
radio input "true"
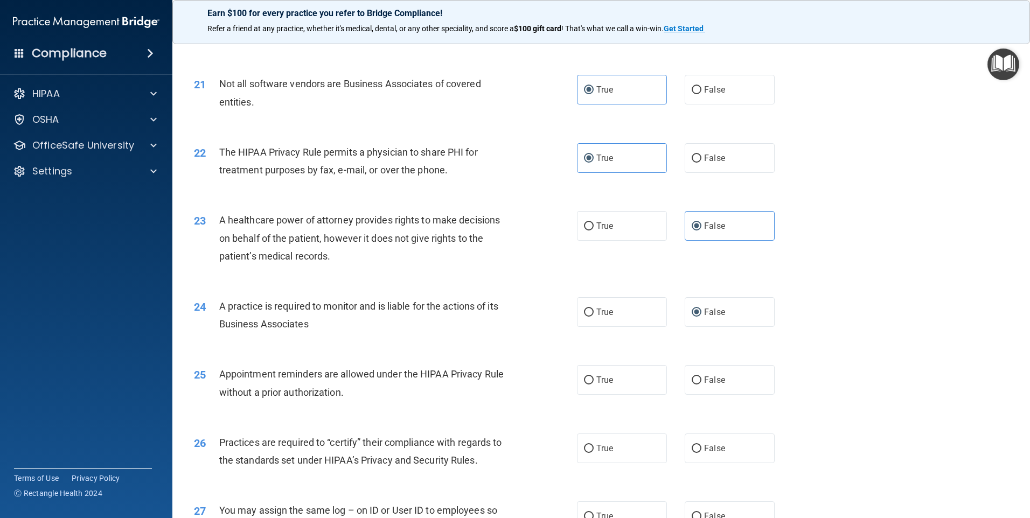
scroll to position [1670, 0]
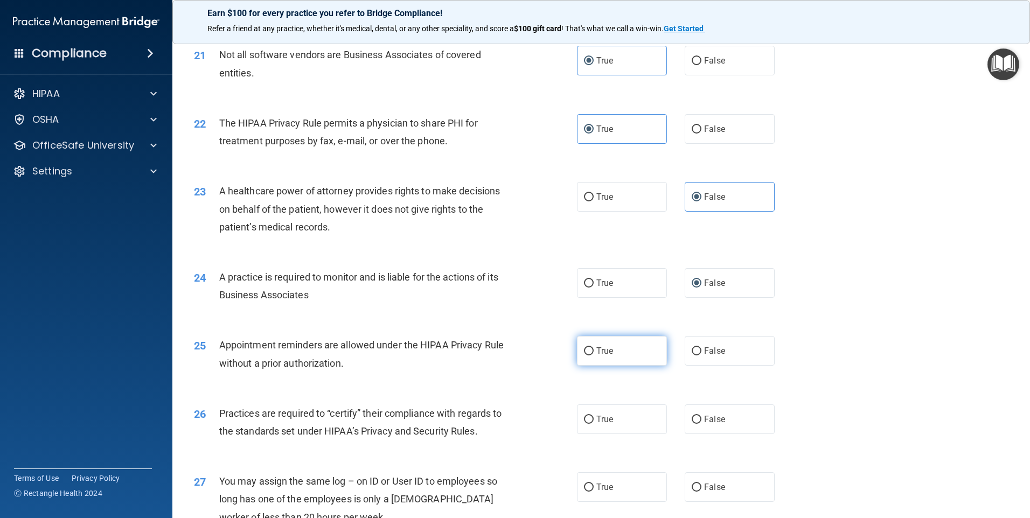
click at [610, 352] on label "True" at bounding box center [622, 351] width 90 height 30
click at [594, 352] on input "True" at bounding box center [589, 351] width 10 height 8
radio input "true"
click at [720, 421] on label "False" at bounding box center [730, 419] width 90 height 30
click at [701, 421] on input "False" at bounding box center [697, 420] width 10 height 8
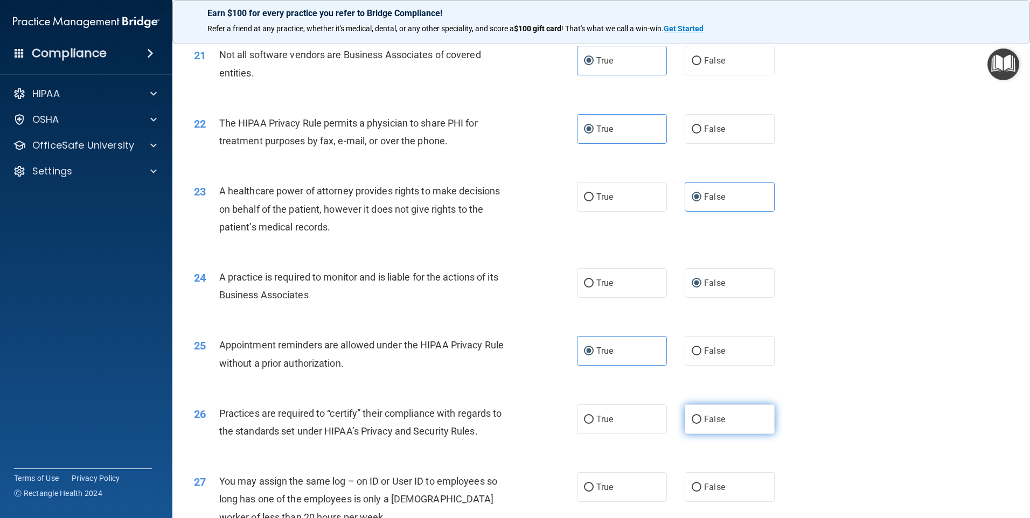
radio input "true"
click at [694, 489] on input "False" at bounding box center [697, 488] width 10 height 8
radio input "true"
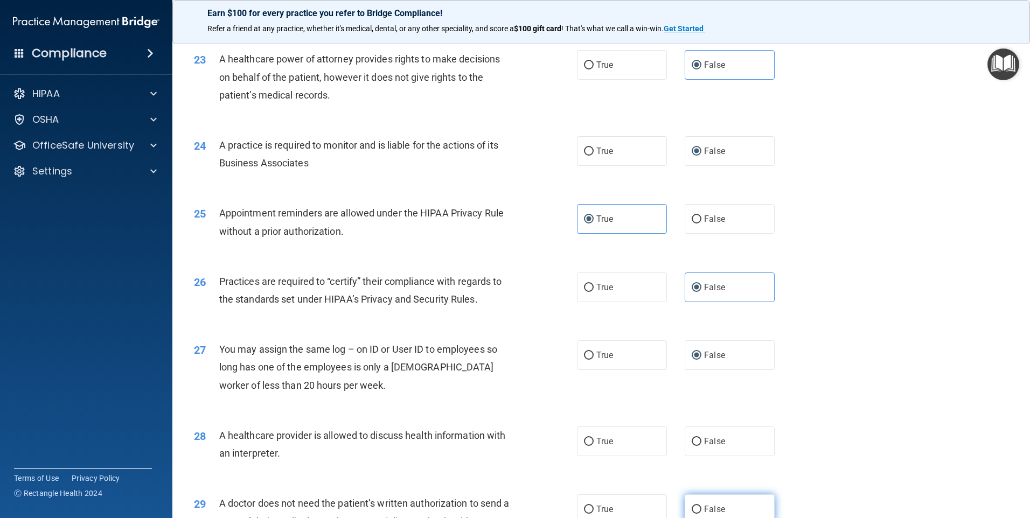
scroll to position [1831, 0]
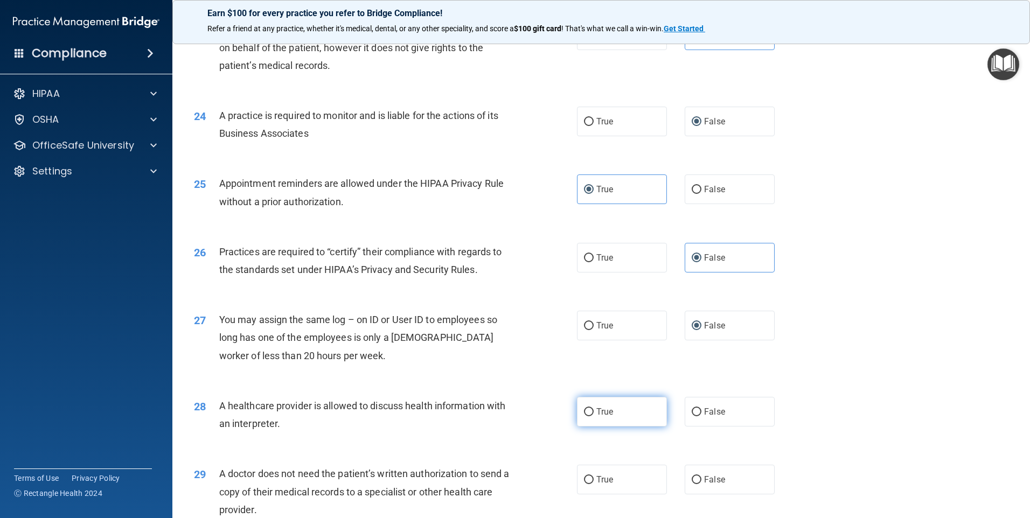
click at [606, 415] on span "True" at bounding box center [604, 412] width 17 height 10
click at [594, 415] on input "True" at bounding box center [589, 412] width 10 height 8
radio input "true"
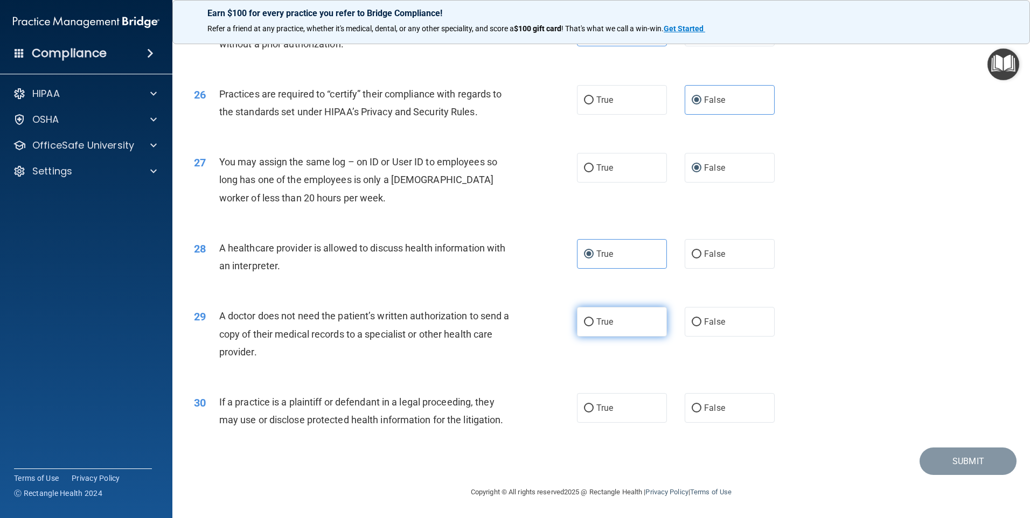
drag, startPoint x: 596, startPoint y: 323, endPoint x: 585, endPoint y: 365, distance: 43.4
click at [596, 324] on span "True" at bounding box center [604, 322] width 17 height 10
click at [594, 324] on input "True" at bounding box center [589, 322] width 10 height 8
radio input "true"
click at [587, 409] on input "True" at bounding box center [589, 408] width 10 height 8
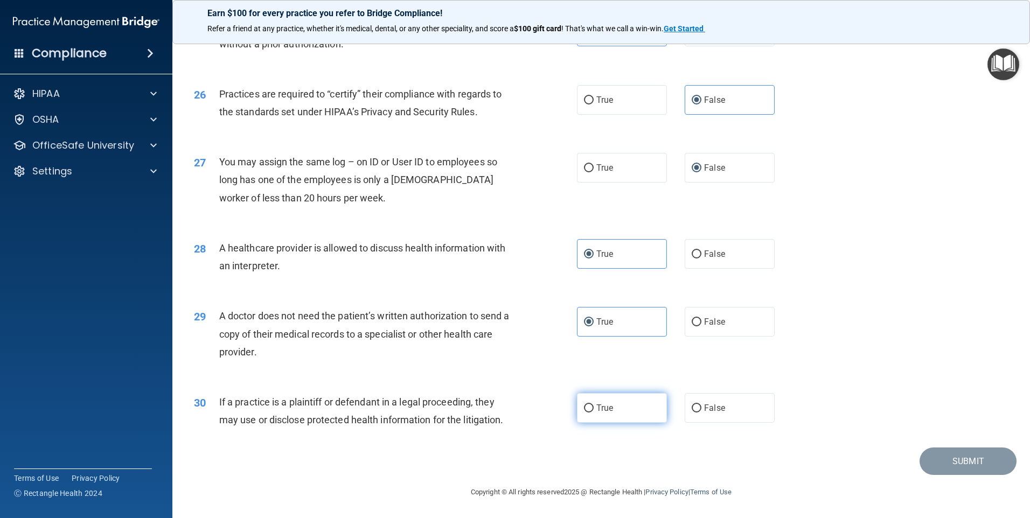
radio input "true"
click at [975, 460] on button "Submit" at bounding box center [967, 461] width 97 height 27
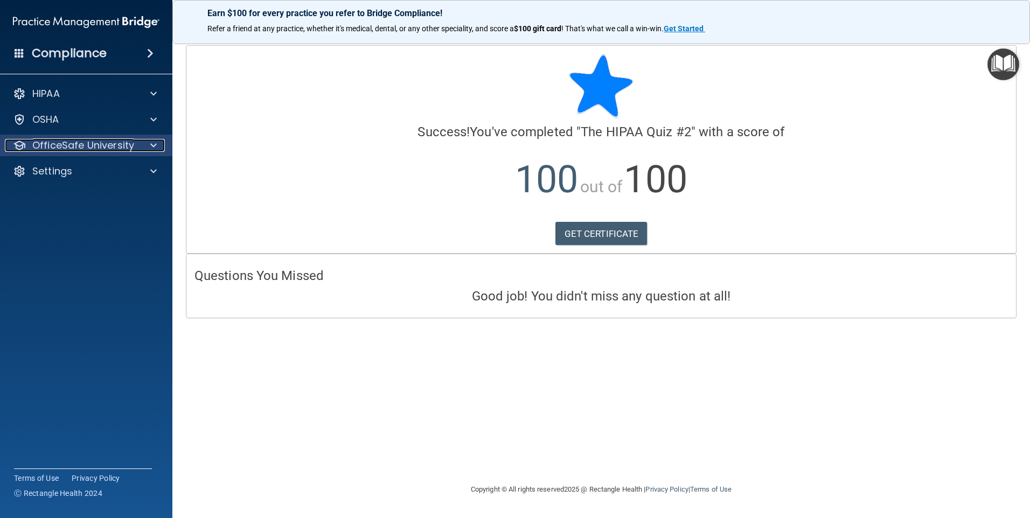
click at [55, 147] on p "OfficeSafe University" at bounding box center [83, 145] width 102 height 13
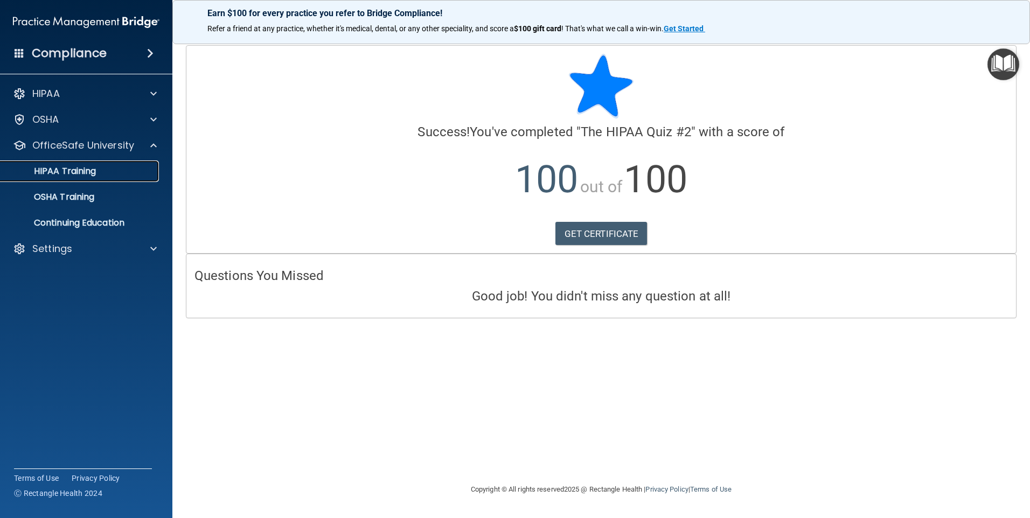
click at [66, 173] on p "HIPAA Training" at bounding box center [51, 171] width 89 height 11
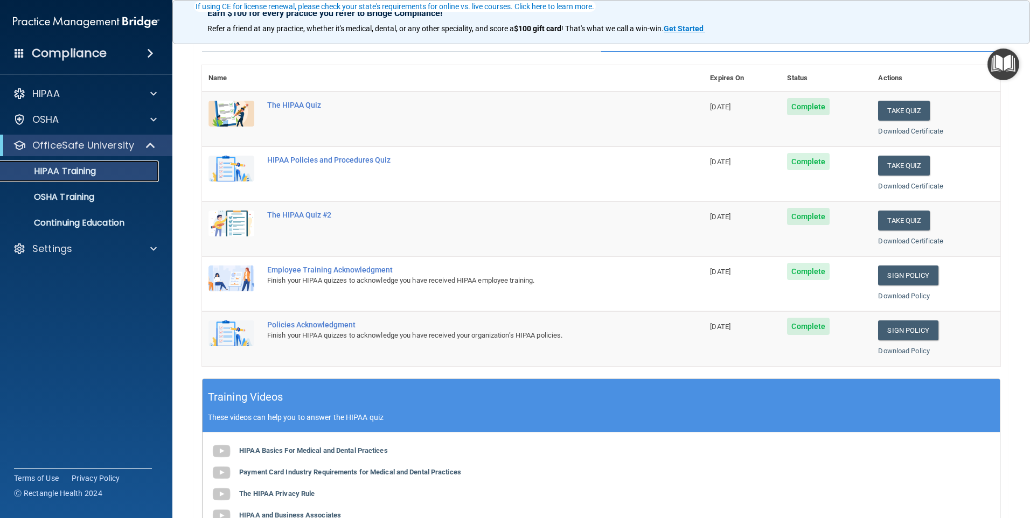
scroll to position [108, 0]
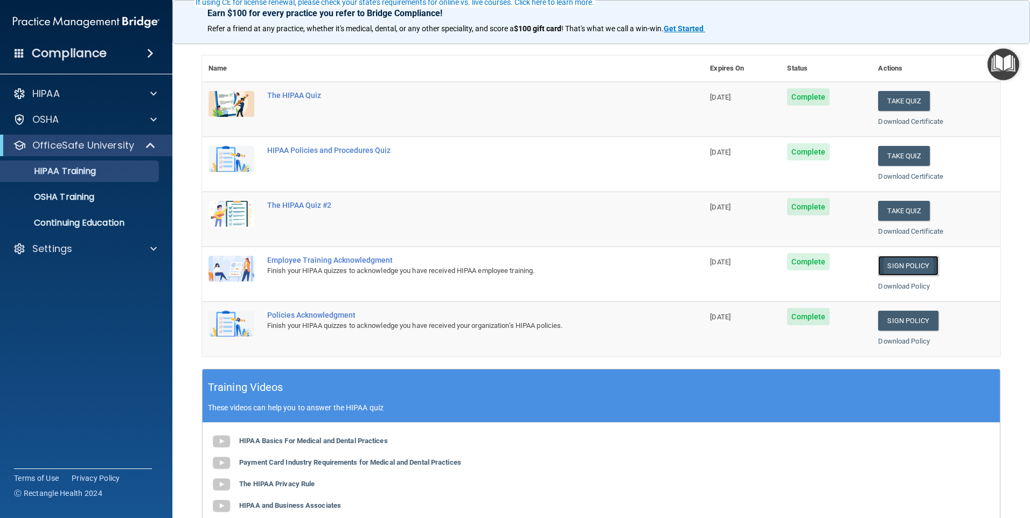
click at [913, 266] on link "Sign Policy" at bounding box center [908, 266] width 60 height 20
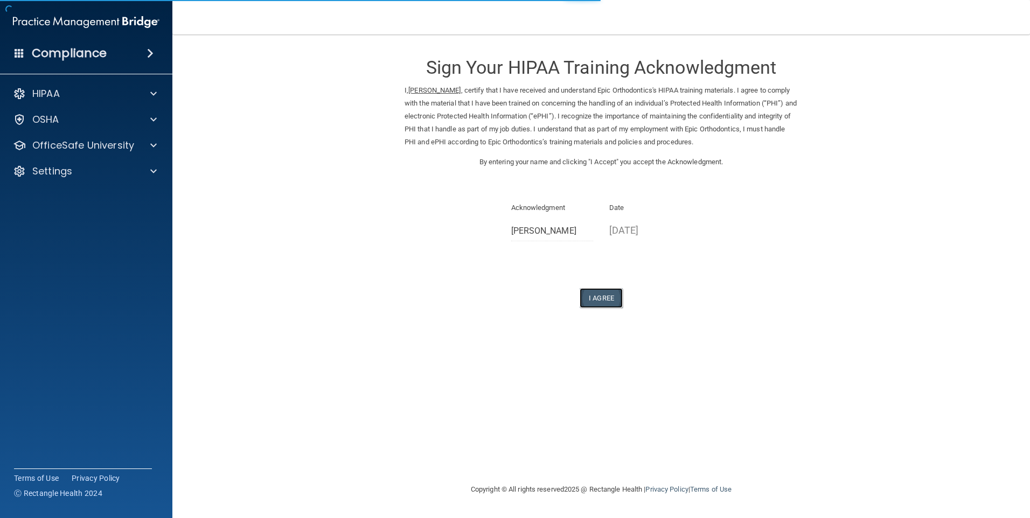
click at [602, 295] on button "I Agree" at bounding box center [601, 298] width 43 height 20
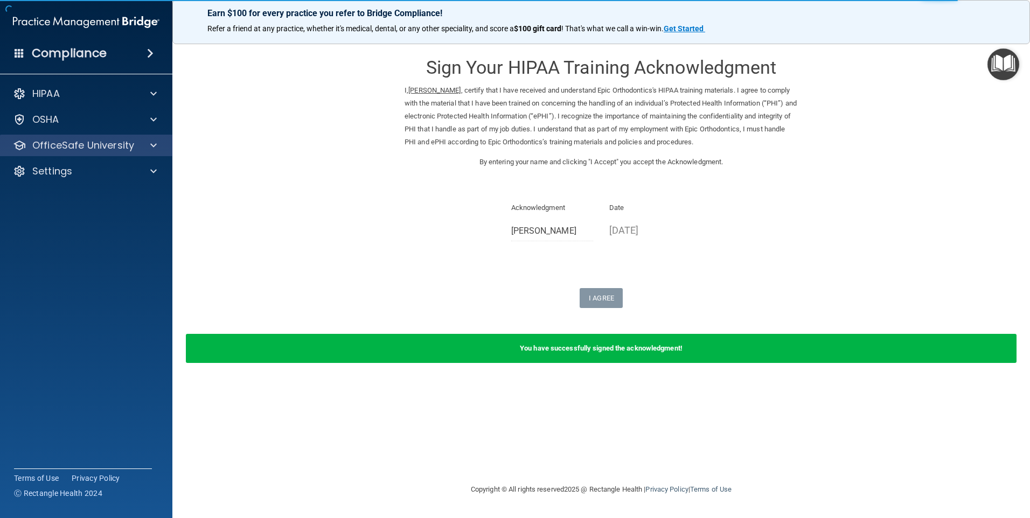
click at [51, 138] on div "OfficeSafe University" at bounding box center [86, 146] width 173 height 22
click at [58, 144] on p "OfficeSafe University" at bounding box center [83, 145] width 102 height 13
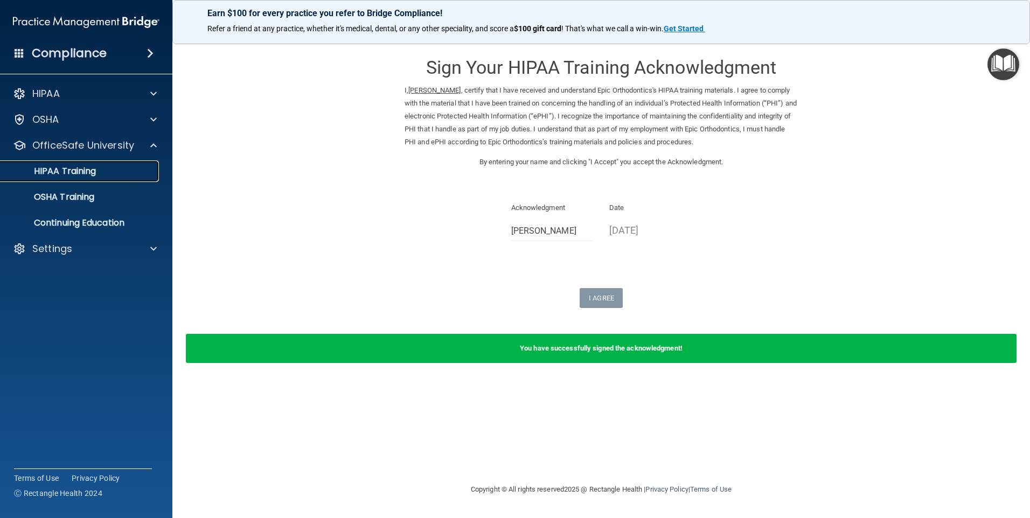
click at [70, 173] on p "HIPAA Training" at bounding box center [51, 171] width 89 height 11
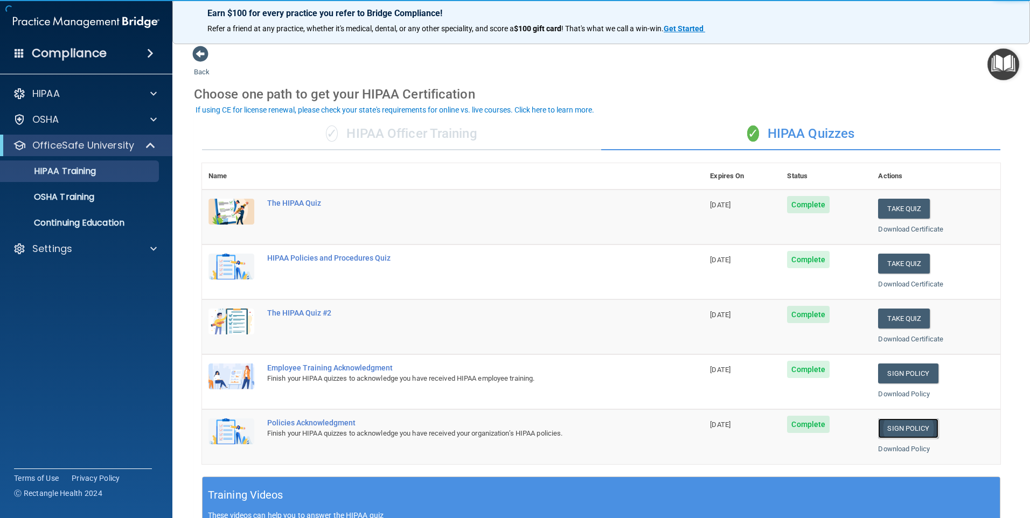
click at [917, 431] on link "Sign Policy" at bounding box center [908, 429] width 60 height 20
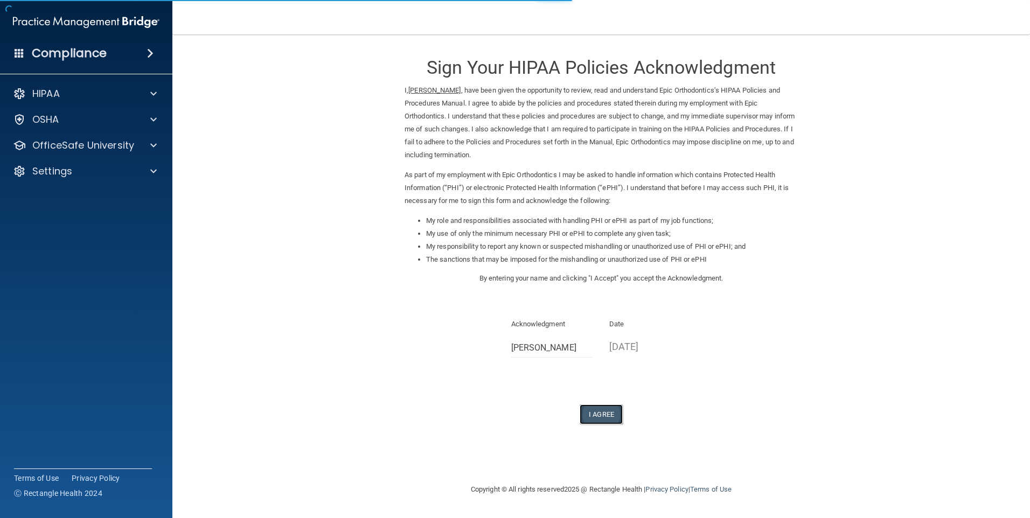
click at [599, 421] on button "I Agree" at bounding box center [601, 414] width 43 height 20
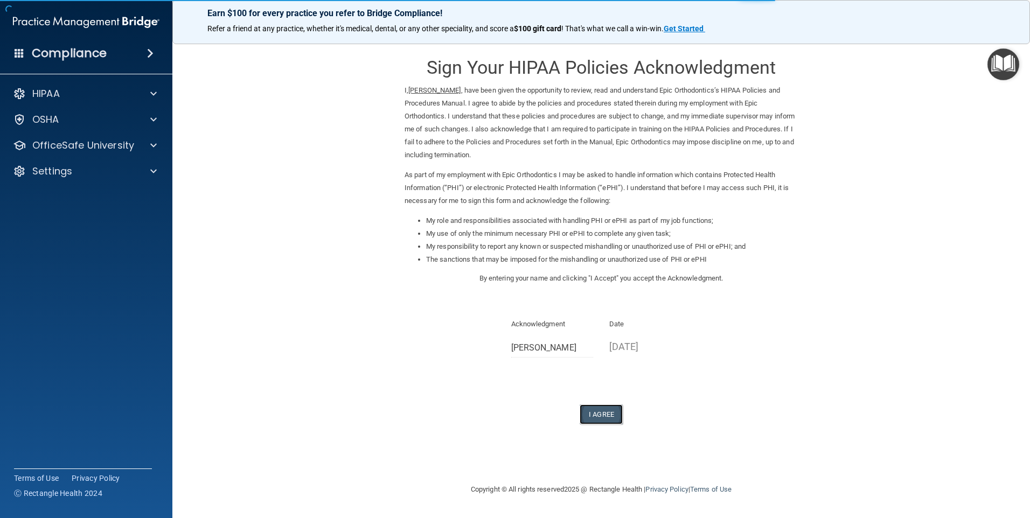
click at [601, 414] on button "I Agree" at bounding box center [601, 414] width 43 height 20
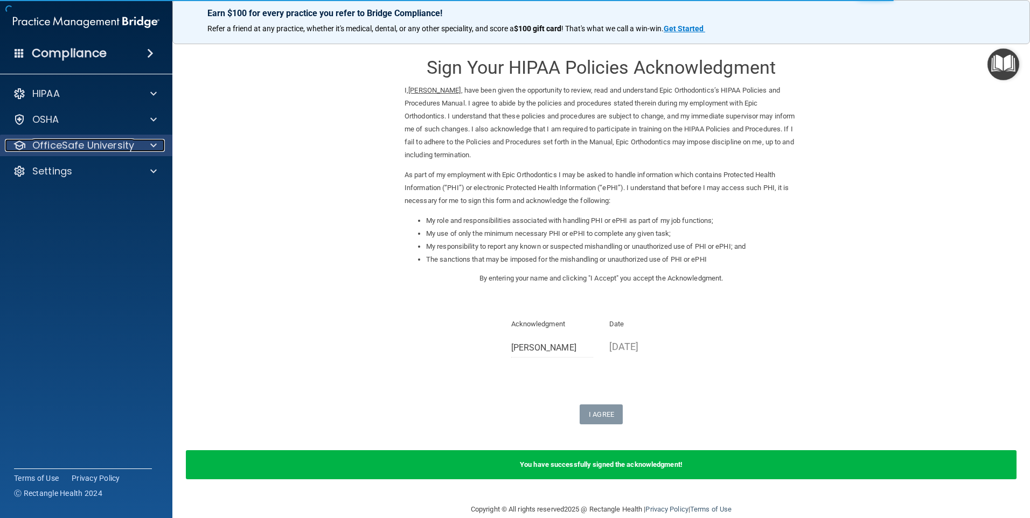
click at [72, 142] on p "OfficeSafe University" at bounding box center [83, 145] width 102 height 13
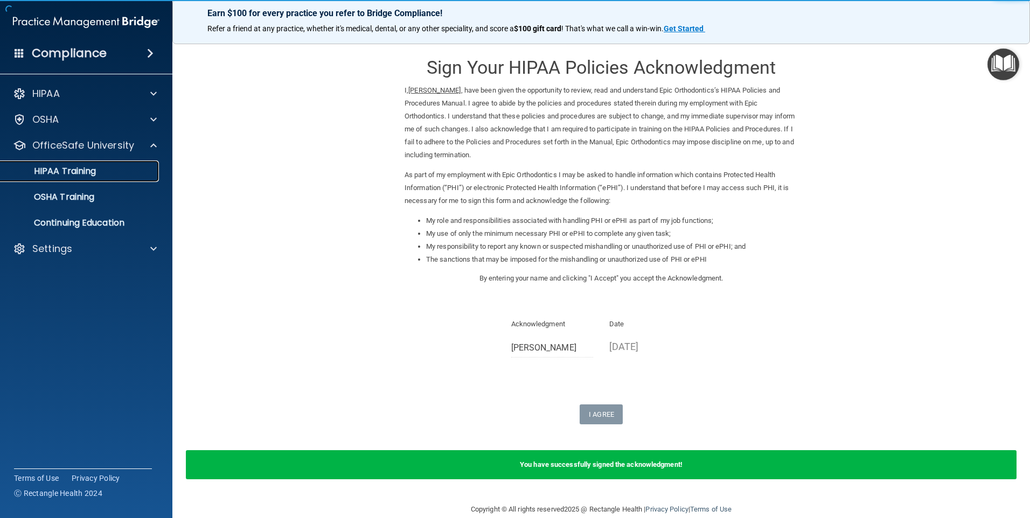
click at [76, 172] on p "HIPAA Training" at bounding box center [51, 171] width 89 height 11
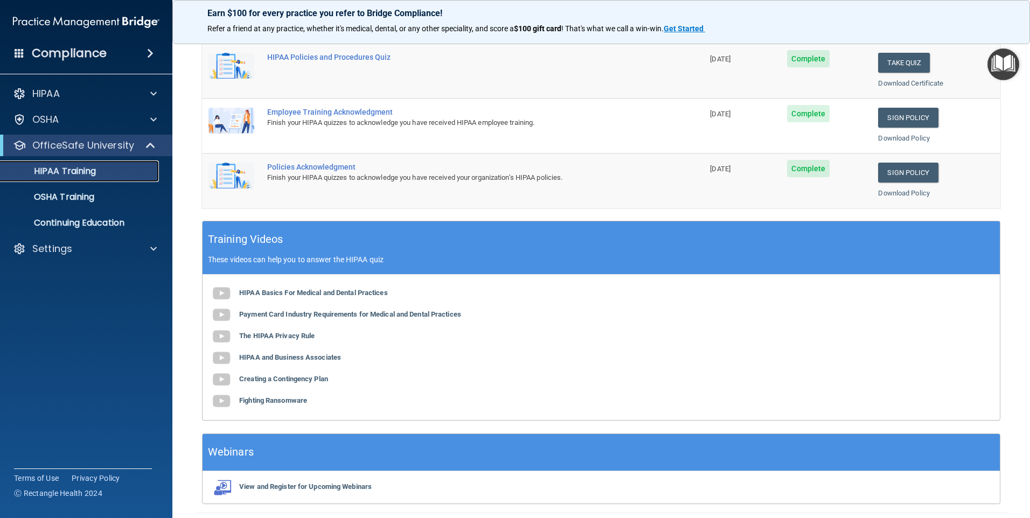
scroll to position [269, 0]
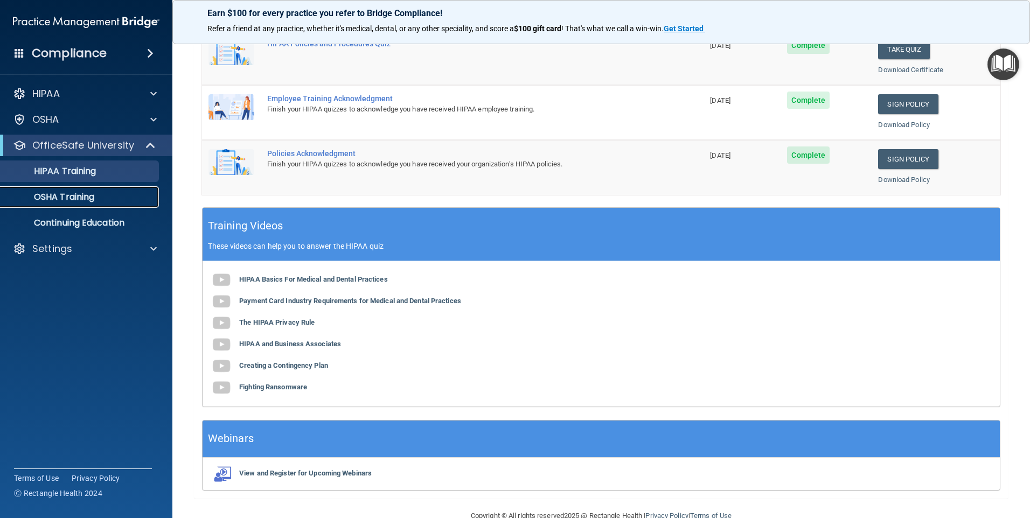
click at [44, 198] on p "OSHA Training" at bounding box center [50, 197] width 87 height 11
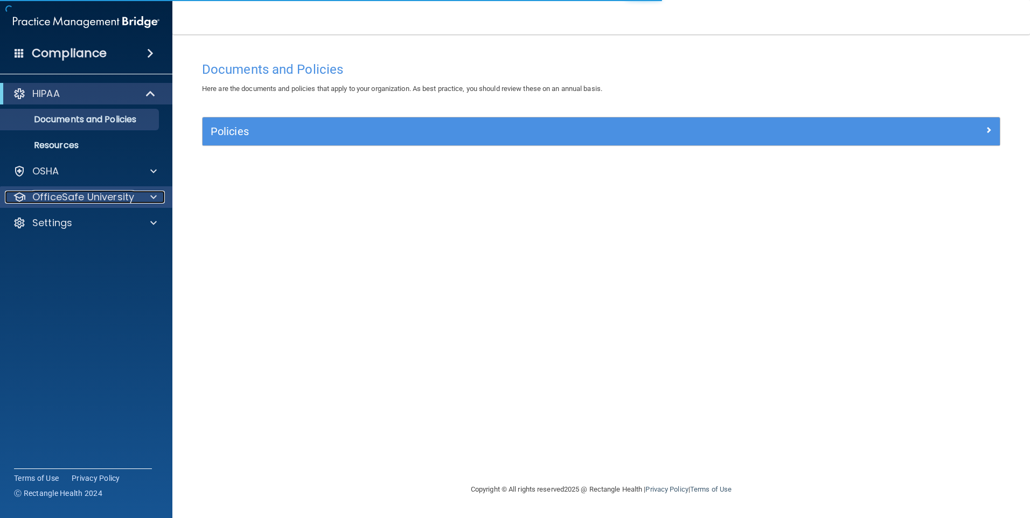
click at [68, 191] on p "OfficeSafe University" at bounding box center [83, 197] width 102 height 13
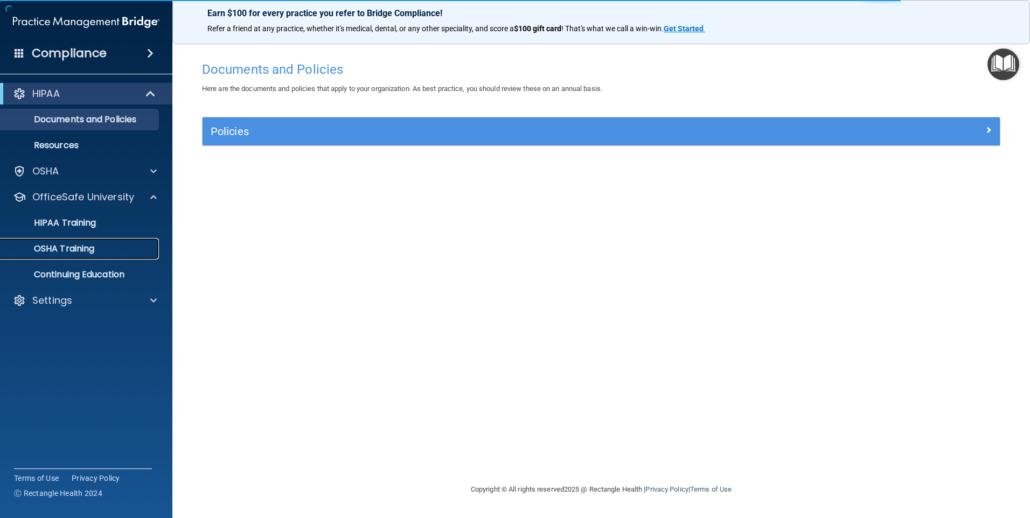
click at [77, 252] on p "OSHA Training" at bounding box center [50, 248] width 87 height 11
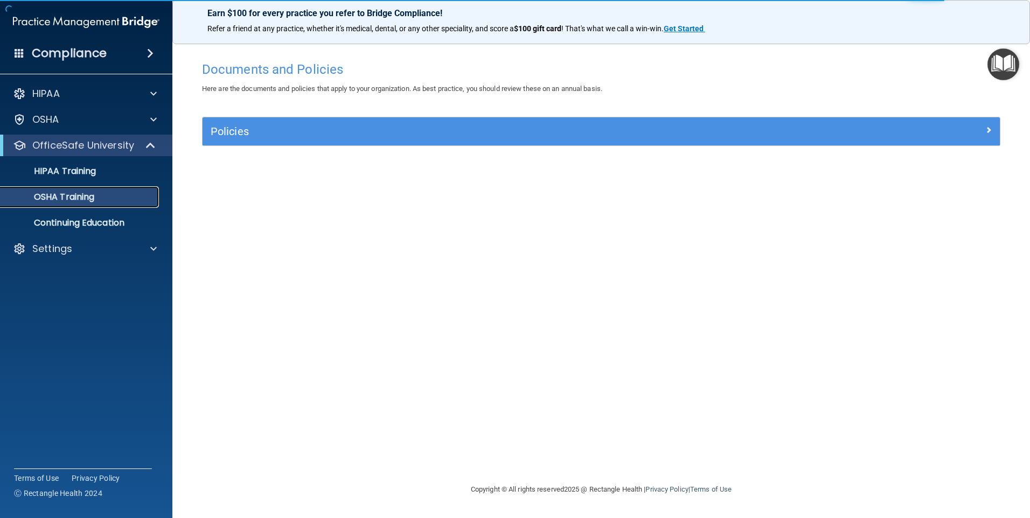
click at [79, 198] on p "OSHA Training" at bounding box center [50, 197] width 87 height 11
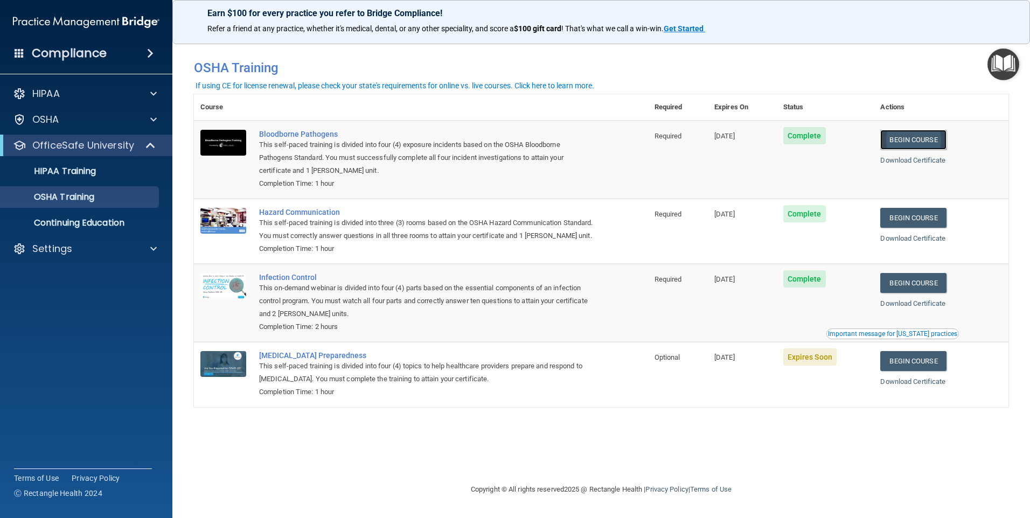
click at [921, 137] on link "Begin Course" at bounding box center [913, 140] width 66 height 20
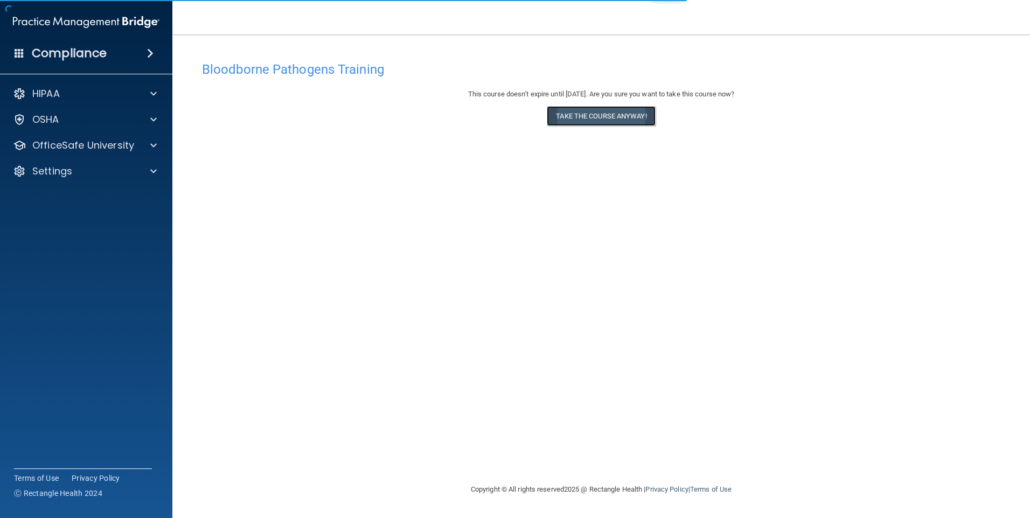
click at [599, 117] on button "Take the course anyway!" at bounding box center [601, 116] width 108 height 20
